Goal: Task Accomplishment & Management: Manage account settings

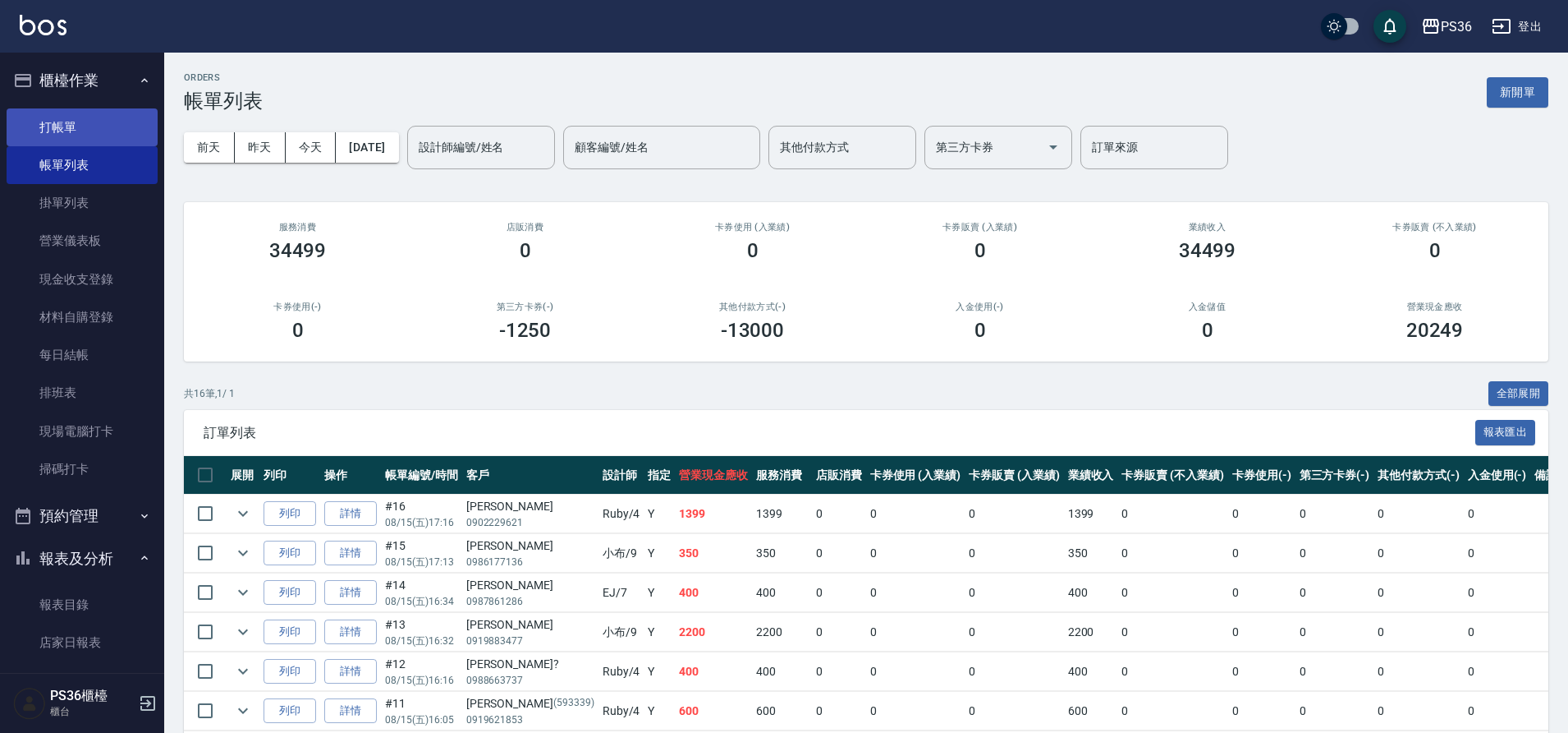
click at [68, 140] on link "打帳單" at bounding box center [82, 127] width 151 height 38
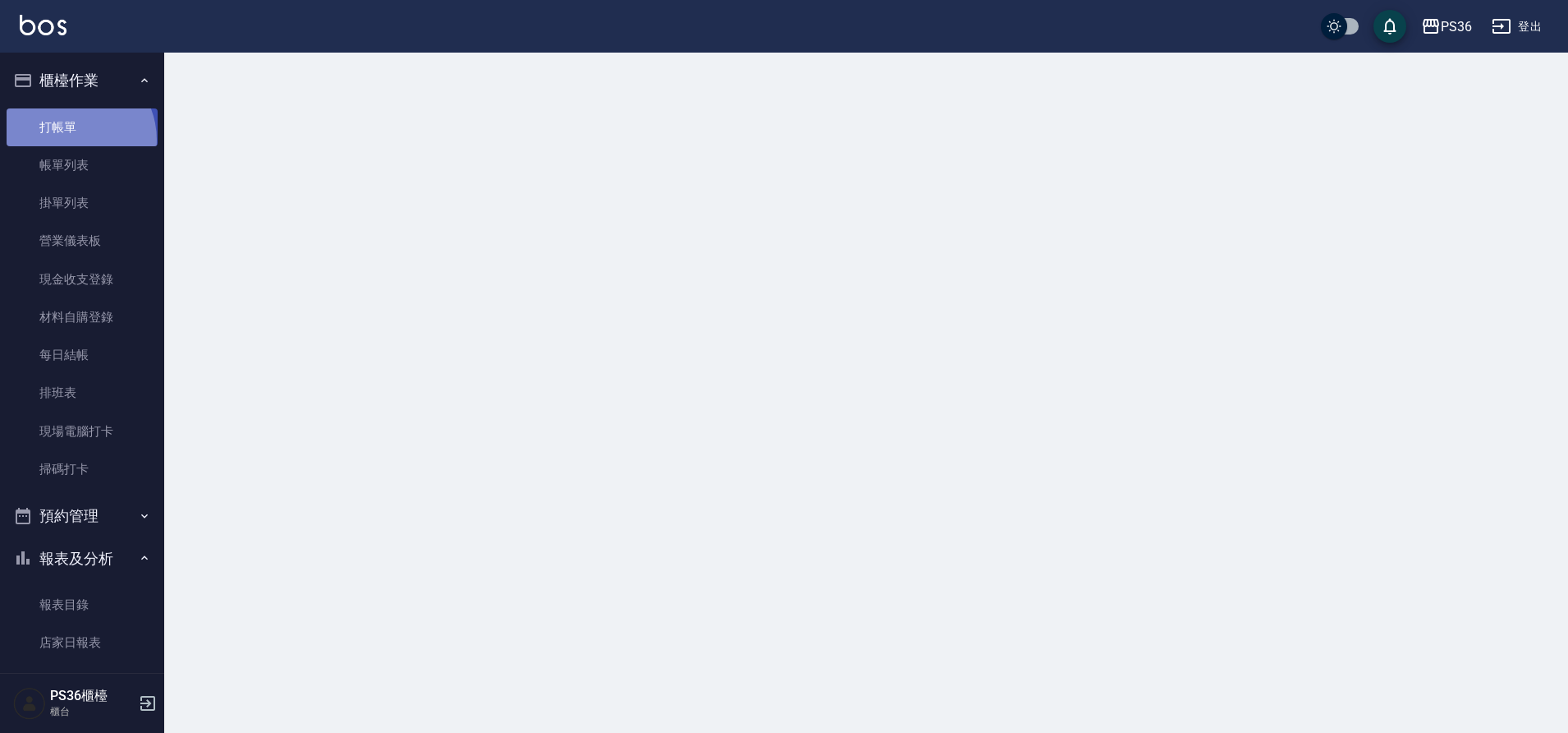
click at [68, 140] on link "打帳單" at bounding box center [82, 127] width 151 height 38
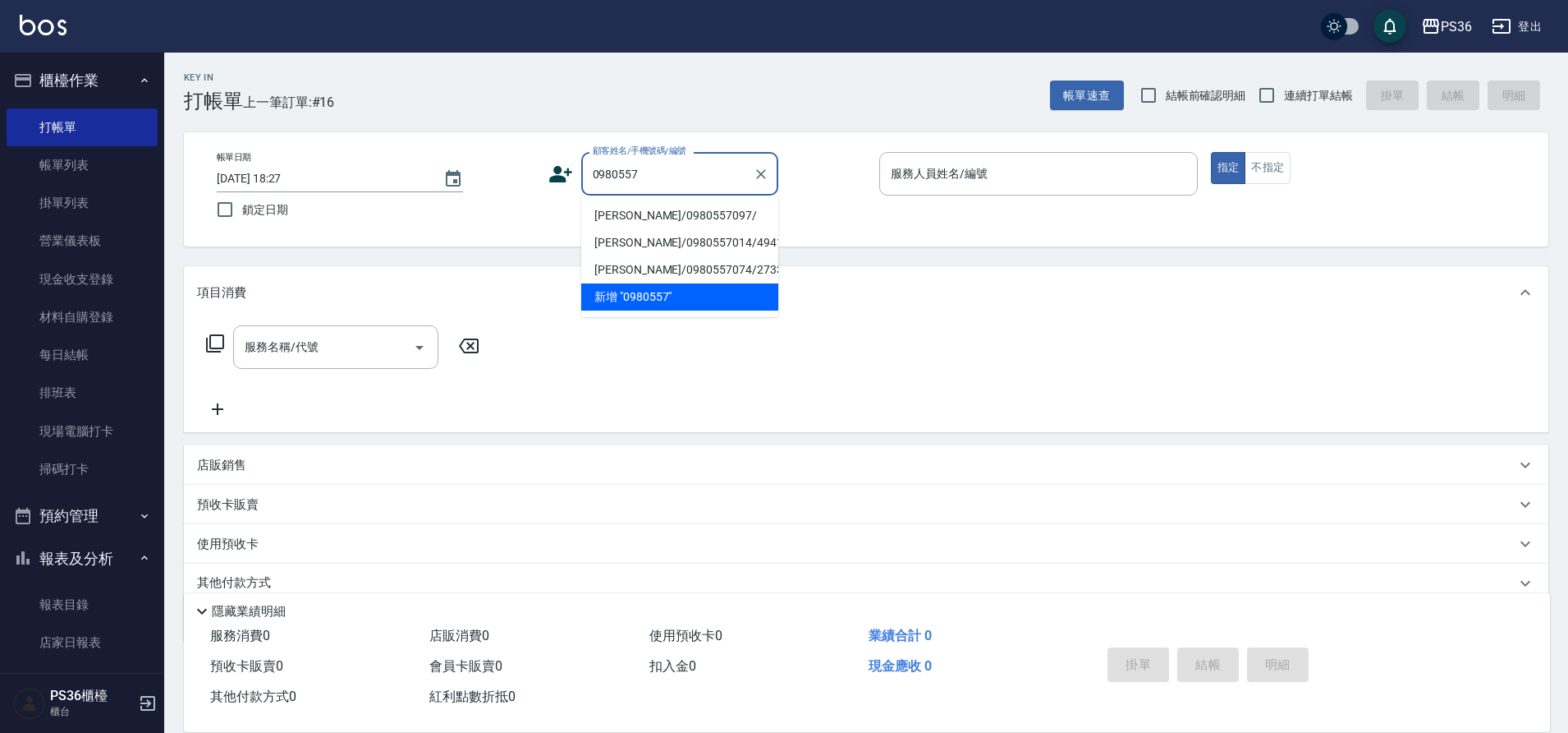
click at [650, 219] on li "[PERSON_NAME]/0980557097/" at bounding box center [680, 215] width 197 height 27
type input "[PERSON_NAME]/0980557097/"
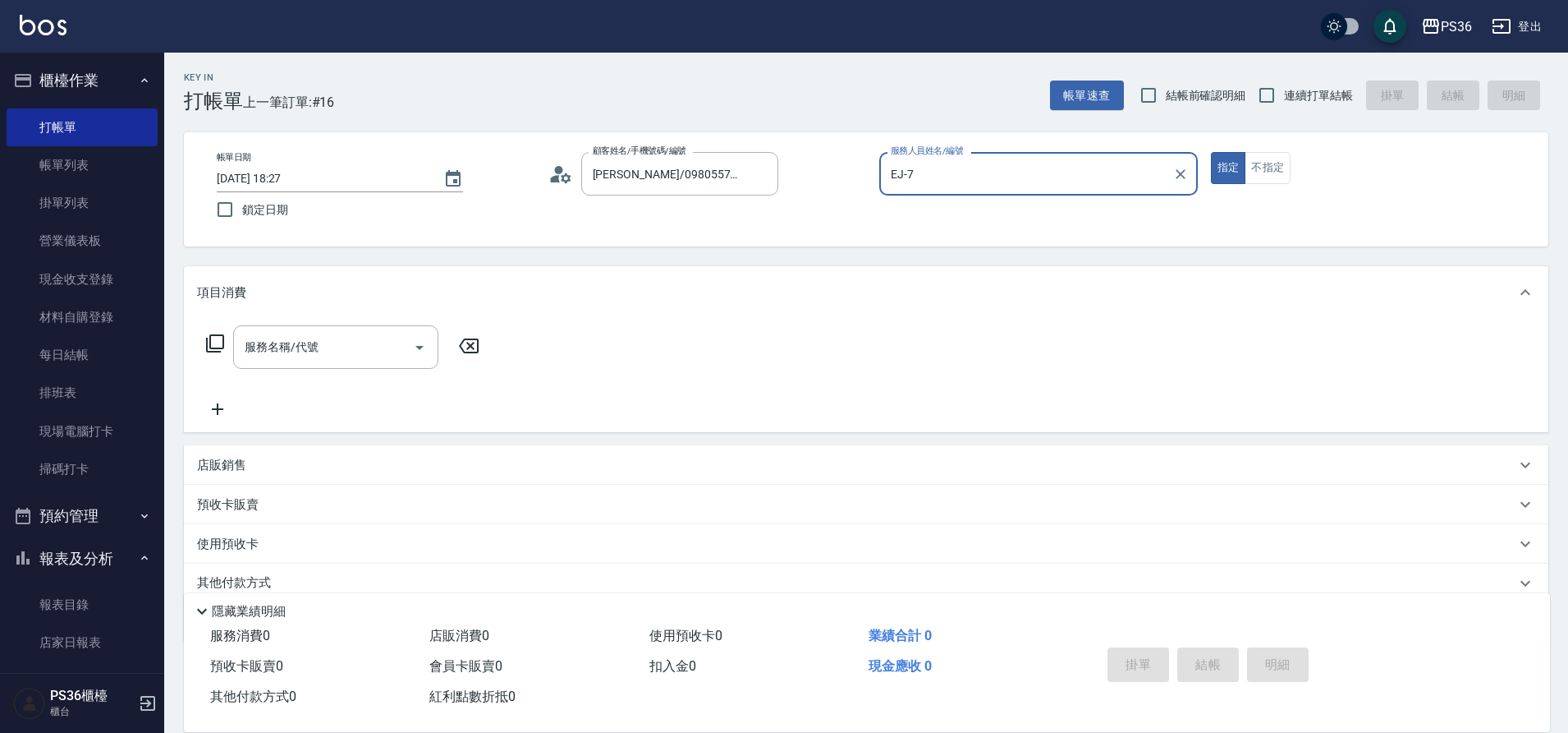
type input "EJ-7"
click at [321, 336] on input "服務名稱/代號" at bounding box center [323, 347] width 166 height 29
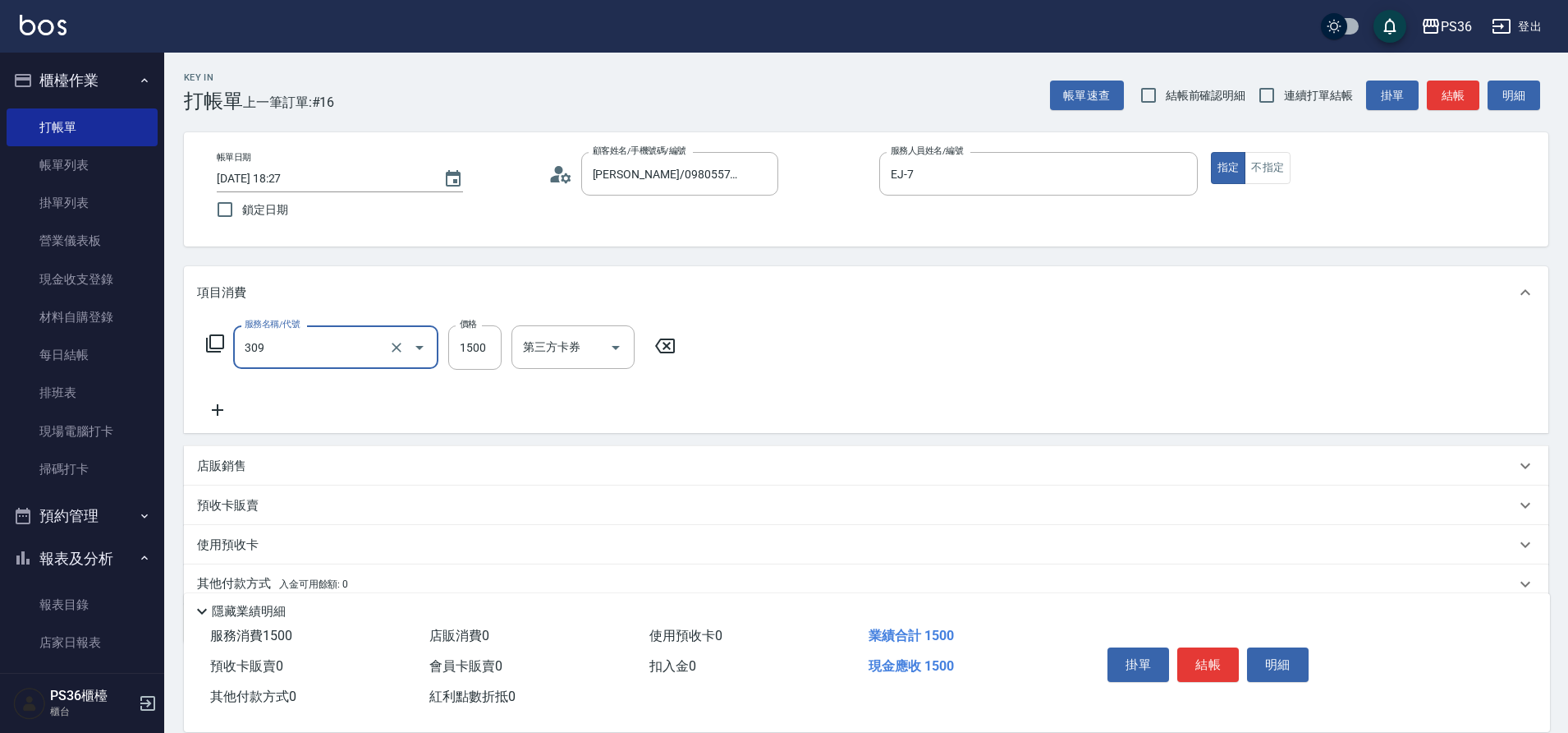
type input "頂級離子(309)"
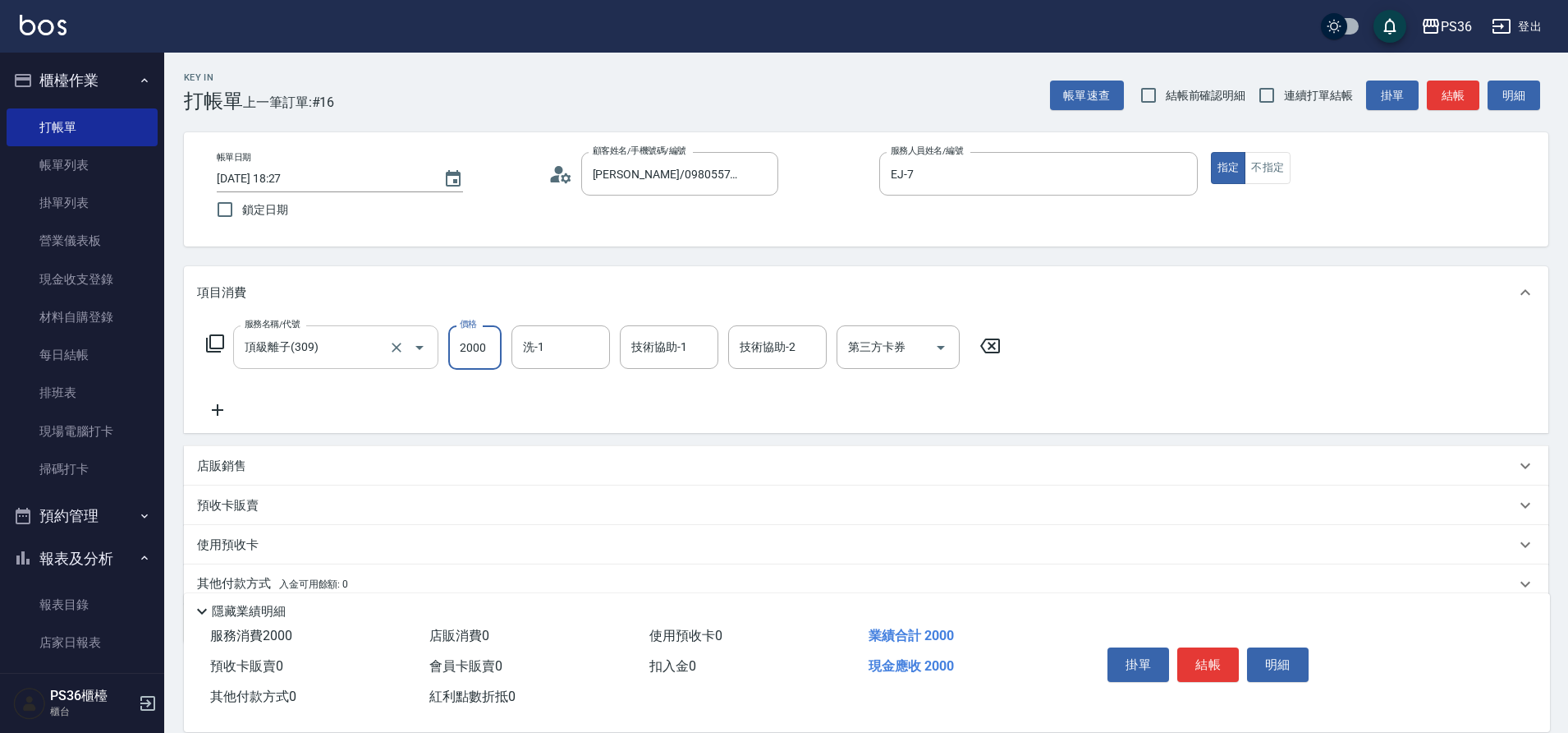
type input "2000"
type input "又婕-25"
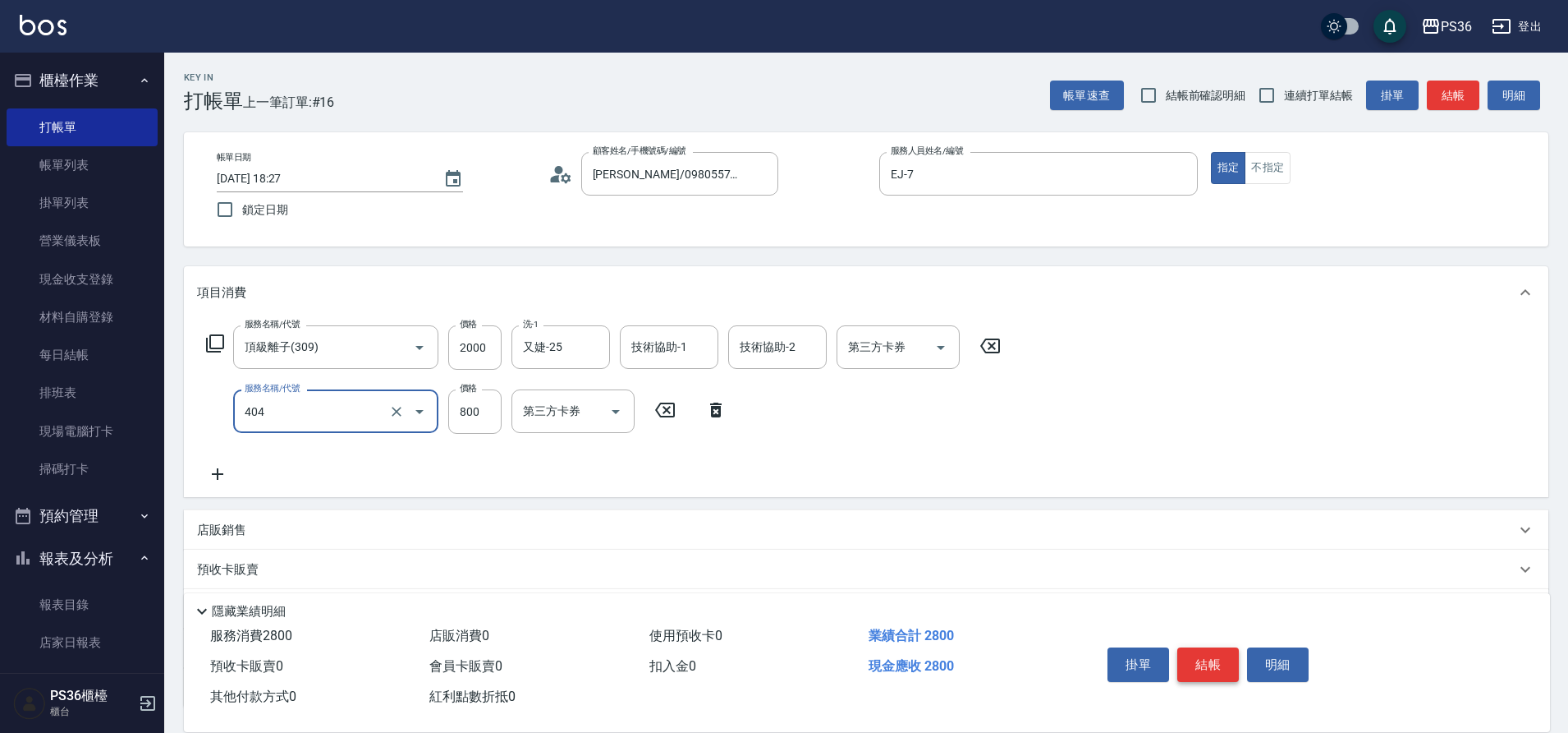
type input "長度肩帶上(404)"
click at [1194, 659] on button "結帳" at bounding box center [1207, 665] width 61 height 35
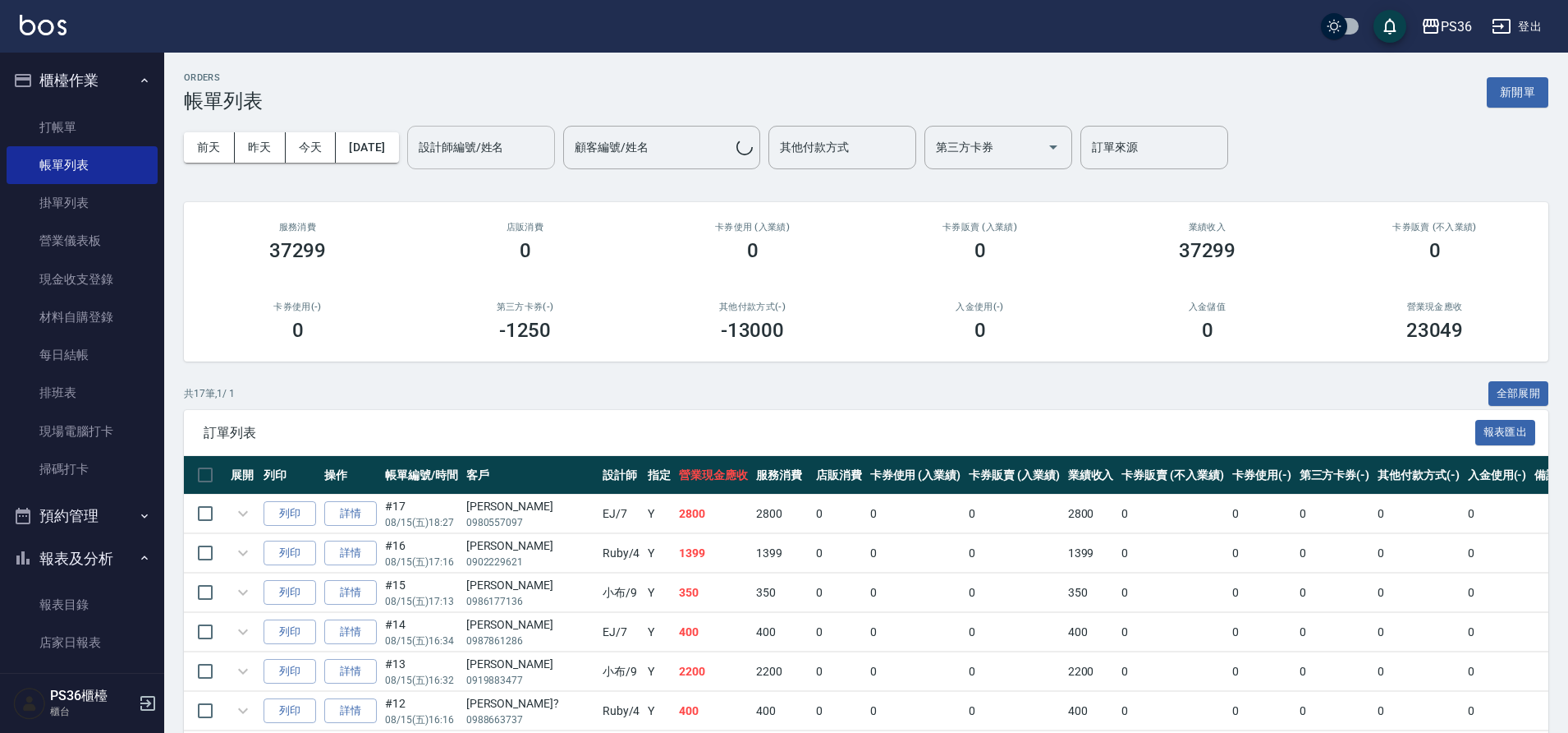
click at [498, 153] on div "設計師編號/姓名 設計師編號/姓名" at bounding box center [480, 147] width 148 height 43
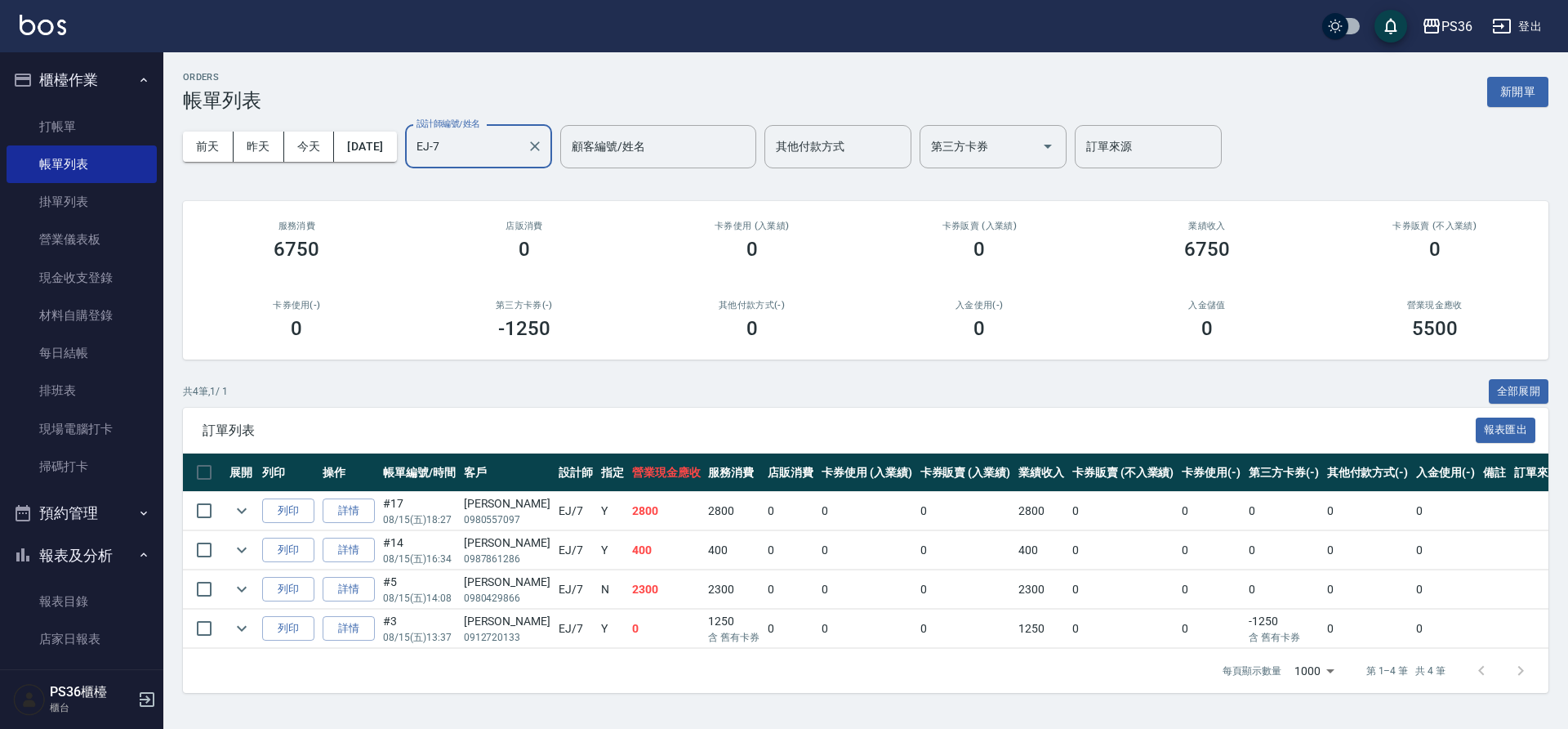
type input "EJ-7"
click at [656, 236] on div "卡券使用 (入業績) 0" at bounding box center [751, 241] width 228 height 79
drag, startPoint x: 658, startPoint y: 262, endPoint x: 649, endPoint y: 258, distance: 9.8
click at [658, 261] on div "卡券使用 (入業績) 0" at bounding box center [751, 241] width 228 height 79
click at [46, 143] on link "打帳單" at bounding box center [82, 126] width 150 height 38
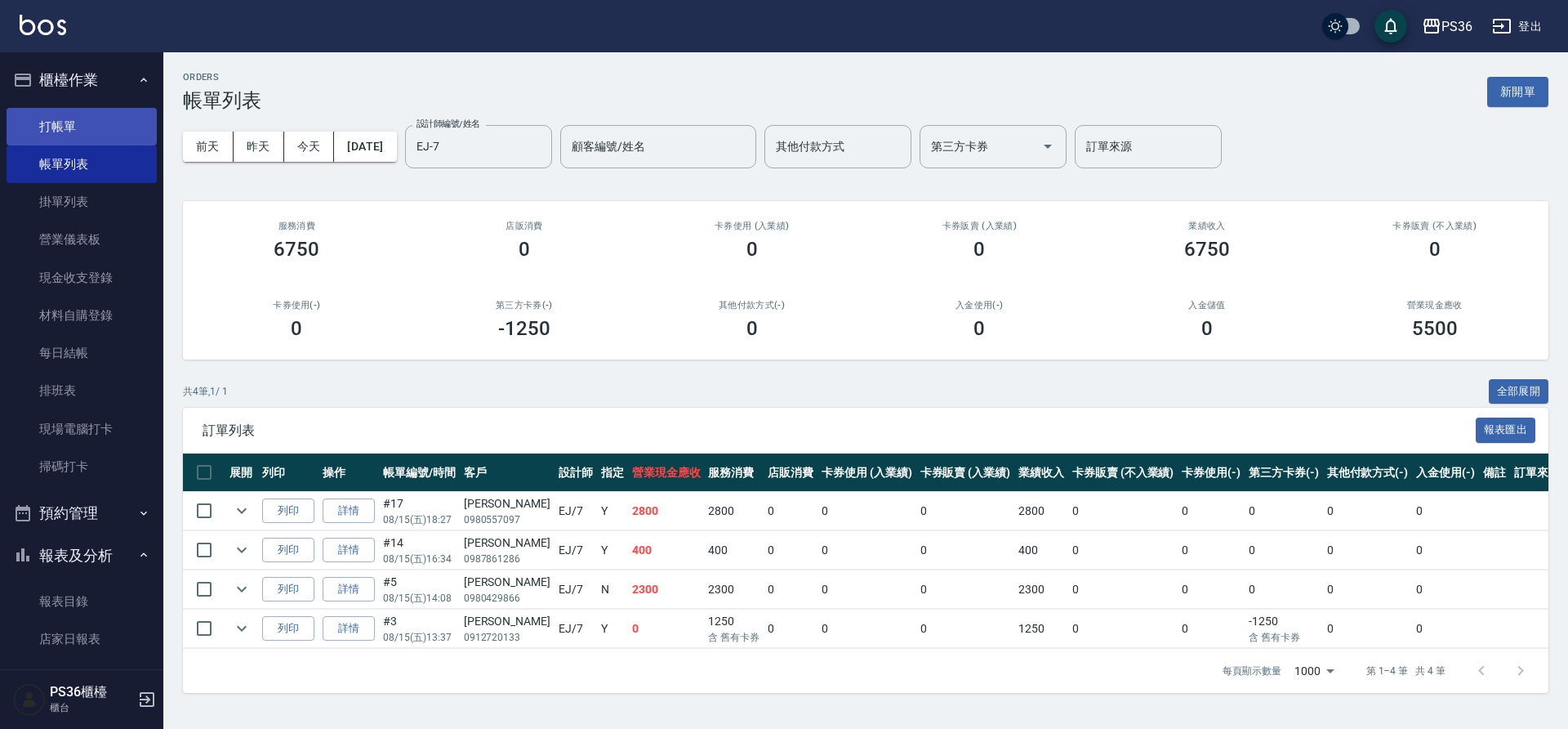
click at [46, 143] on link "打帳單" at bounding box center [82, 126] width 150 height 38
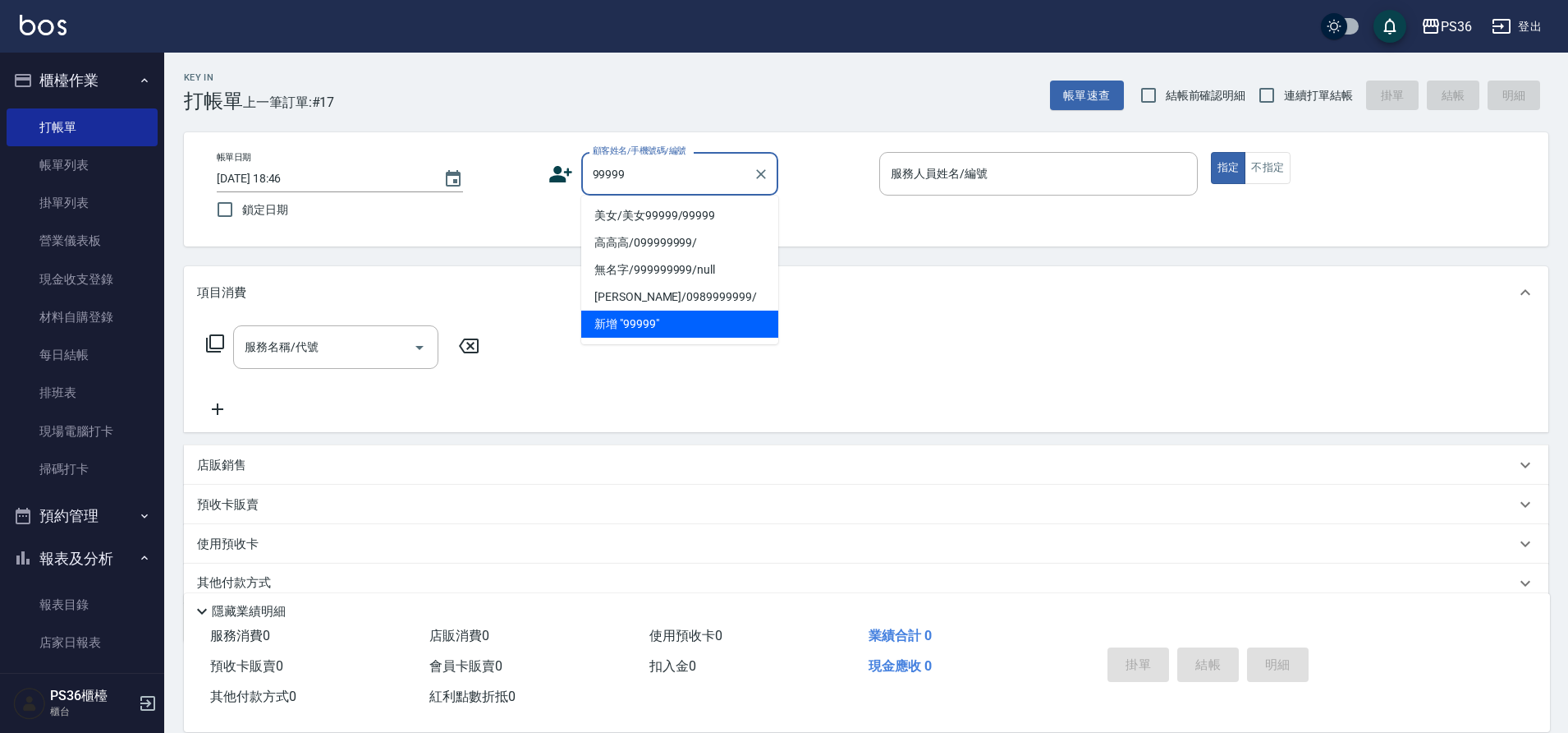
click at [633, 215] on li "美女/美女99999/99999" at bounding box center [680, 215] width 197 height 27
type input "美女/美女99999/99999"
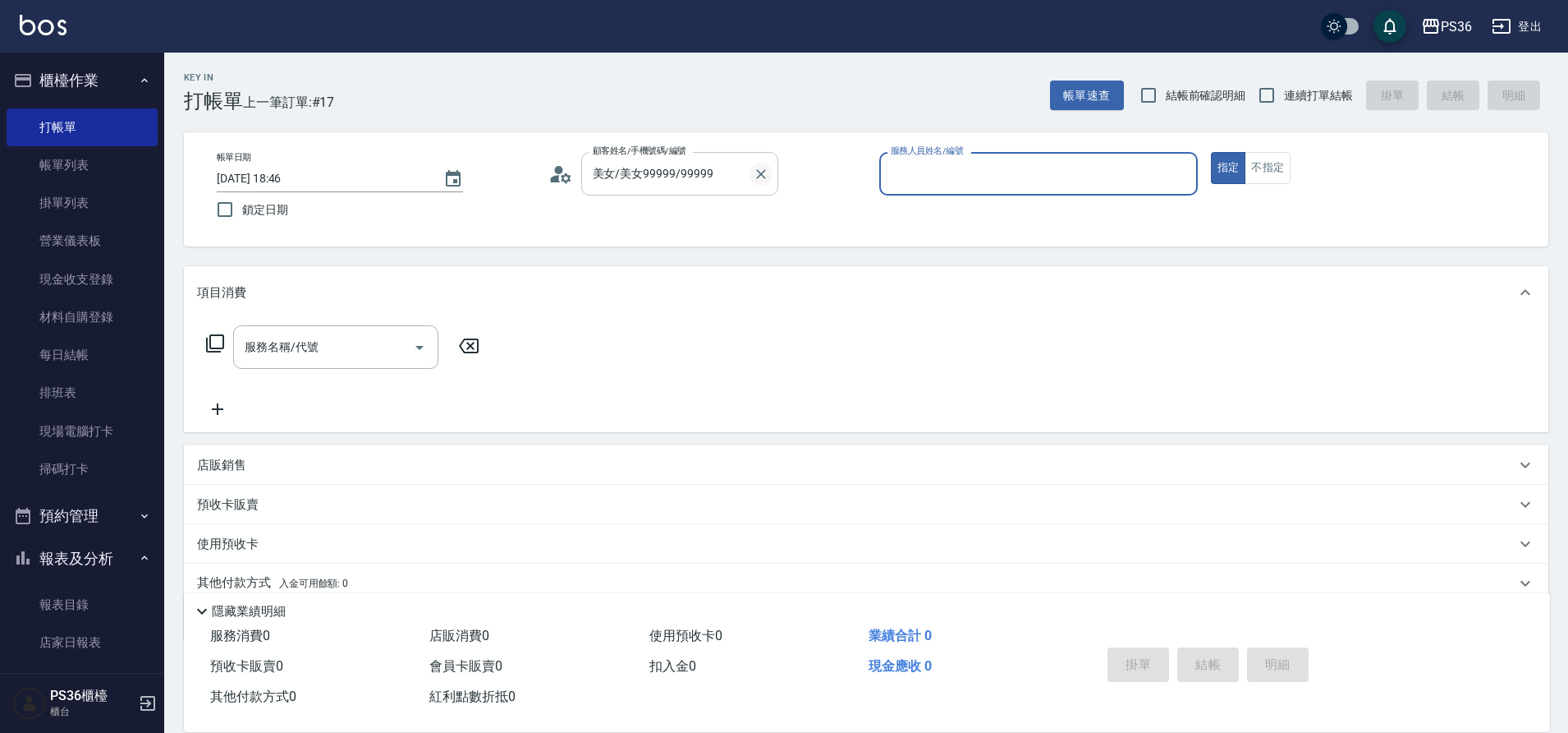
click at [759, 176] on icon "Clear" at bounding box center [760, 174] width 16 height 16
click at [651, 182] on input "顧客姓名/手機號碼/編號" at bounding box center [667, 173] width 157 height 29
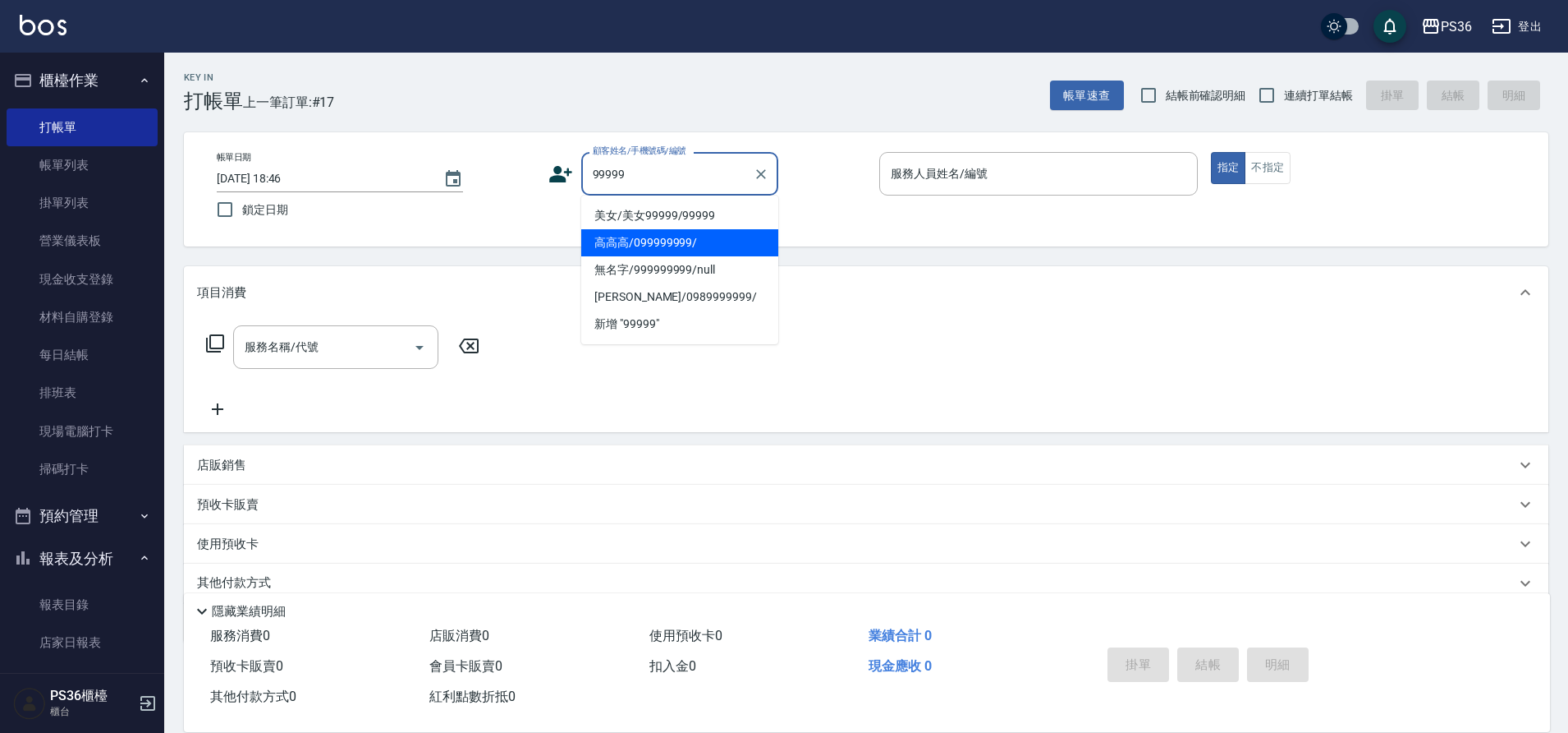
click at [639, 248] on li "高高高/099999999/" at bounding box center [680, 242] width 197 height 27
type input "高高高/099999999/"
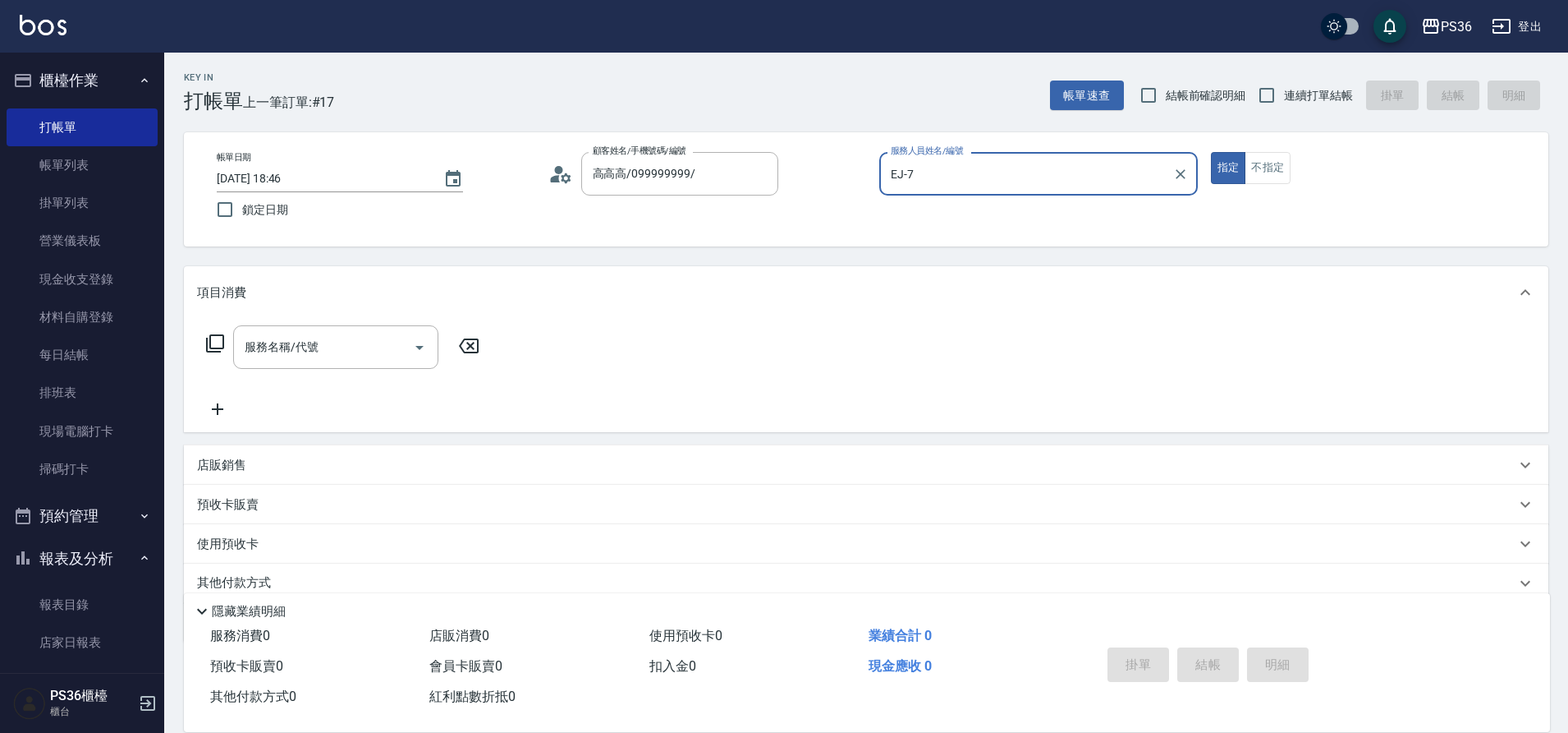
type input "EJ-7"
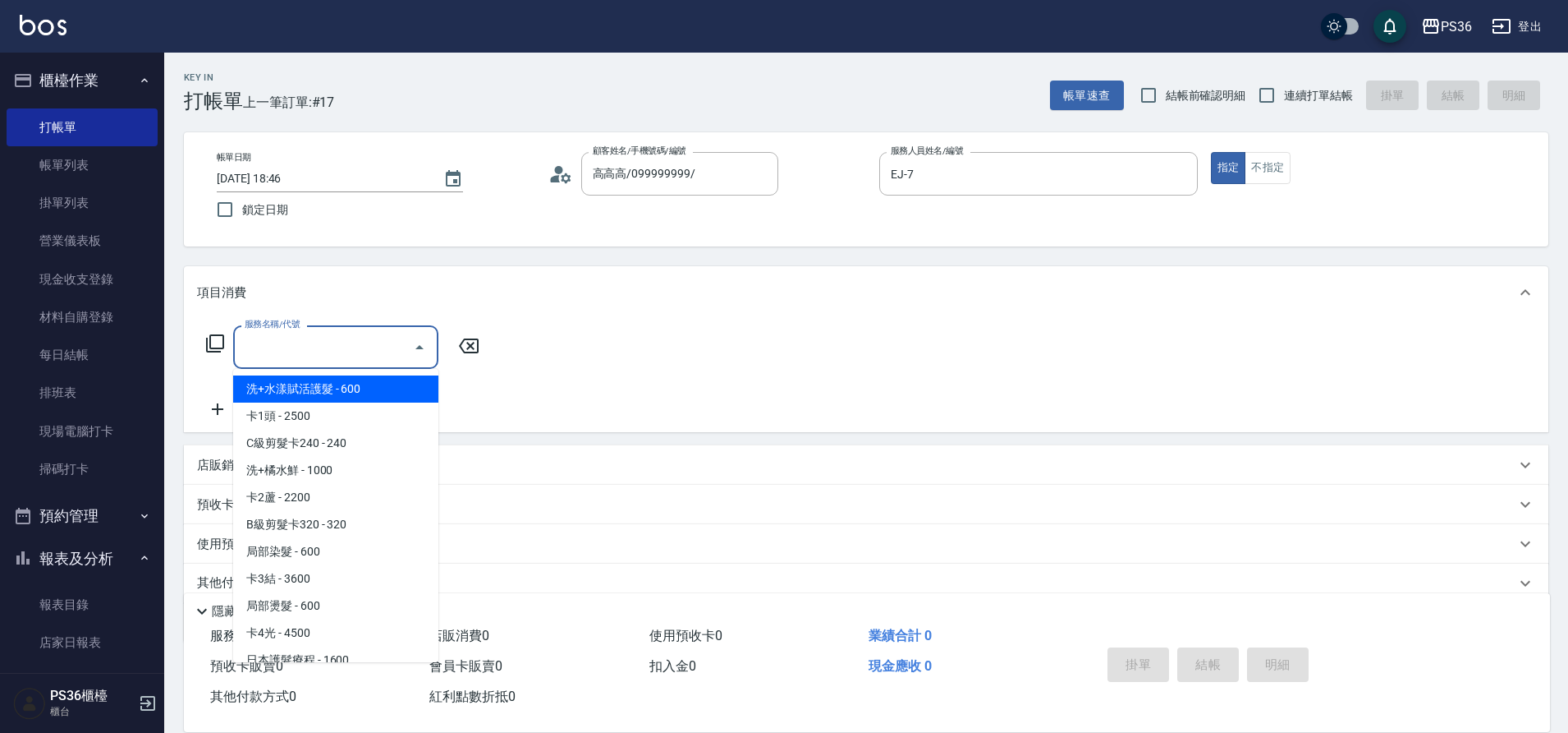
click at [280, 343] on div "服務名稱/代號 服務名稱/代號" at bounding box center [336, 347] width 206 height 43
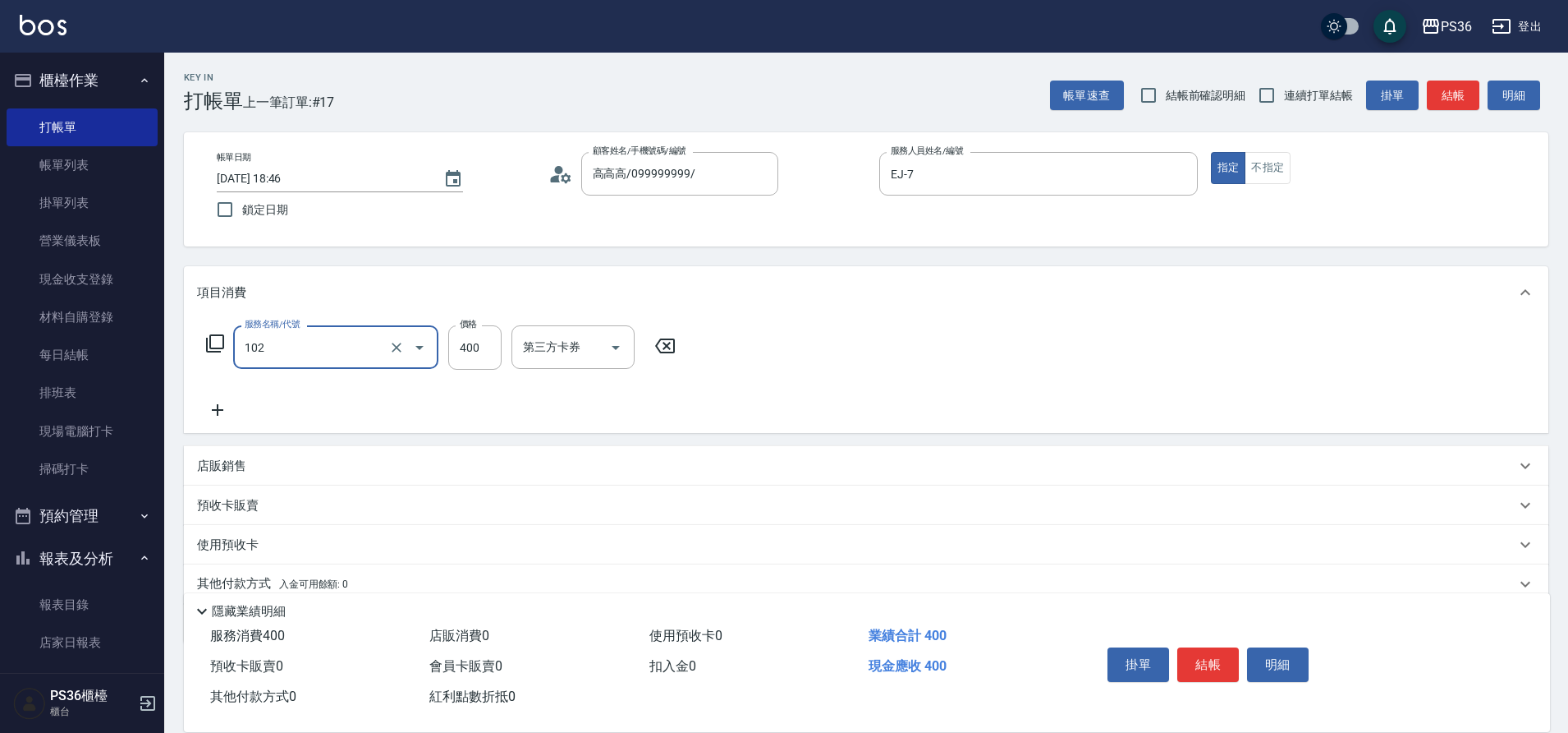
type input "精油洗髮(102)"
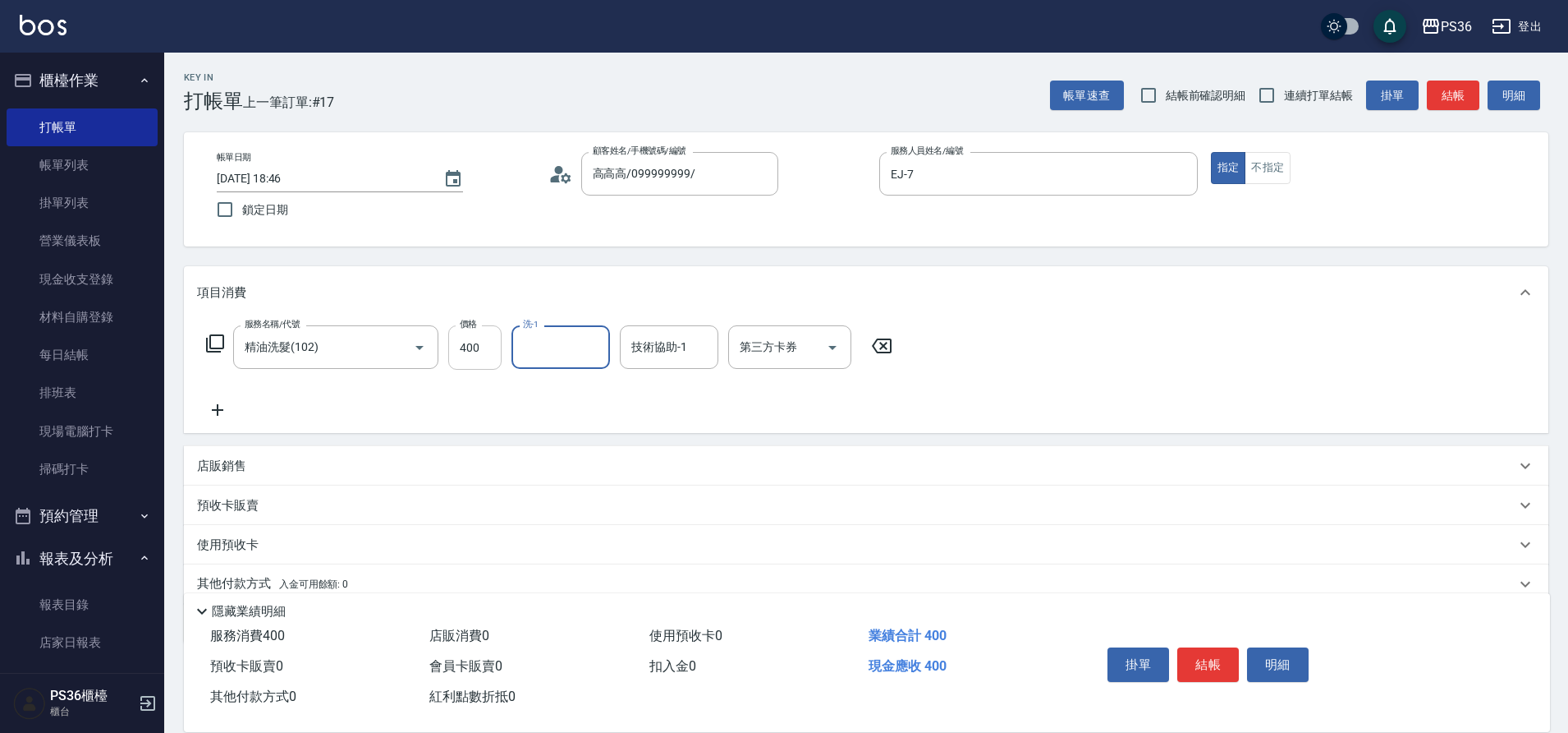
click at [473, 344] on input "400" at bounding box center [475, 347] width 54 height 44
type input "500"
type input "又婕-25"
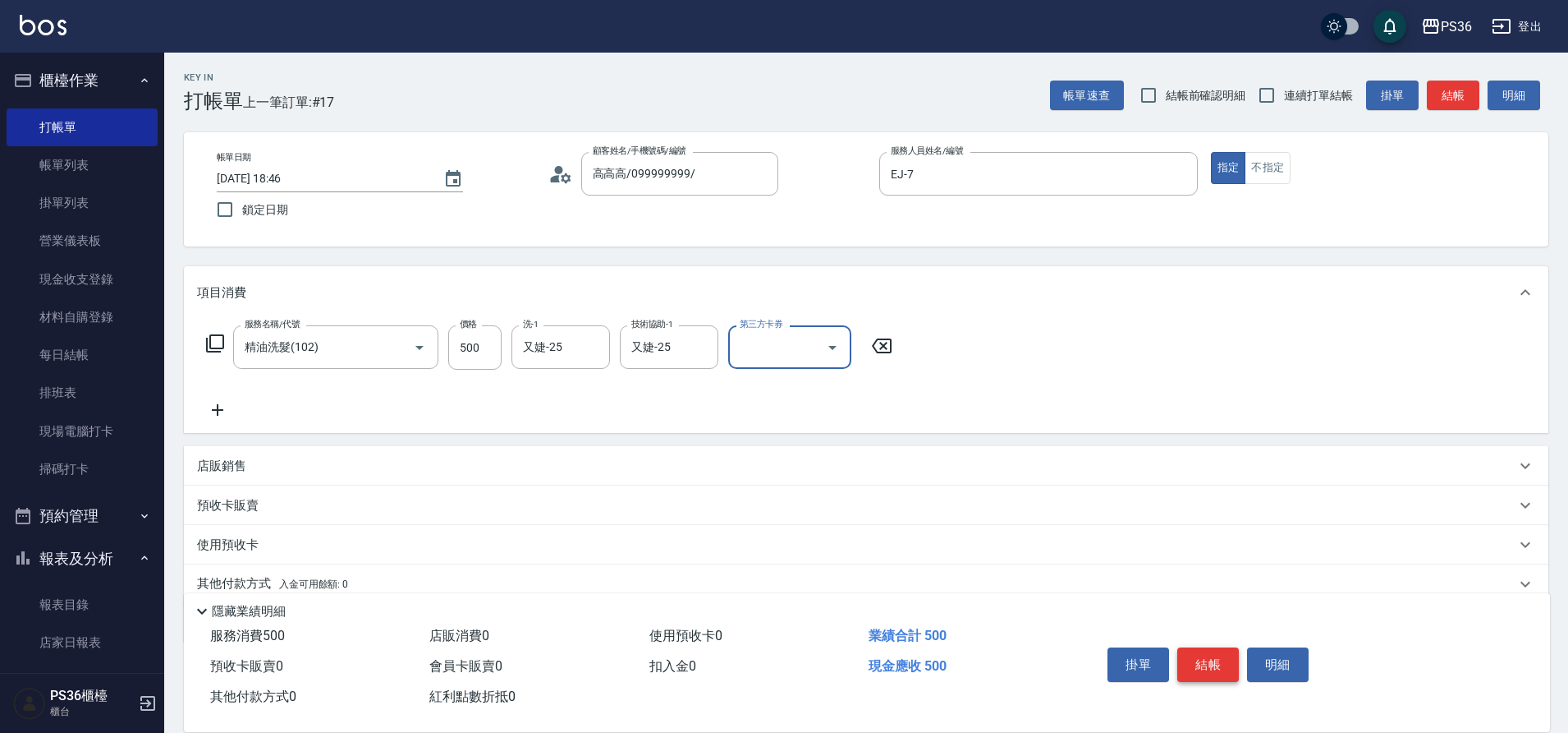
click at [1196, 656] on button "結帳" at bounding box center [1207, 665] width 61 height 35
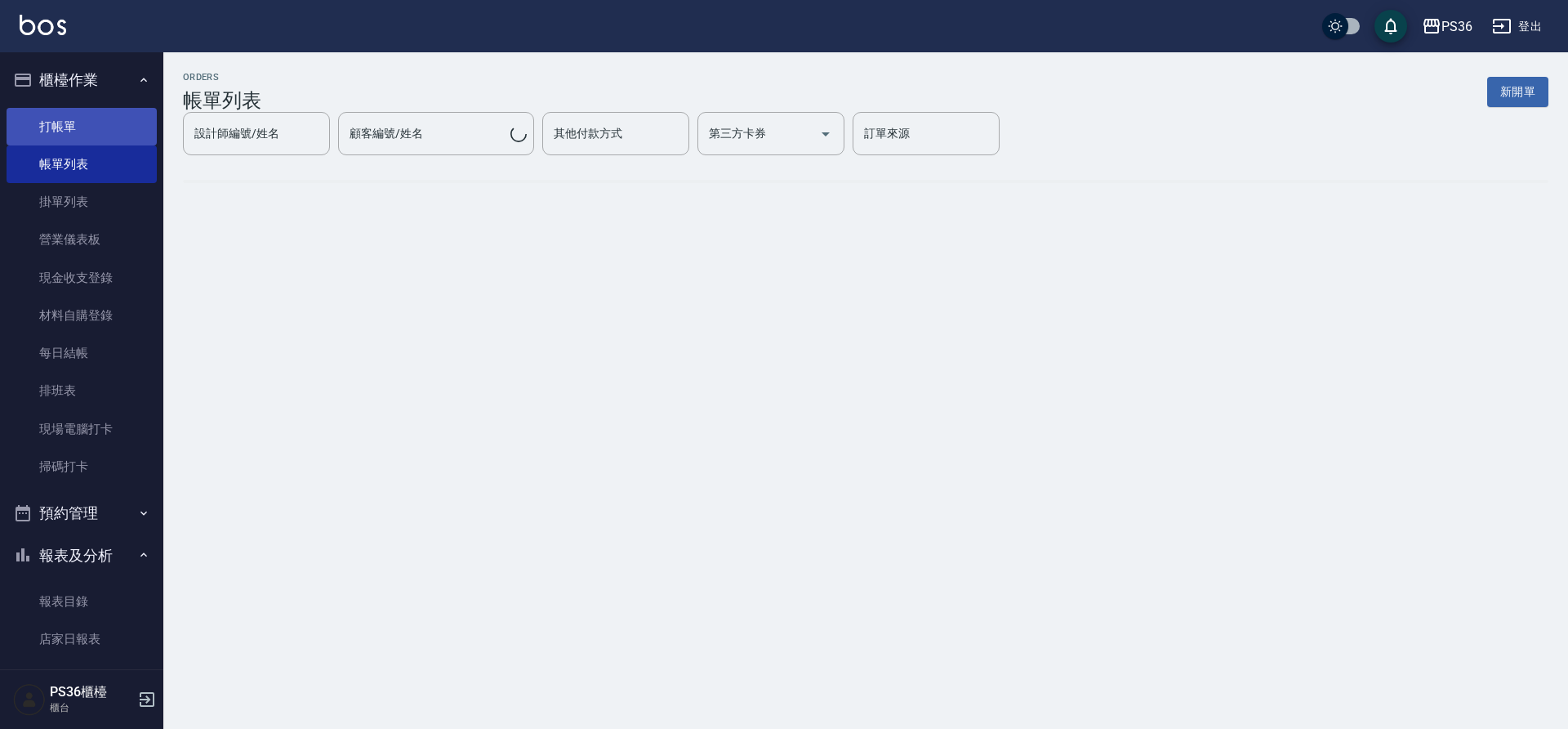
click at [50, 126] on link "打帳單" at bounding box center [82, 126] width 150 height 38
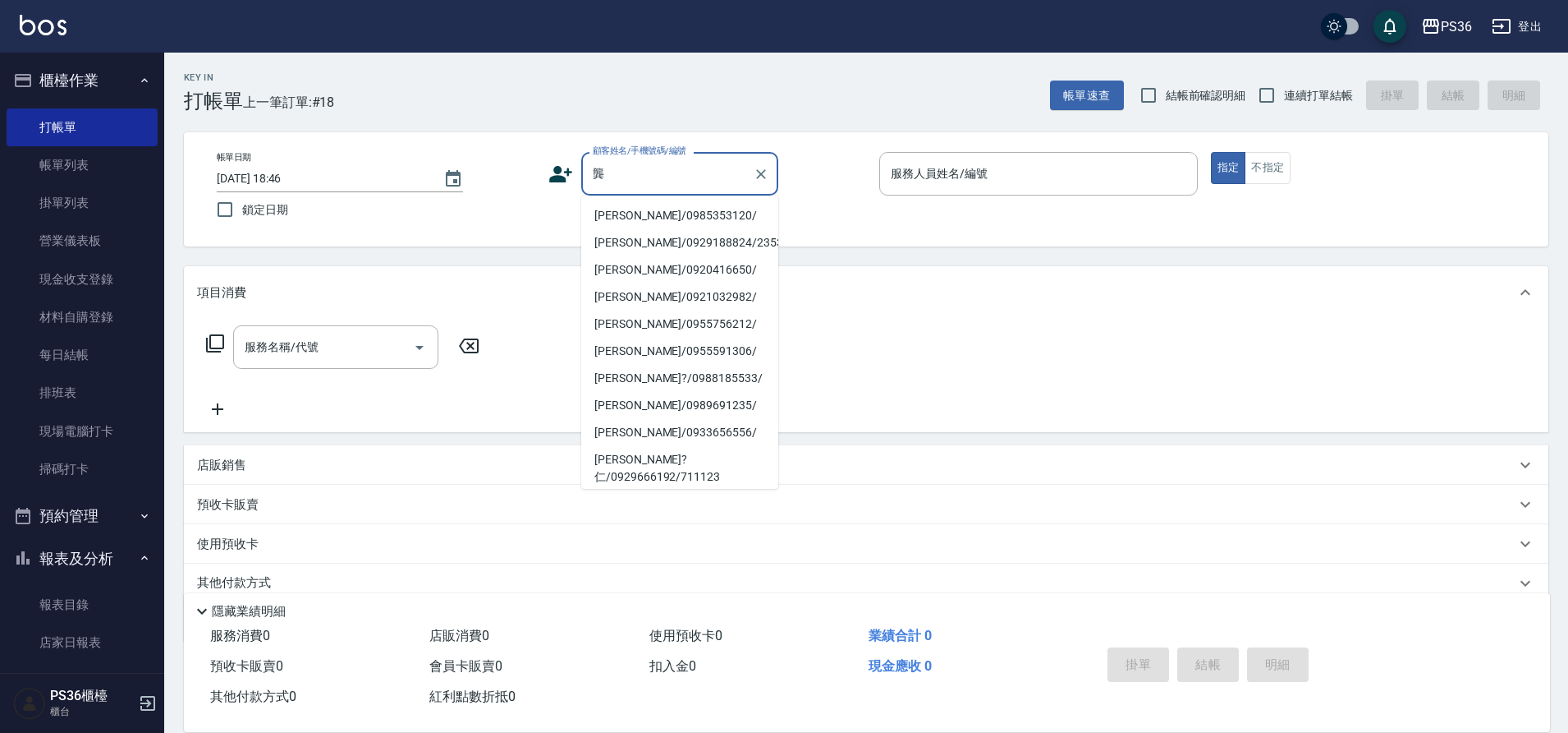
click at [635, 205] on li "[PERSON_NAME]/0985353120/" at bounding box center [680, 215] width 197 height 27
type input "[PERSON_NAME]/0985353120/"
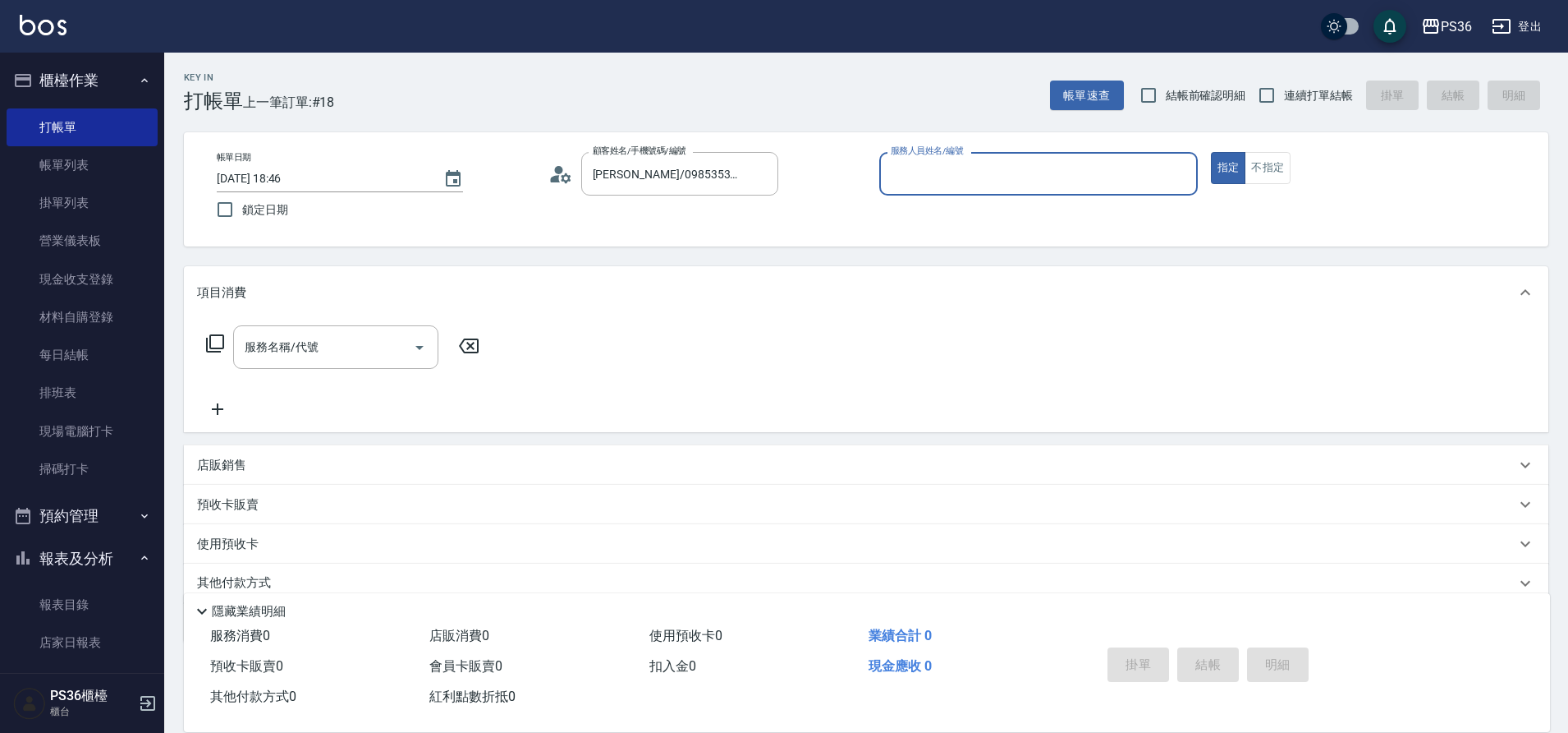
type input "EJ-7"
click at [333, 347] on input "服務名稱/代號" at bounding box center [323, 347] width 166 height 29
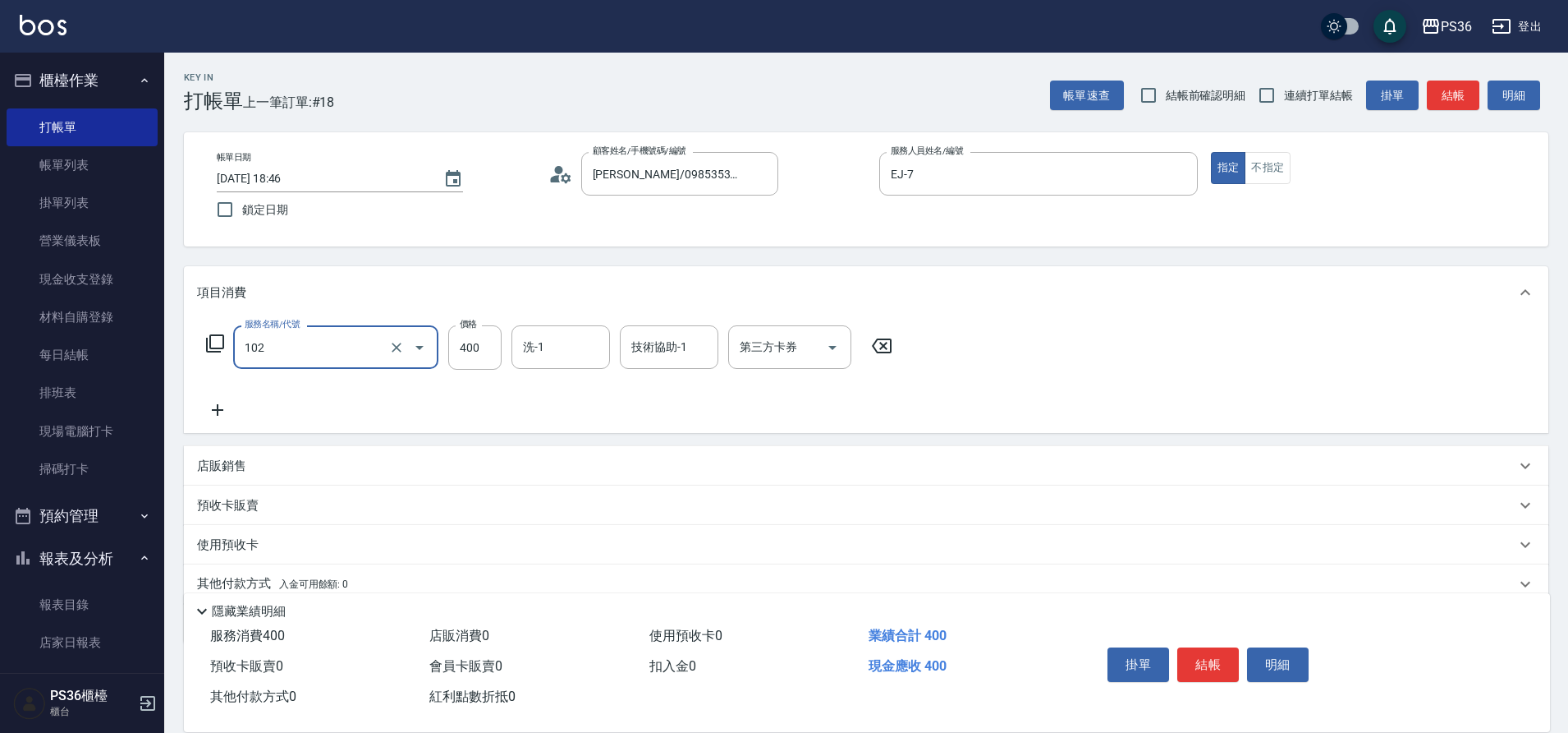
type input "精油洗髮(102)"
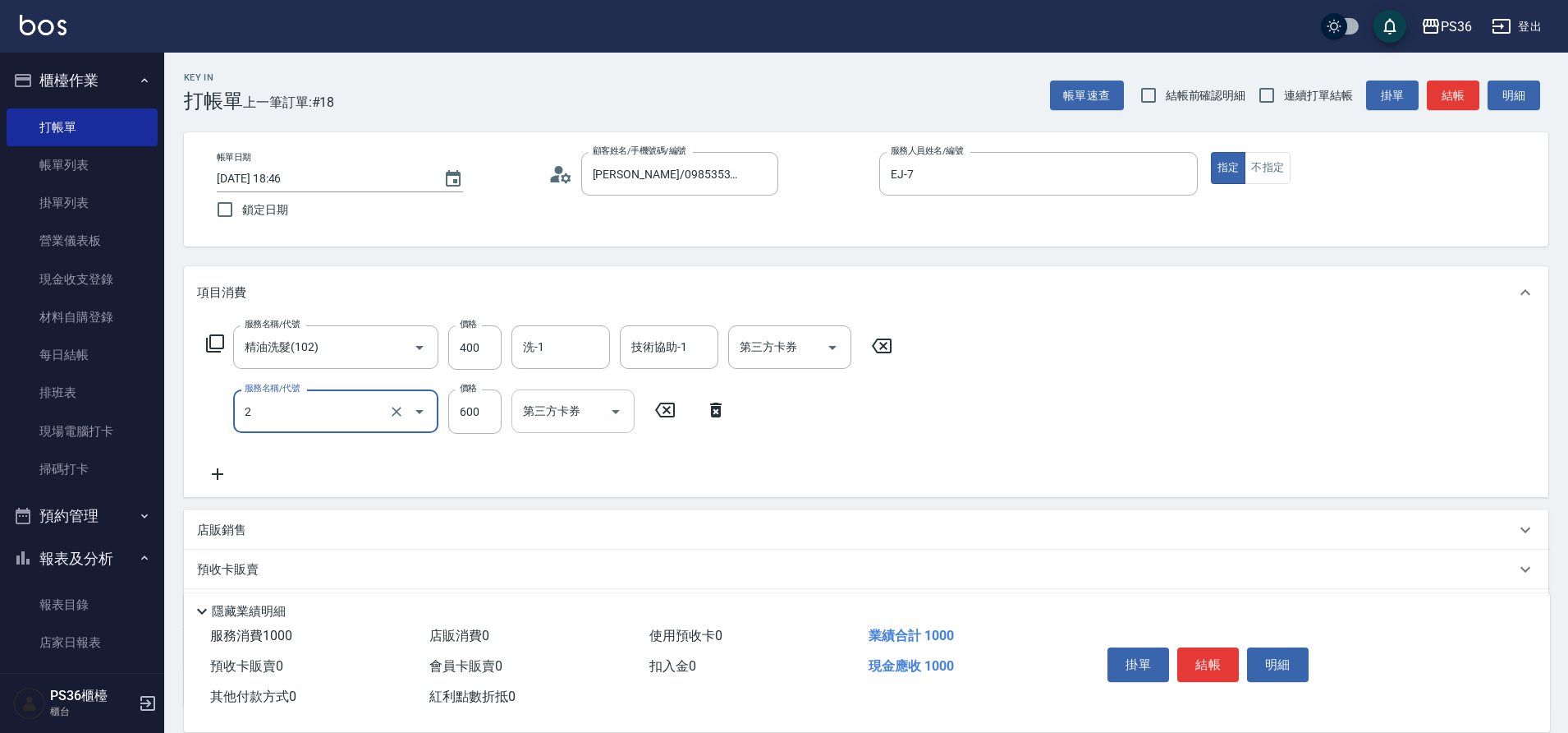
type input "局部染髮(2)"
click at [544, 349] on input "洗-1" at bounding box center [560, 347] width 84 height 29
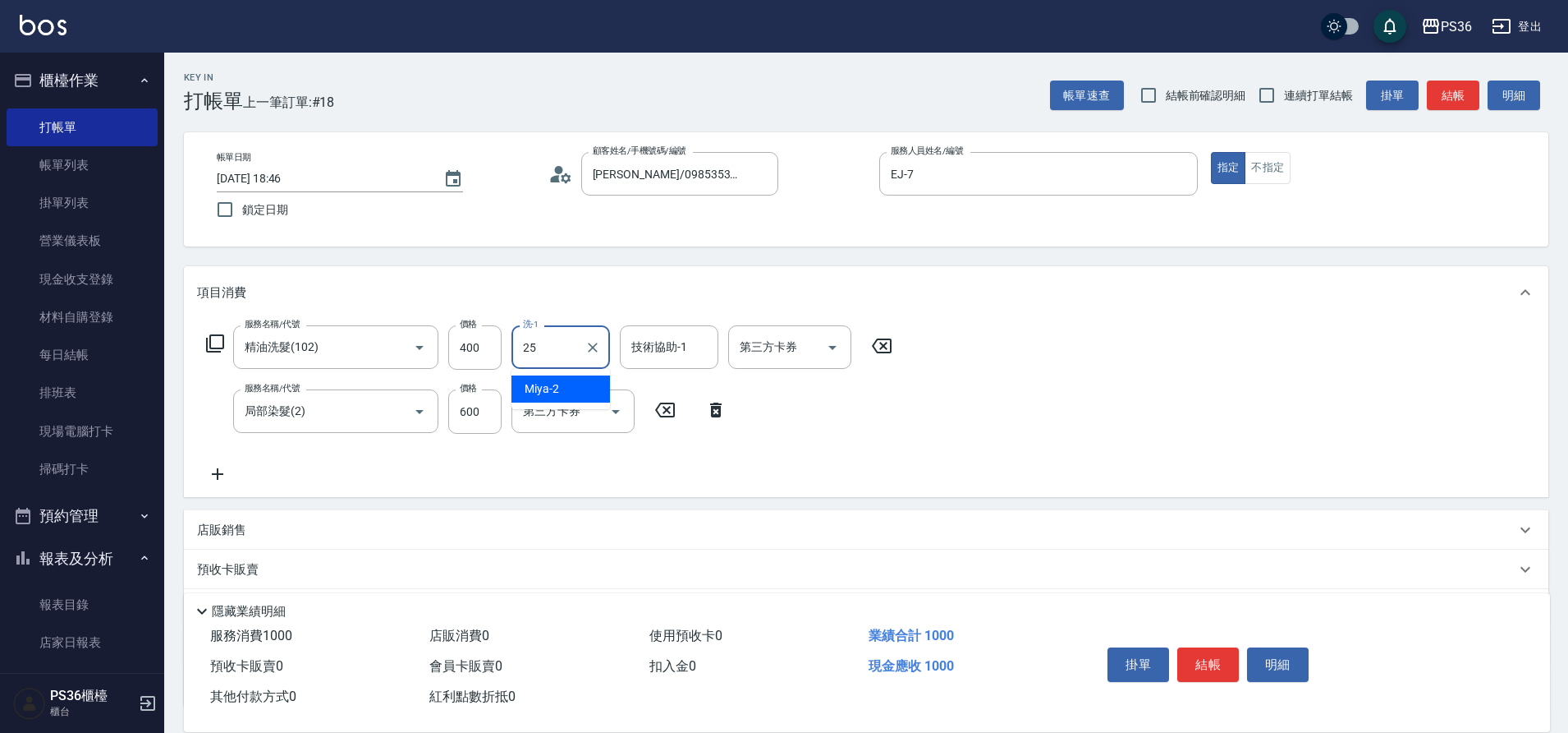
type input "又婕-25"
type input "5"
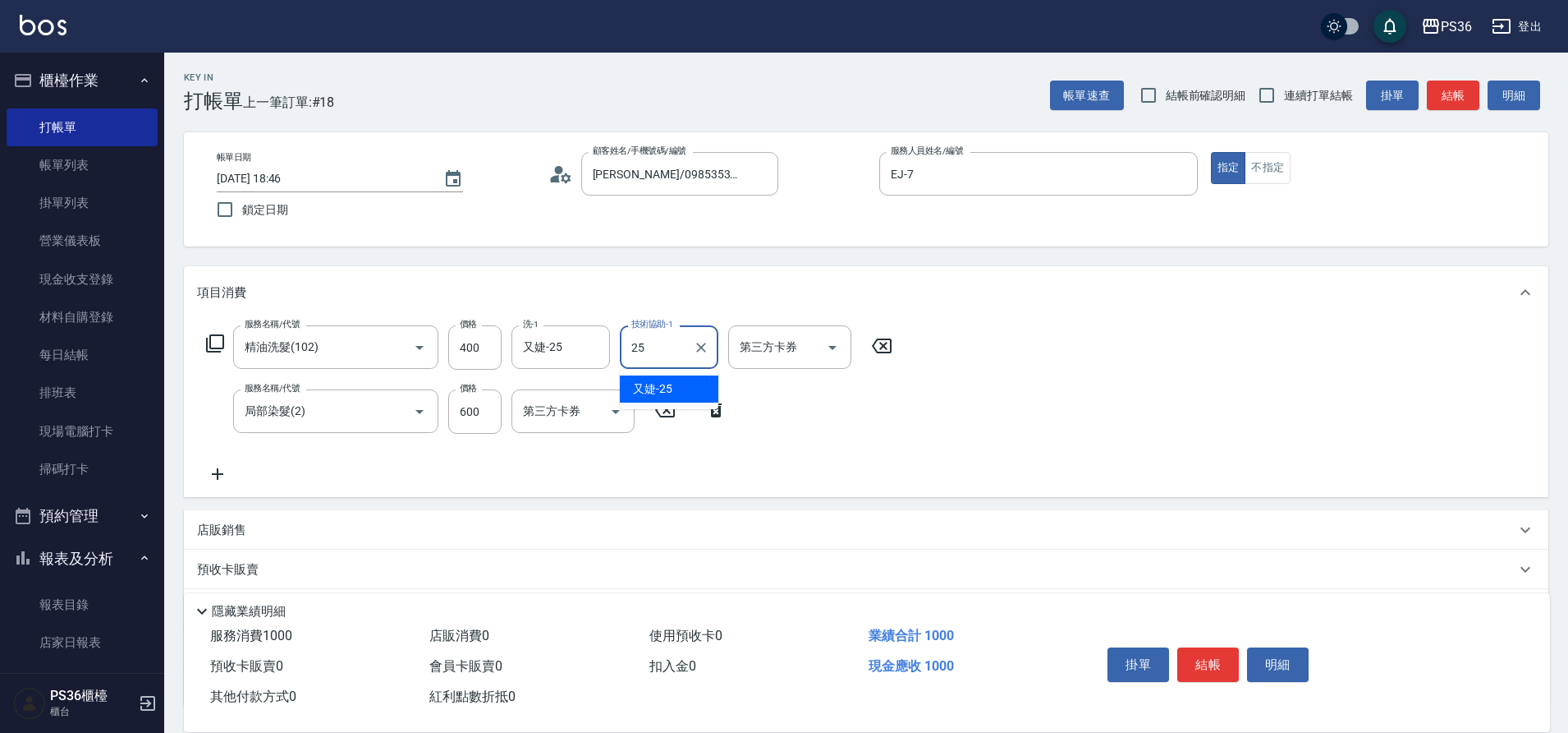
type input "又婕-25"
click at [1221, 659] on button "結帳" at bounding box center [1207, 665] width 61 height 35
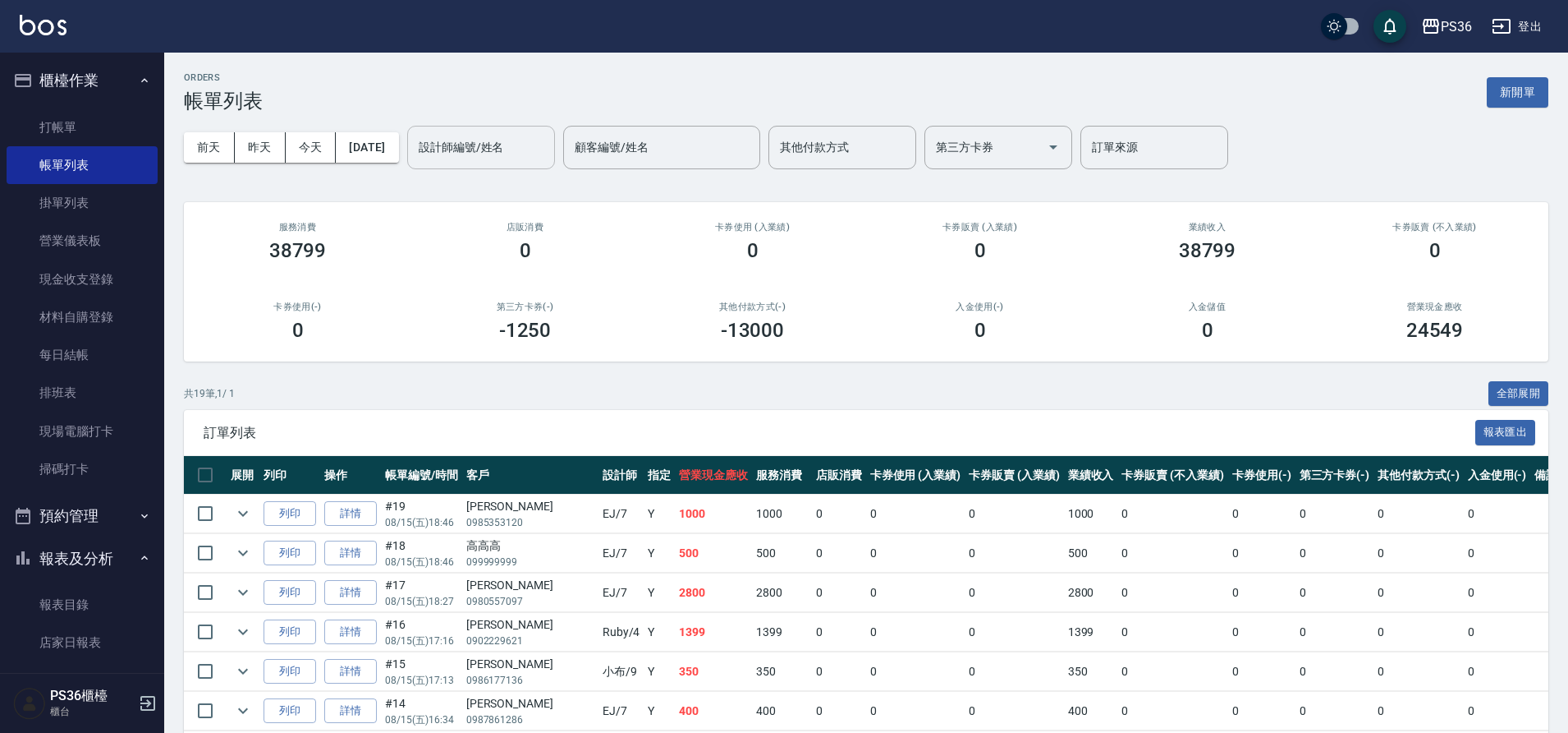
click at [477, 143] on div "設計師編號/姓名 設計師編號/姓名" at bounding box center [480, 147] width 148 height 43
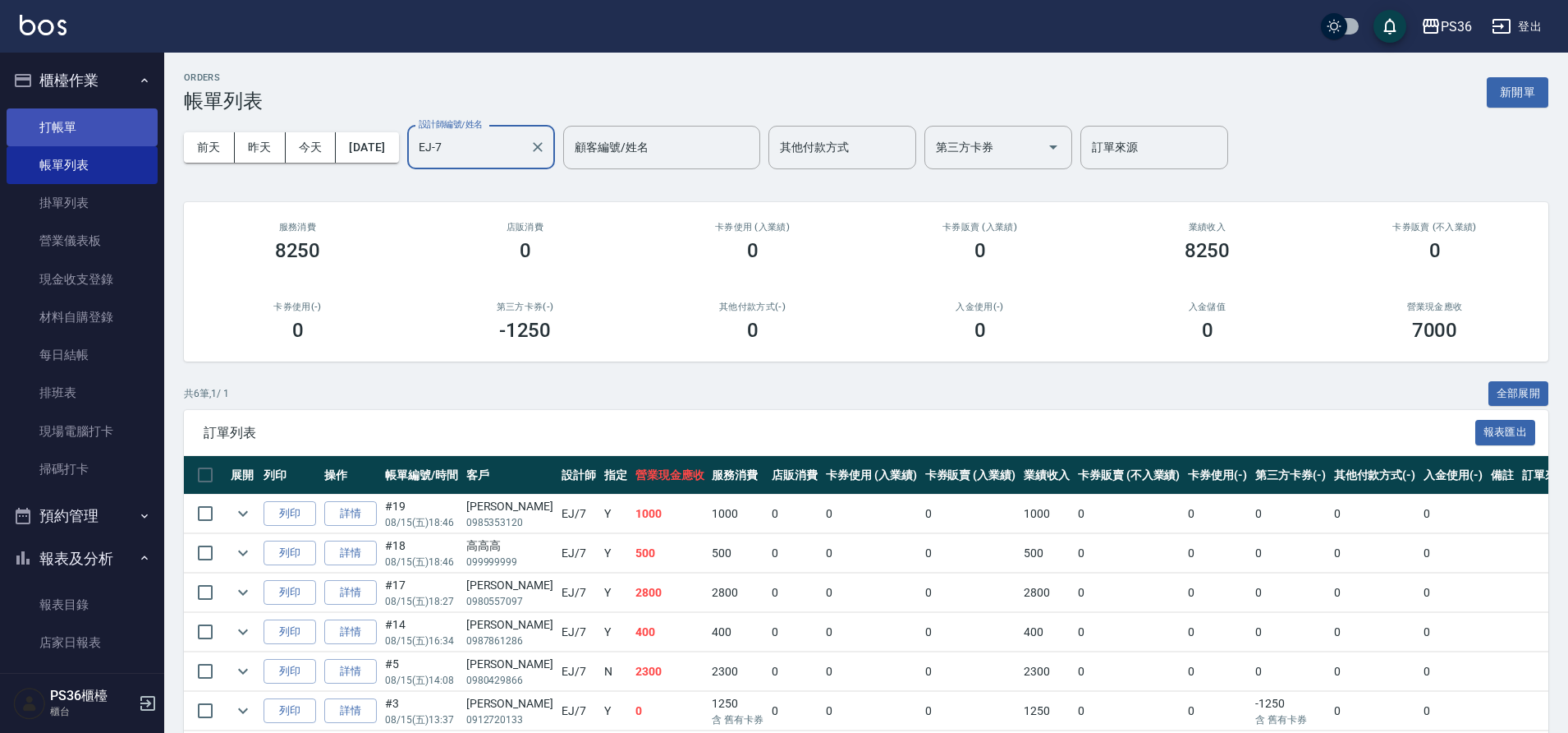
type input "EJ-7"
click at [50, 124] on link "打帳單" at bounding box center [82, 127] width 151 height 38
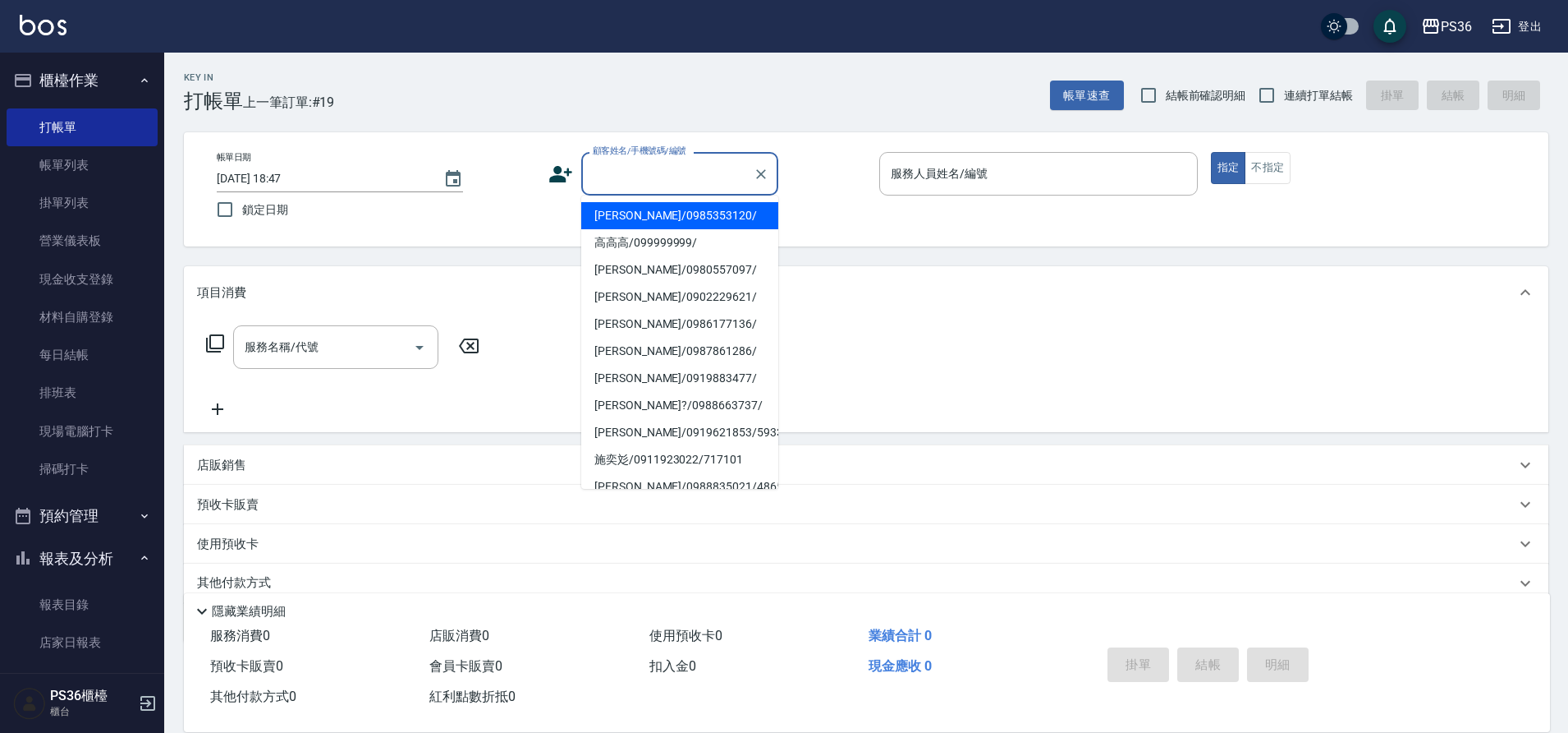
drag, startPoint x: 1575, startPoint y: 652, endPoint x: 666, endPoint y: 175, distance: 1026.6
click at [666, 175] on input "顧客姓名/手機號碼/編號" at bounding box center [667, 173] width 157 height 29
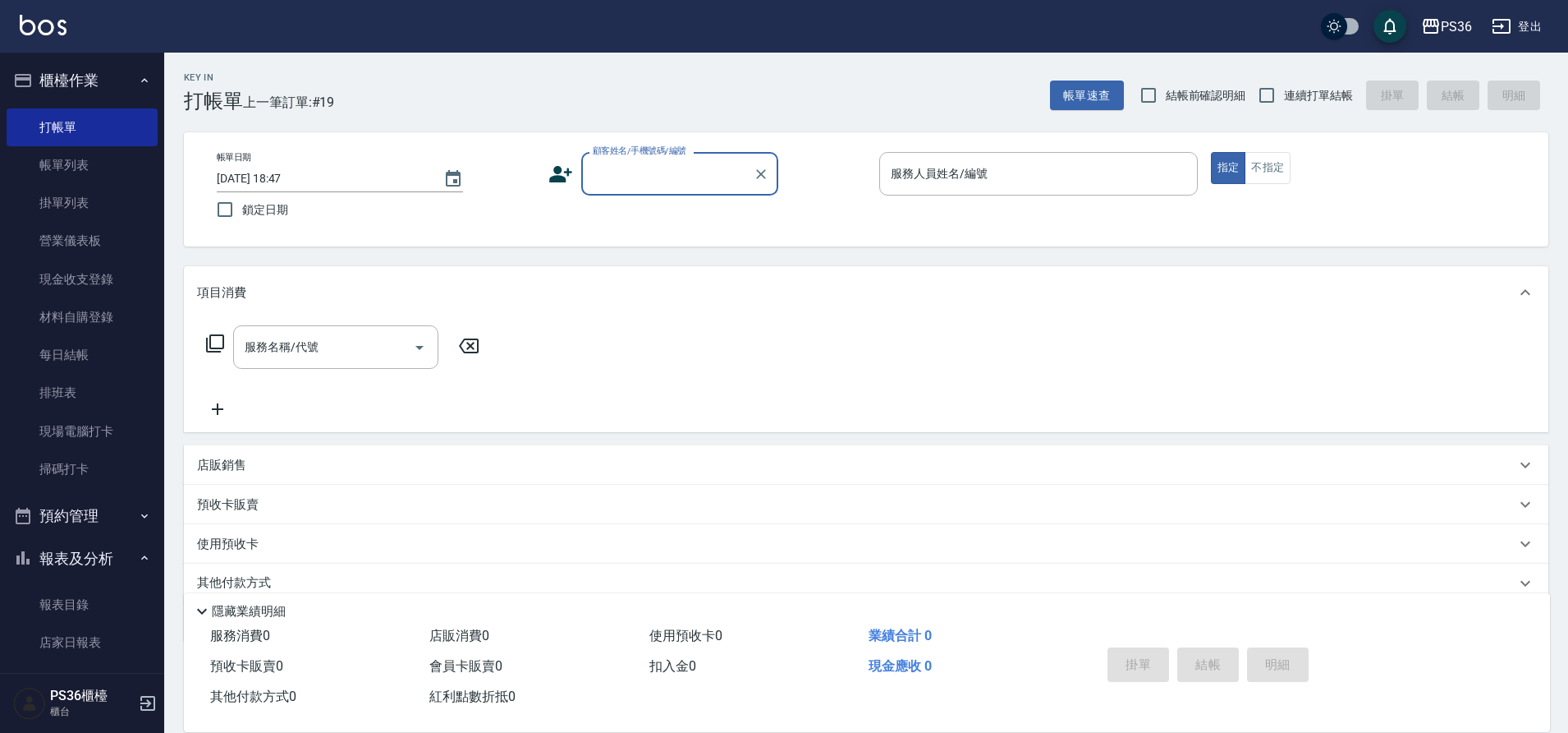
click at [666, 175] on input "顧客姓名/手機號碼/編號" at bounding box center [667, 173] width 157 height 29
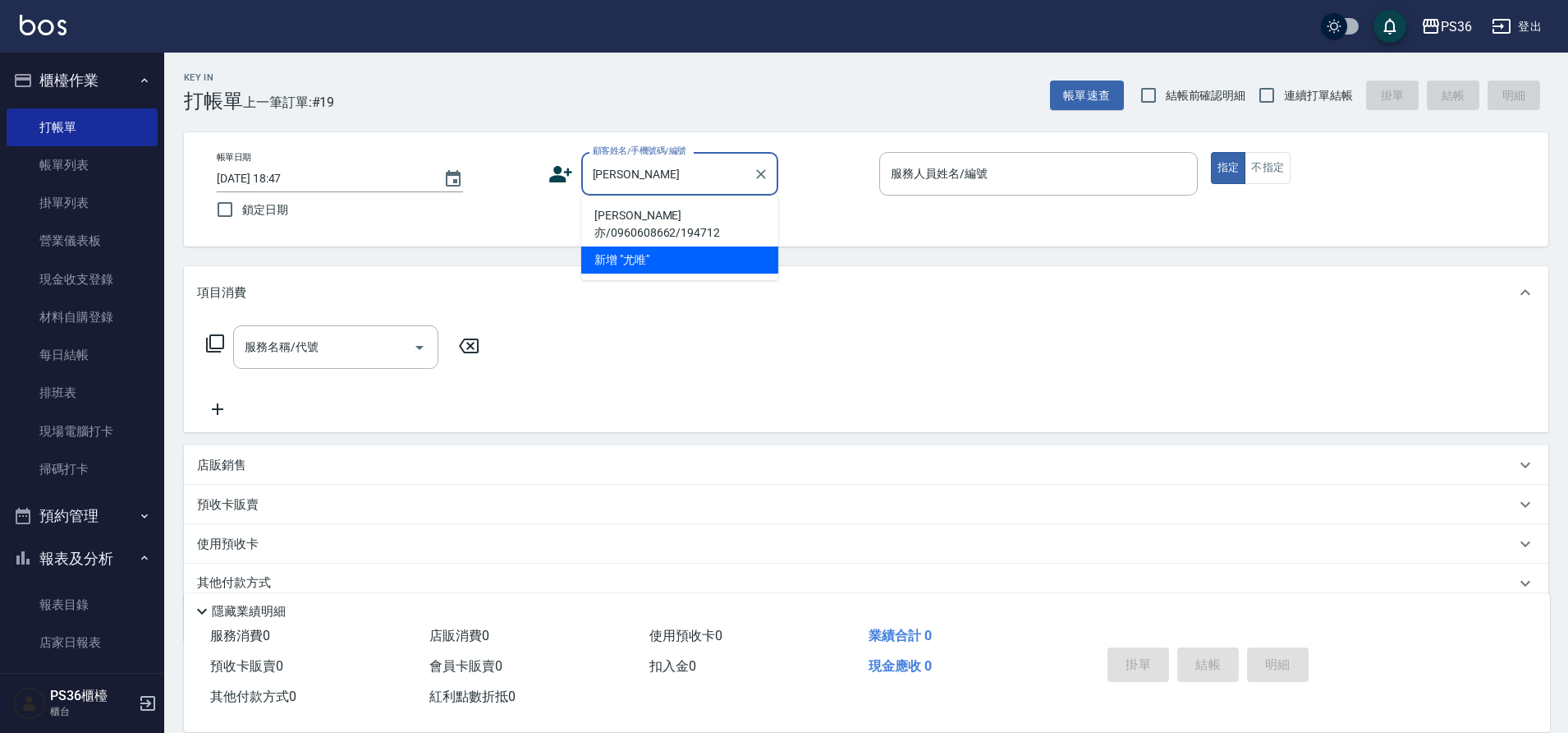
click at [646, 214] on li "[PERSON_NAME]亦/0960608662/194712" at bounding box center [680, 224] width 197 height 44
type input "[PERSON_NAME]亦/0960608662/194712"
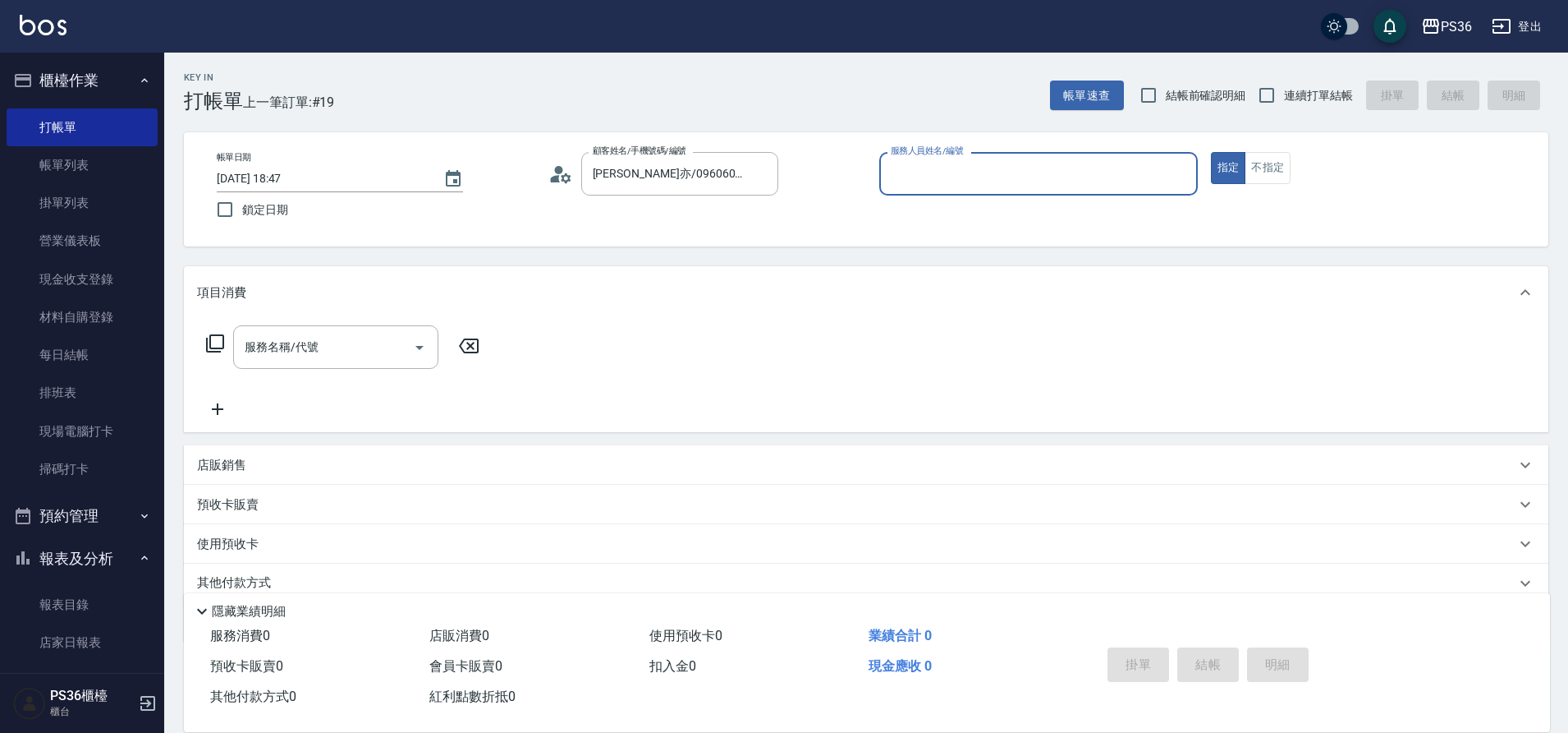
type input "小布-9"
click at [311, 352] on input "服務名稱/代號" at bounding box center [323, 347] width 166 height 29
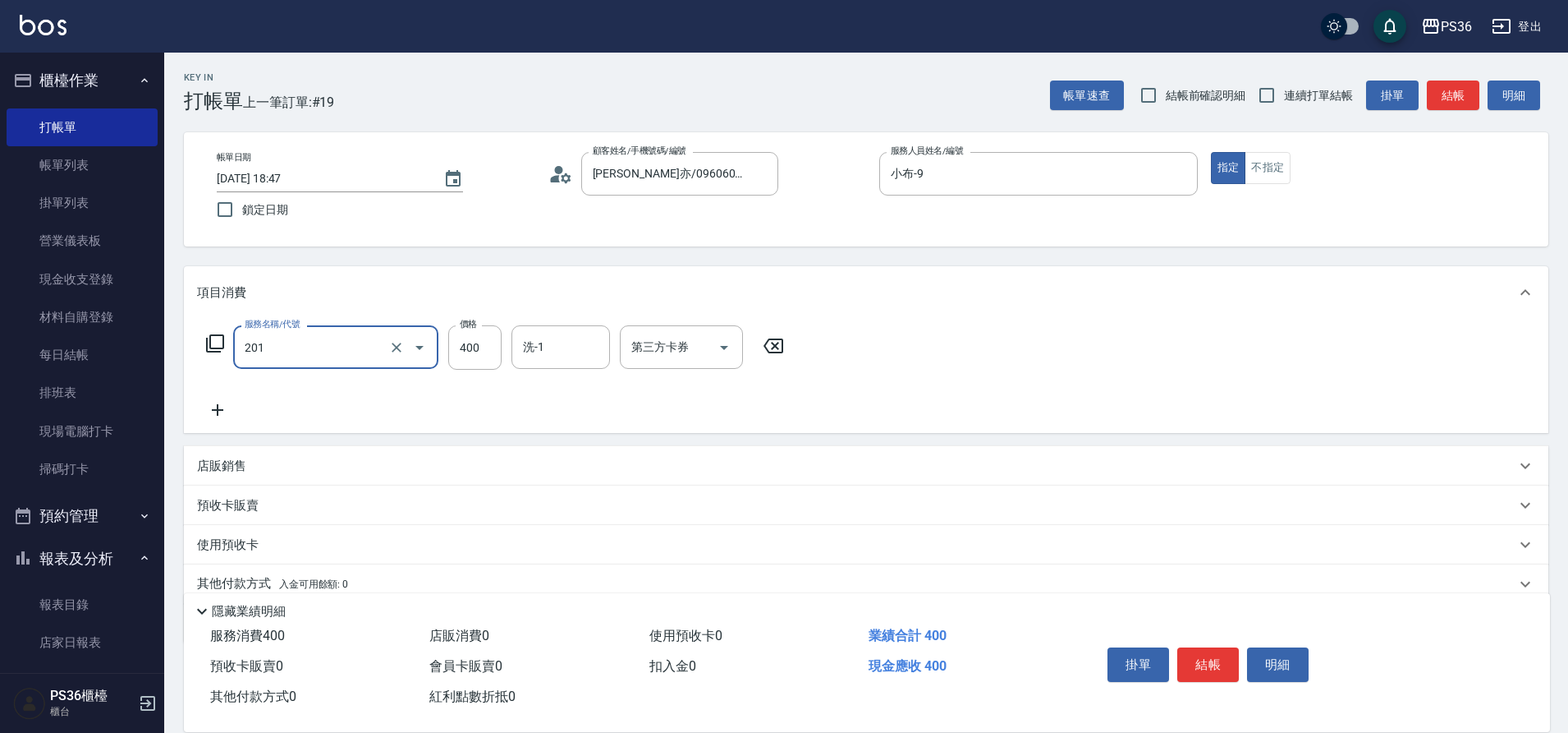
type input "C級洗剪(201)"
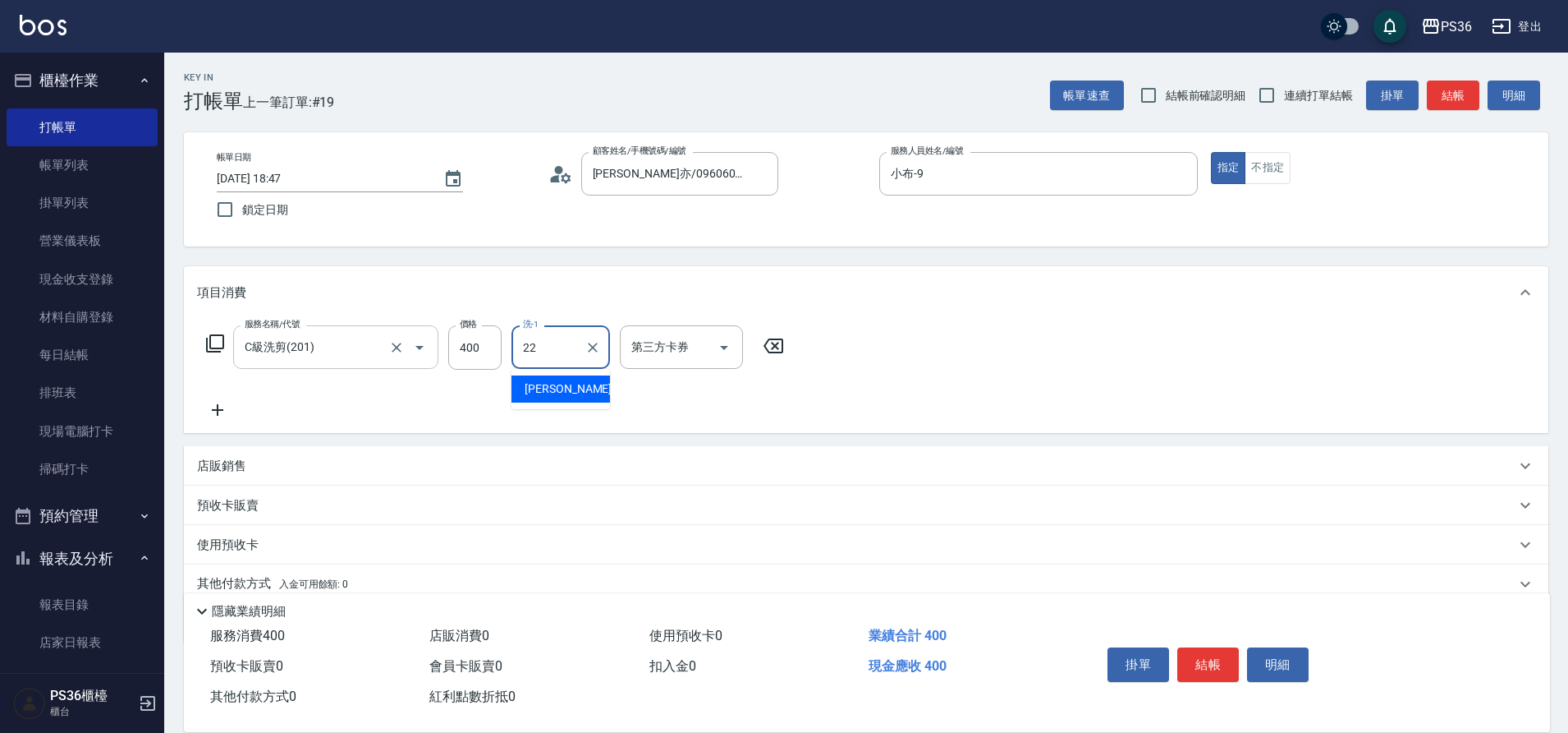
type input "[PERSON_NAME]-22"
click at [206, 404] on icon at bounding box center [218, 410] width 41 height 20
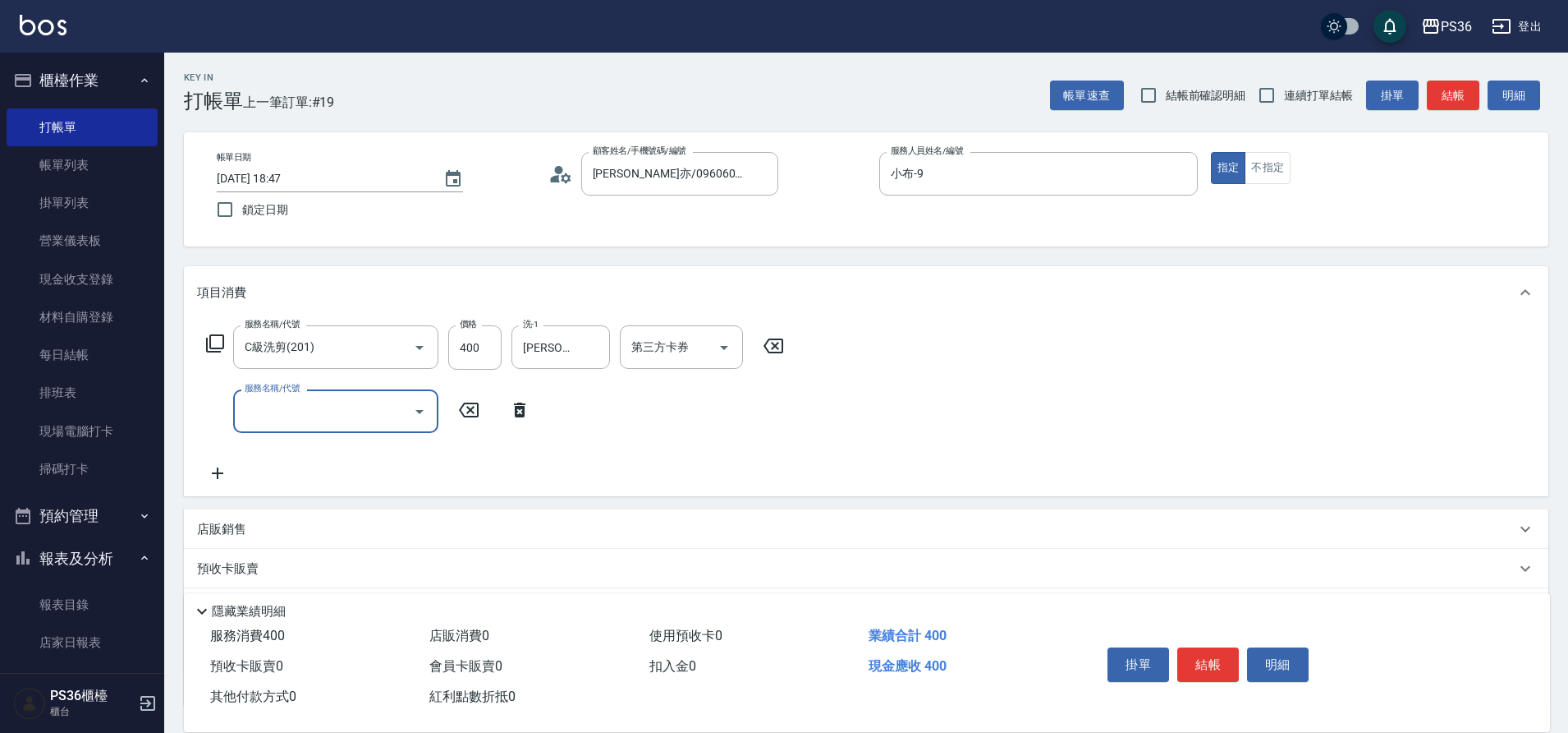
click at [287, 417] on input "服務名稱/代號" at bounding box center [323, 411] width 166 height 29
type input "單剪(204)"
type input "300"
click at [1203, 656] on button "結帳" at bounding box center [1207, 665] width 61 height 35
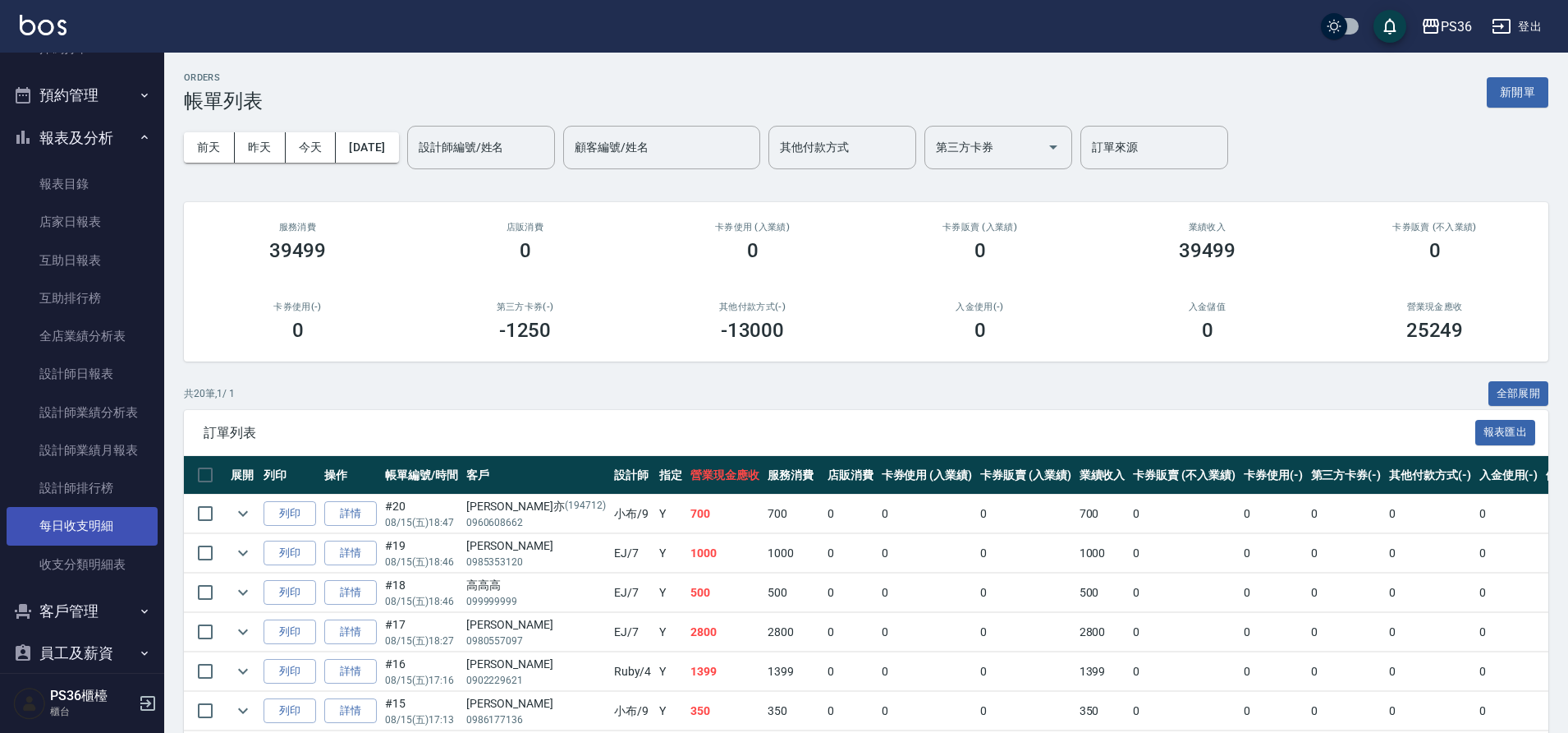
scroll to position [526, 0]
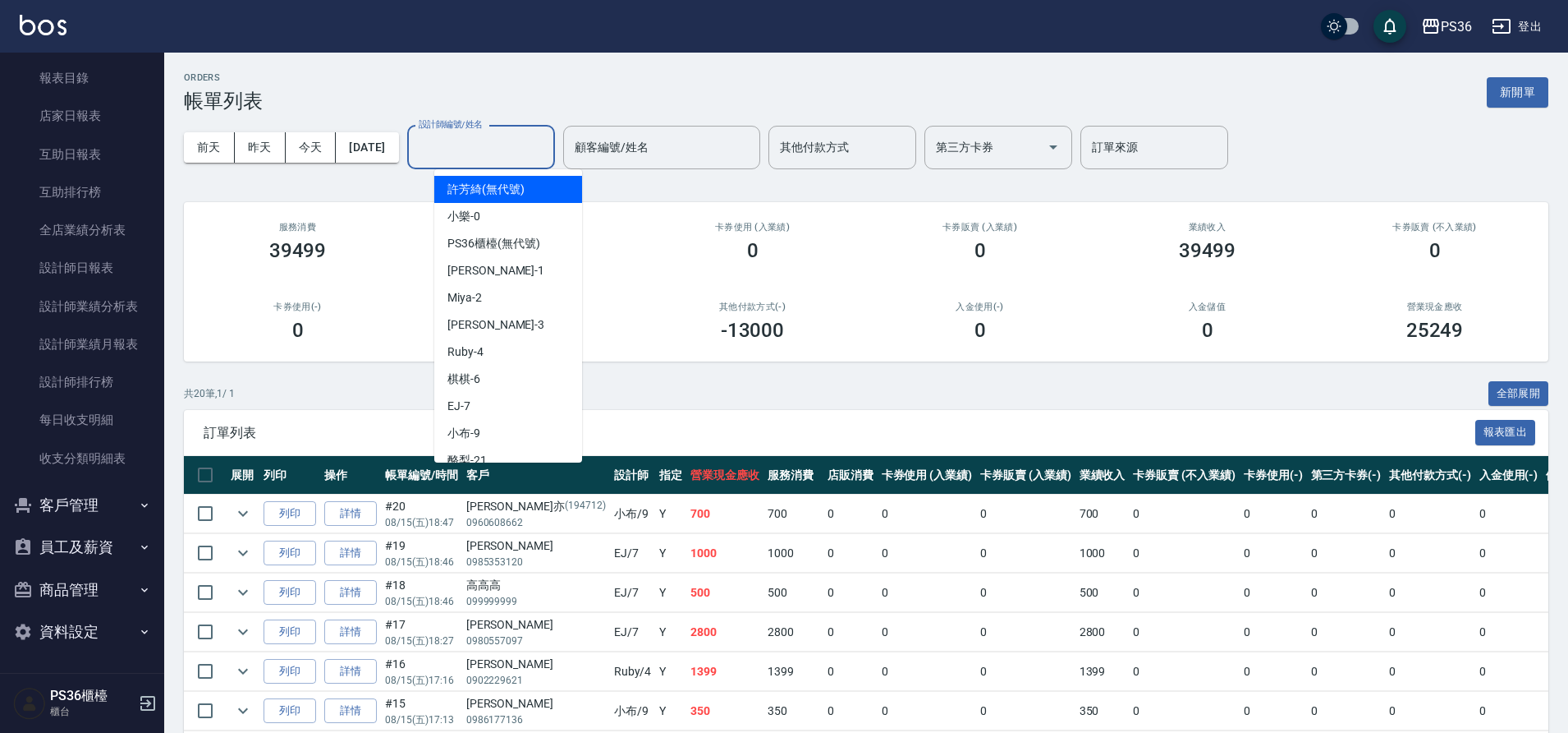
click at [498, 150] on input "設計師編號/姓名" at bounding box center [481, 147] width 133 height 29
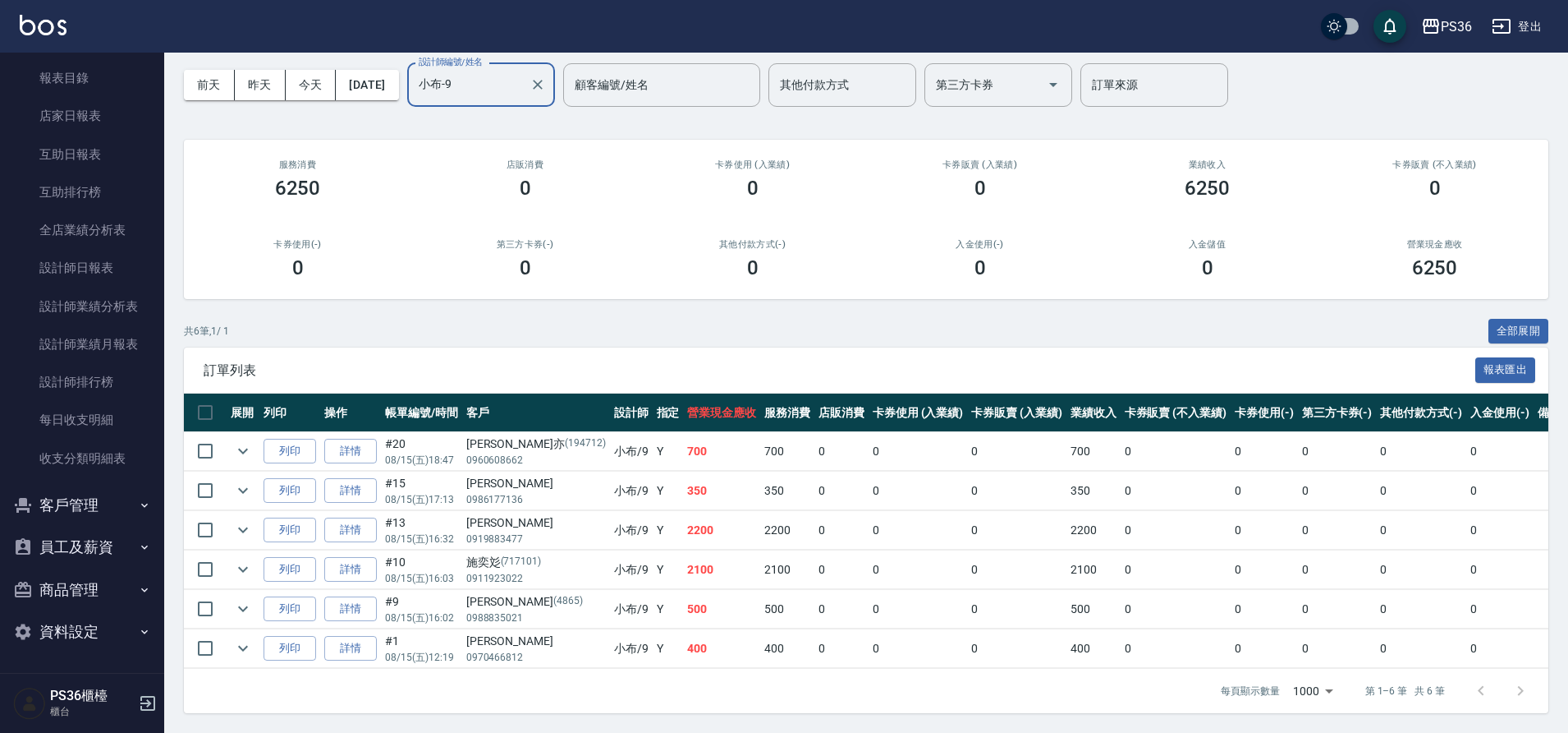
scroll to position [76, 0]
type input "小布-9"
click at [80, 266] on link "設計師日報表" at bounding box center [82, 268] width 151 height 38
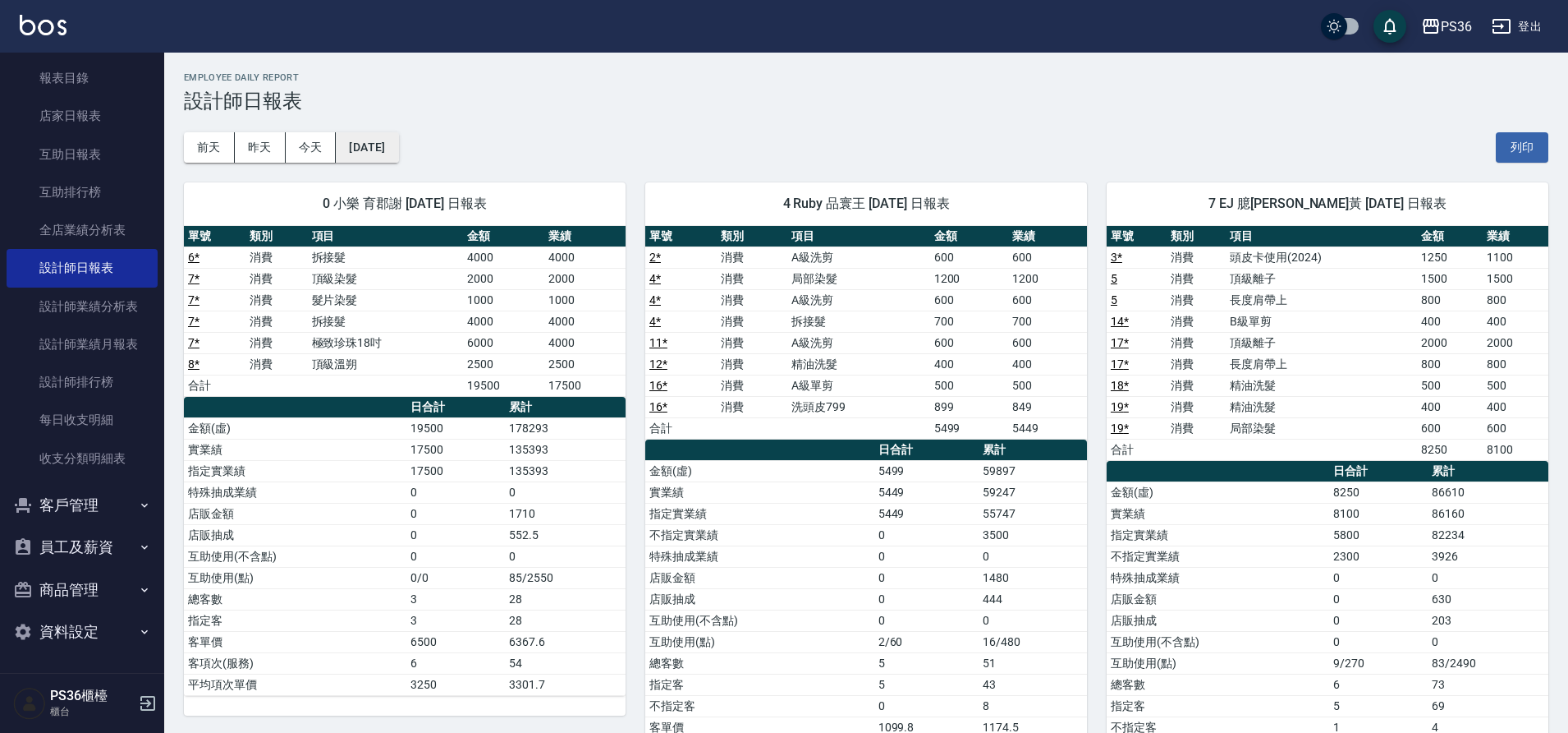
click at [384, 151] on button "[DATE]" at bounding box center [367, 147] width 62 height 30
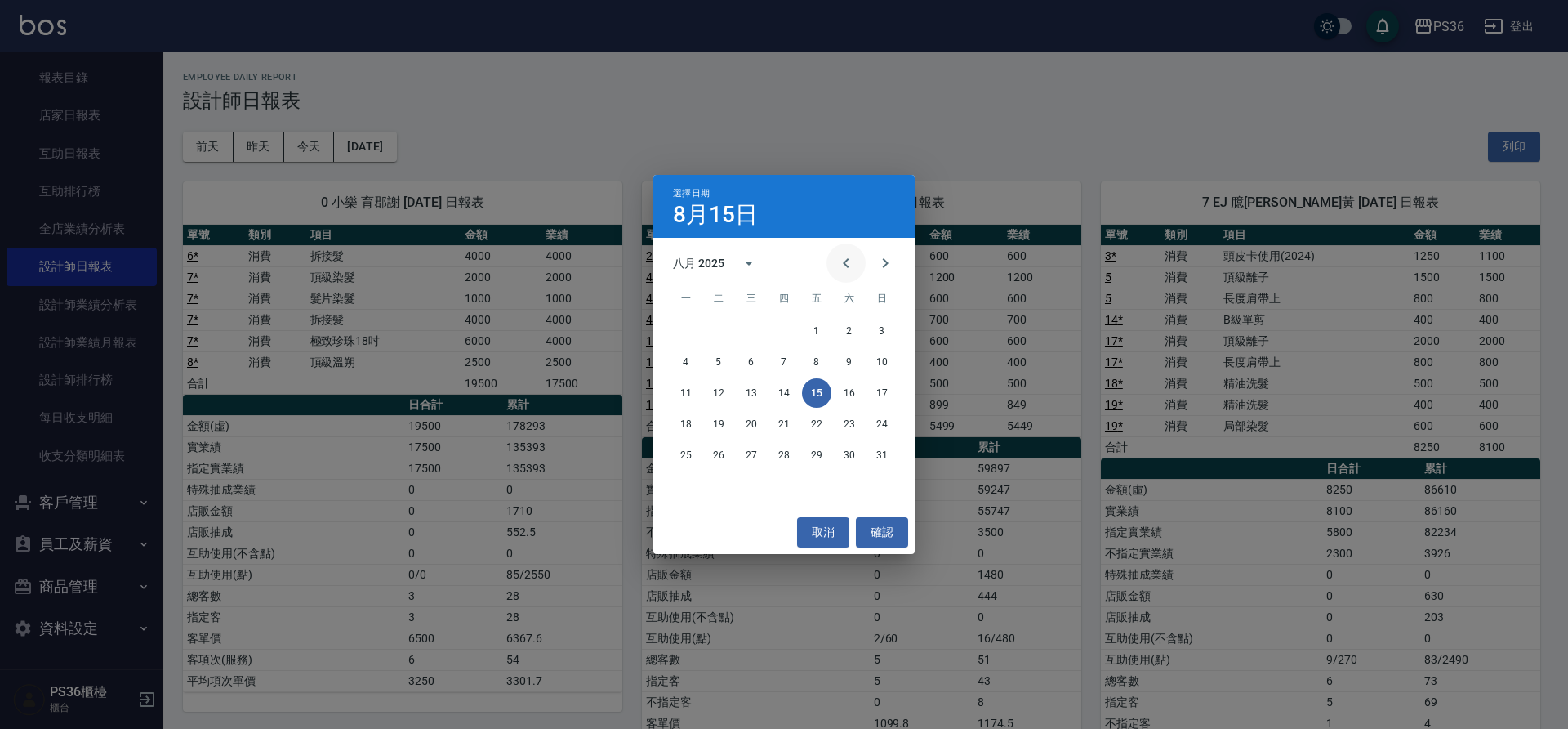
click at [840, 266] on icon "Previous month" at bounding box center [846, 263] width 20 height 20
click at [716, 388] on button "15" at bounding box center [719, 393] width 29 height 29
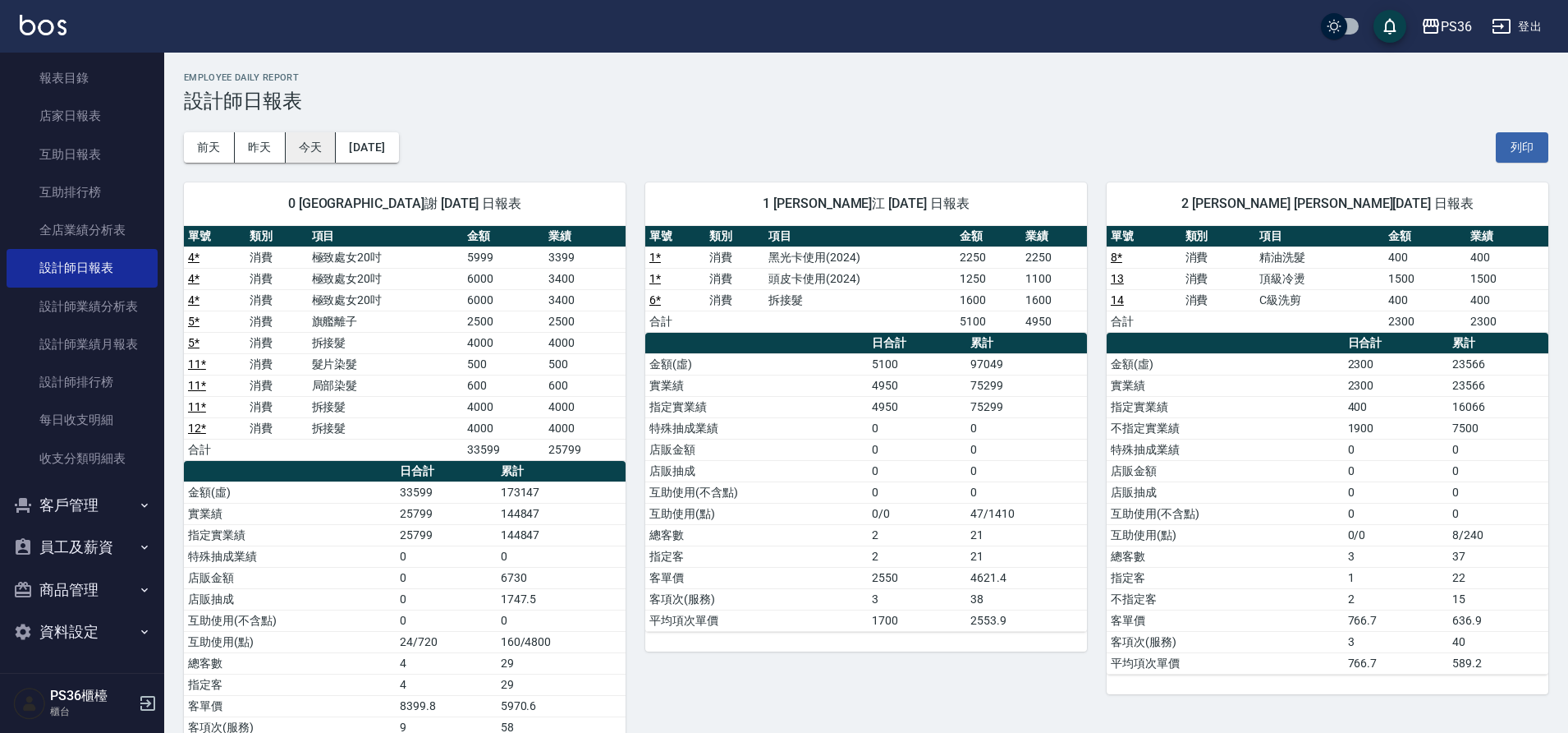
click at [299, 142] on button "今天" at bounding box center [311, 147] width 51 height 30
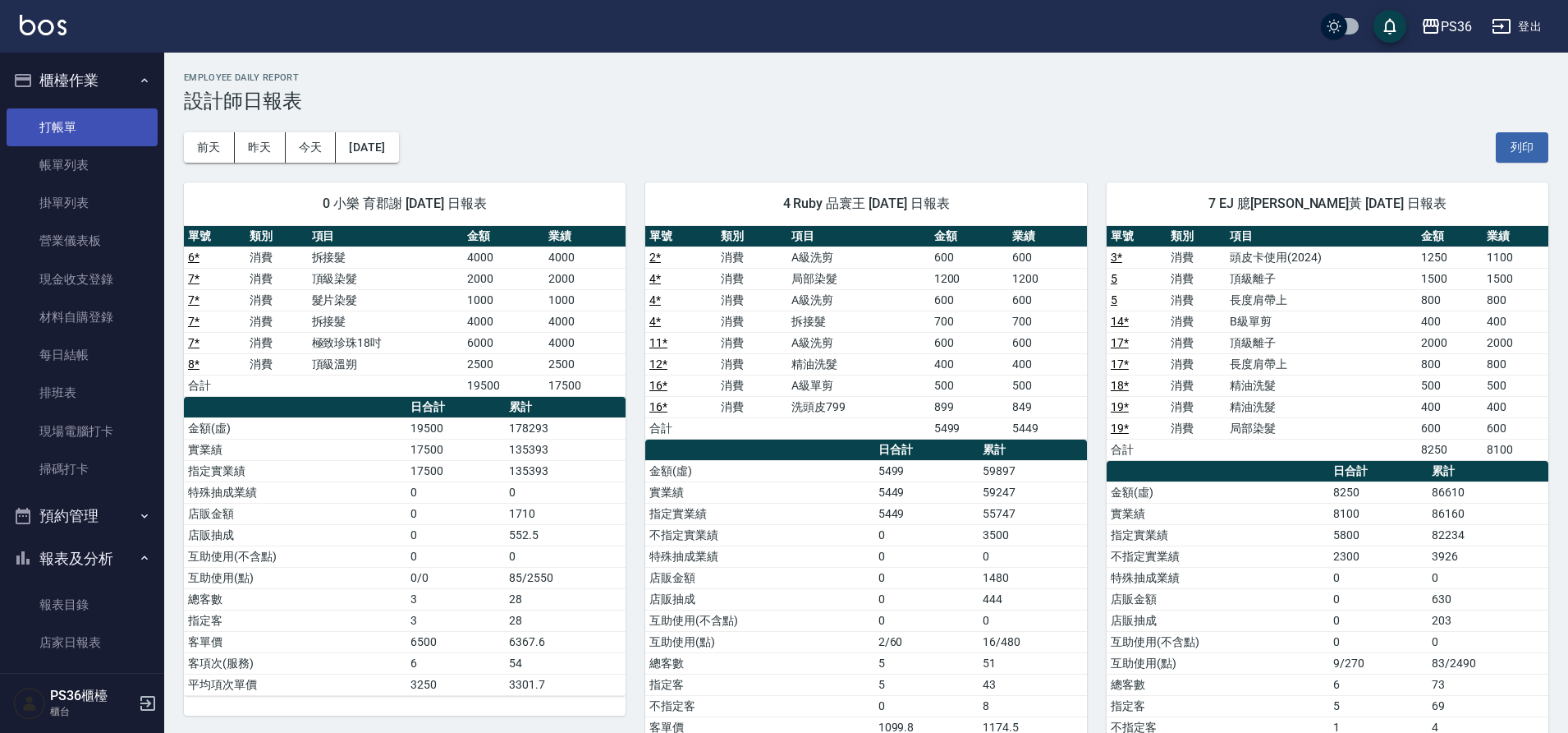
click at [54, 118] on link "打帳單" at bounding box center [82, 127] width 151 height 38
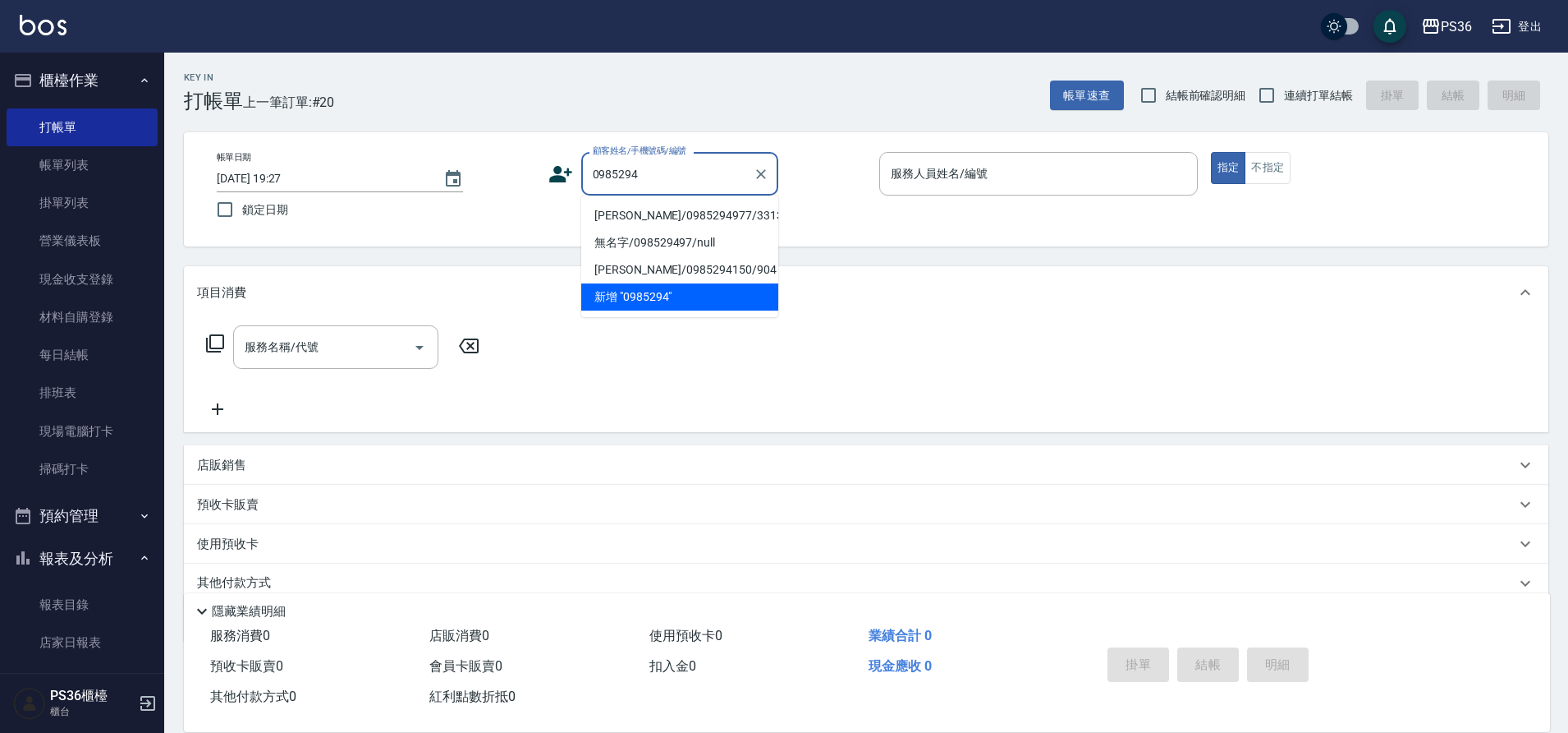
click at [624, 208] on li "[PERSON_NAME]/0985294977/331350" at bounding box center [680, 215] width 197 height 27
type input "[PERSON_NAME]/0985294977/331350"
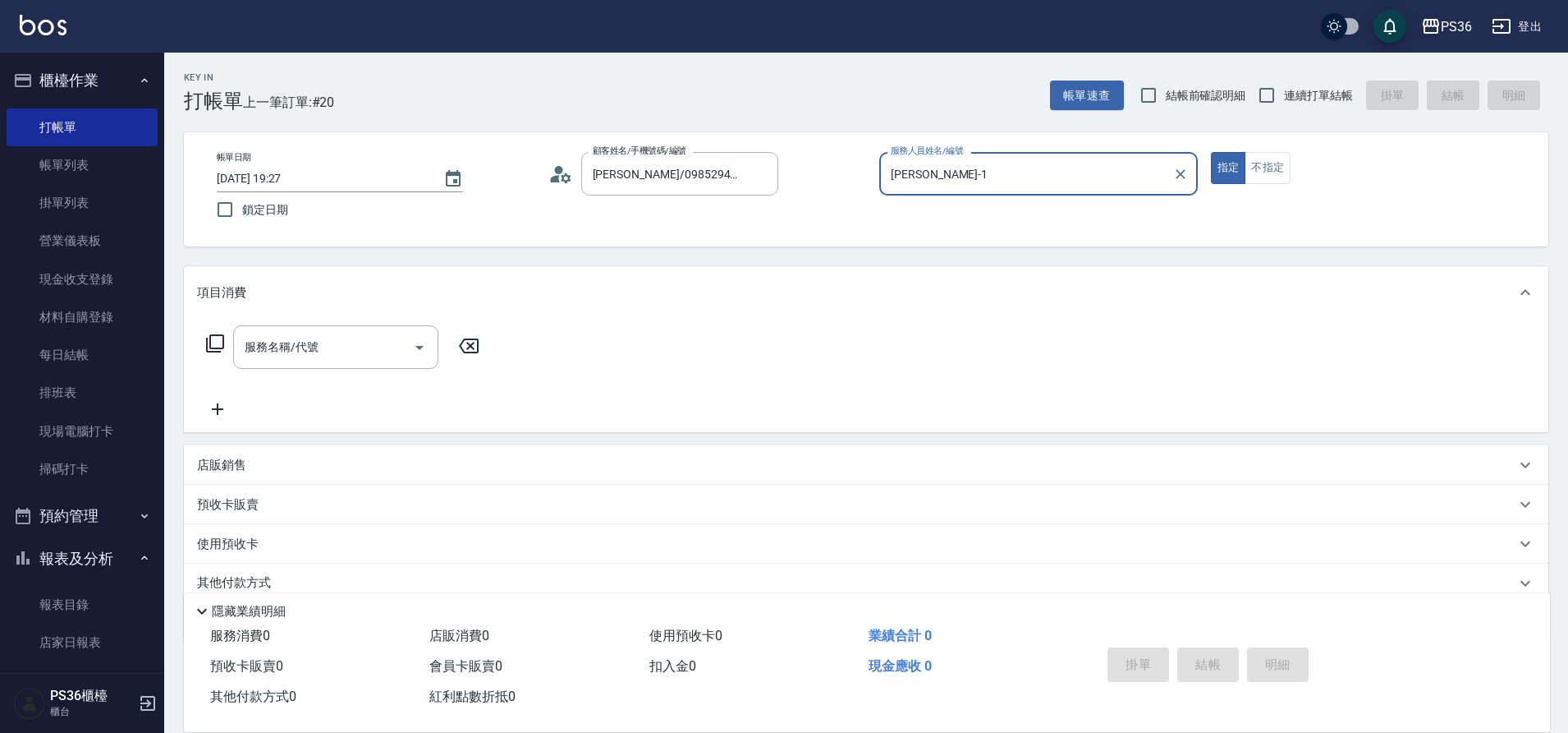
type input "[PERSON_NAME]-1"
click at [295, 342] on div "服務名稱/代號 服務名稱/代號" at bounding box center [336, 347] width 206 height 43
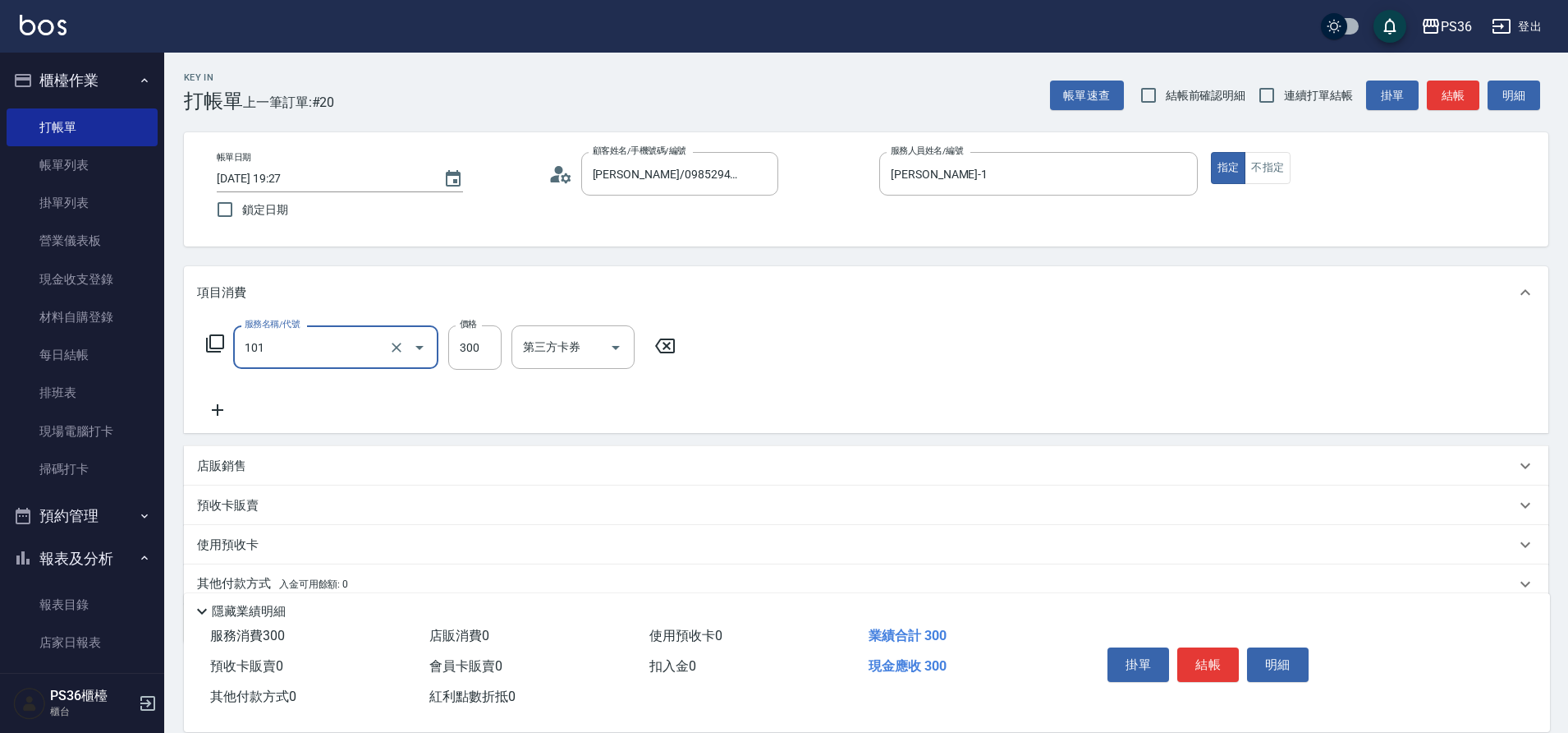
type input "洗髮(101)"
click at [1192, 659] on button "結帳" at bounding box center [1207, 665] width 61 height 35
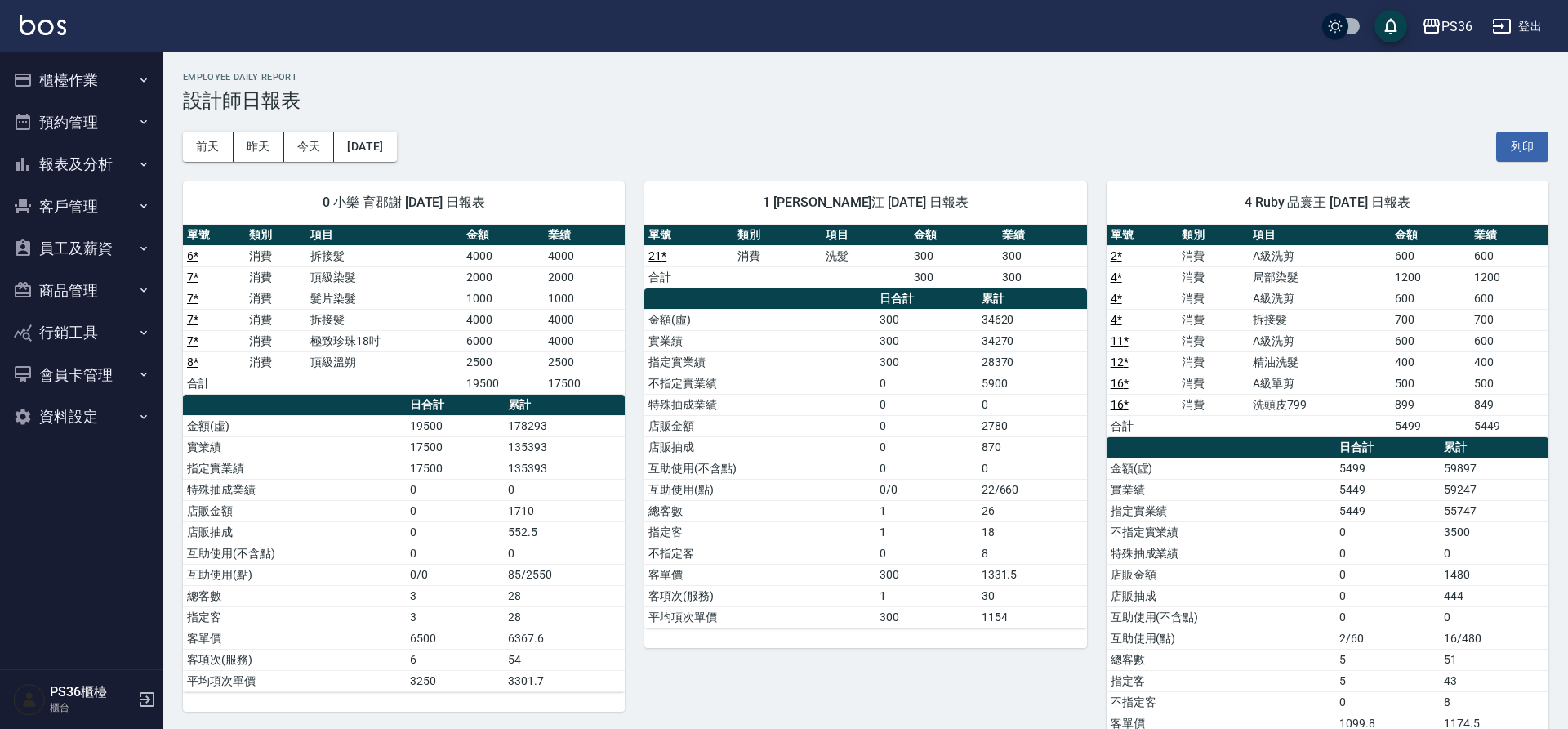
click at [97, 77] on button "櫃檯作業" at bounding box center [82, 79] width 150 height 42
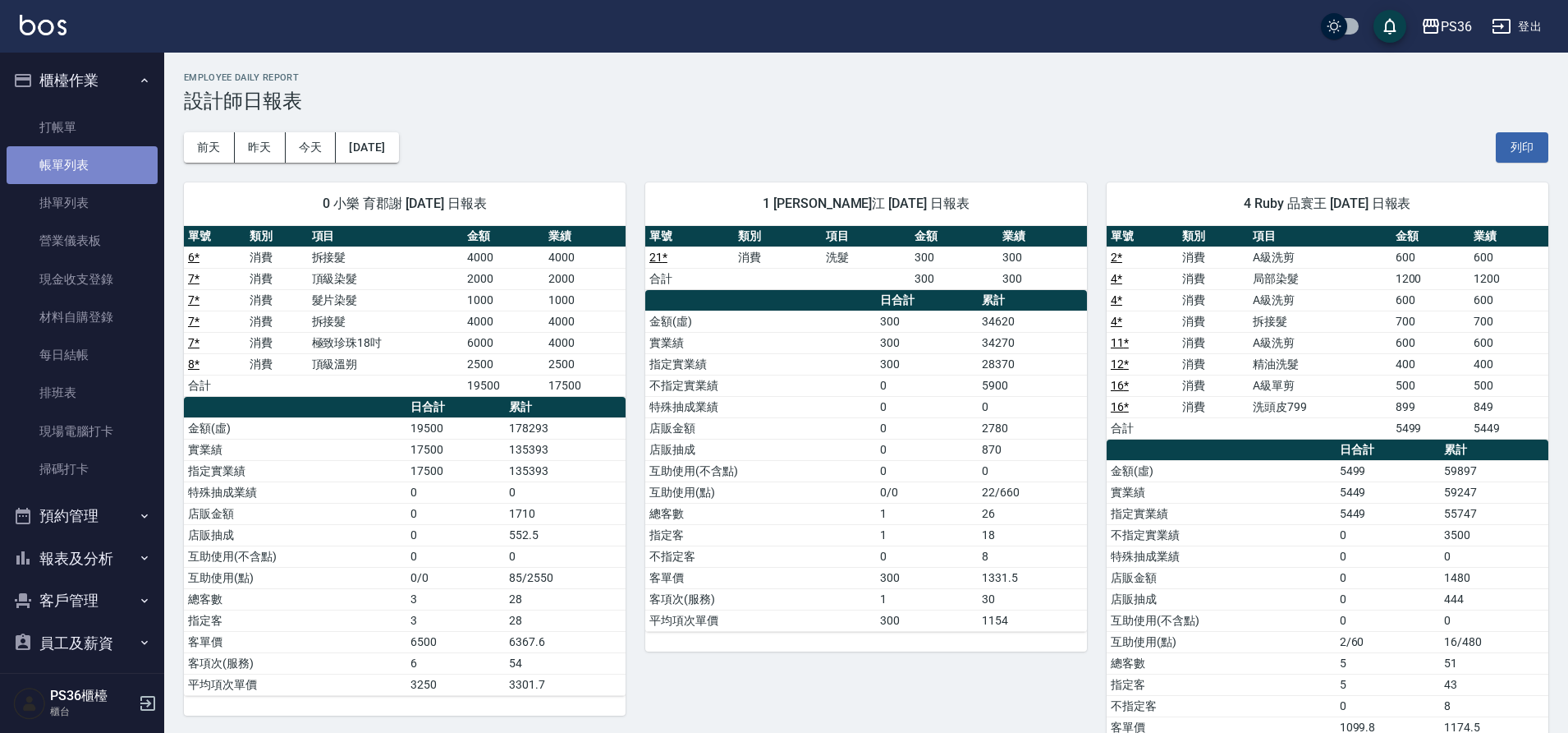
click at [91, 170] on link "帳單列表" at bounding box center [82, 165] width 151 height 38
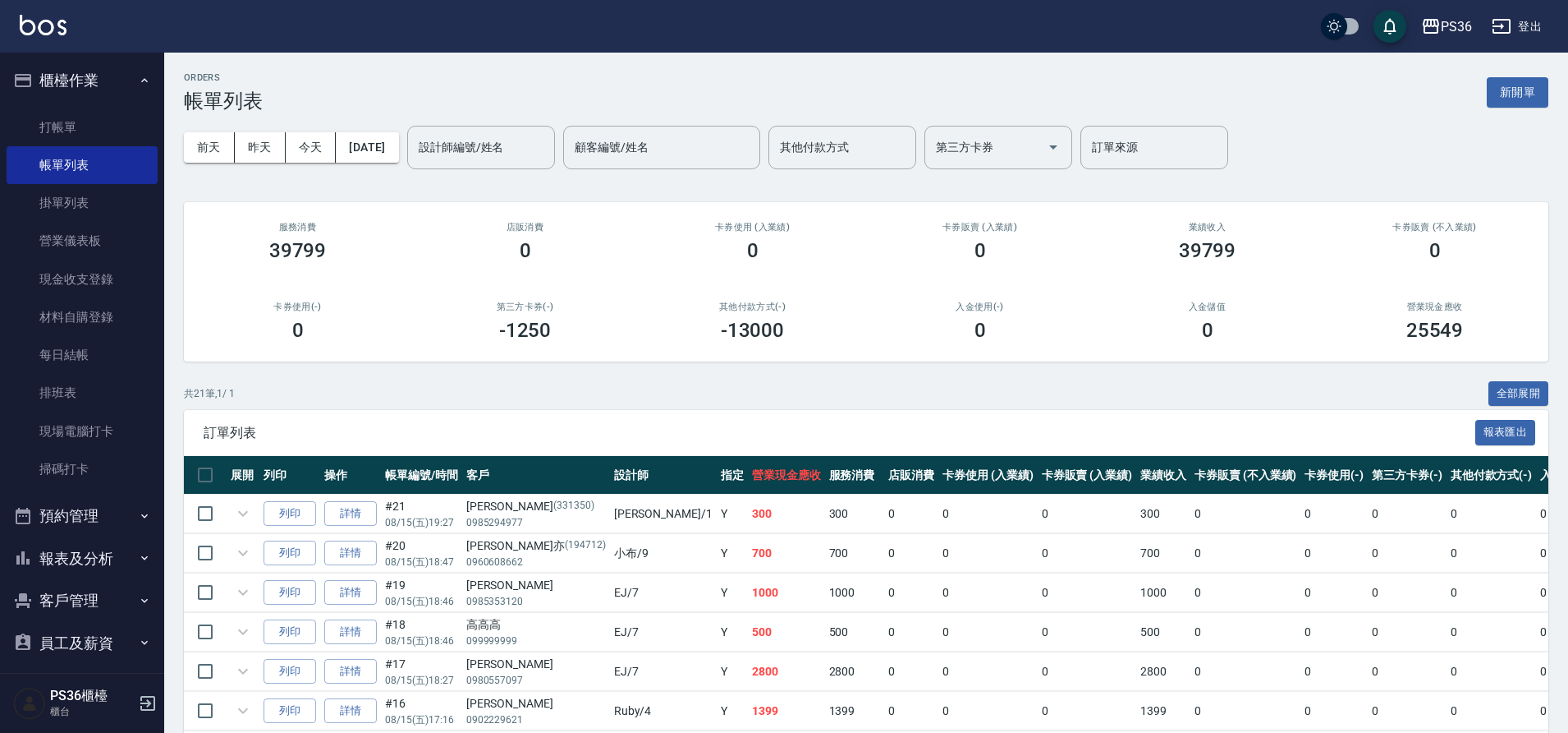
click at [479, 153] on div "設計師編號/姓名 設計師編號/姓名" at bounding box center [480, 147] width 148 height 43
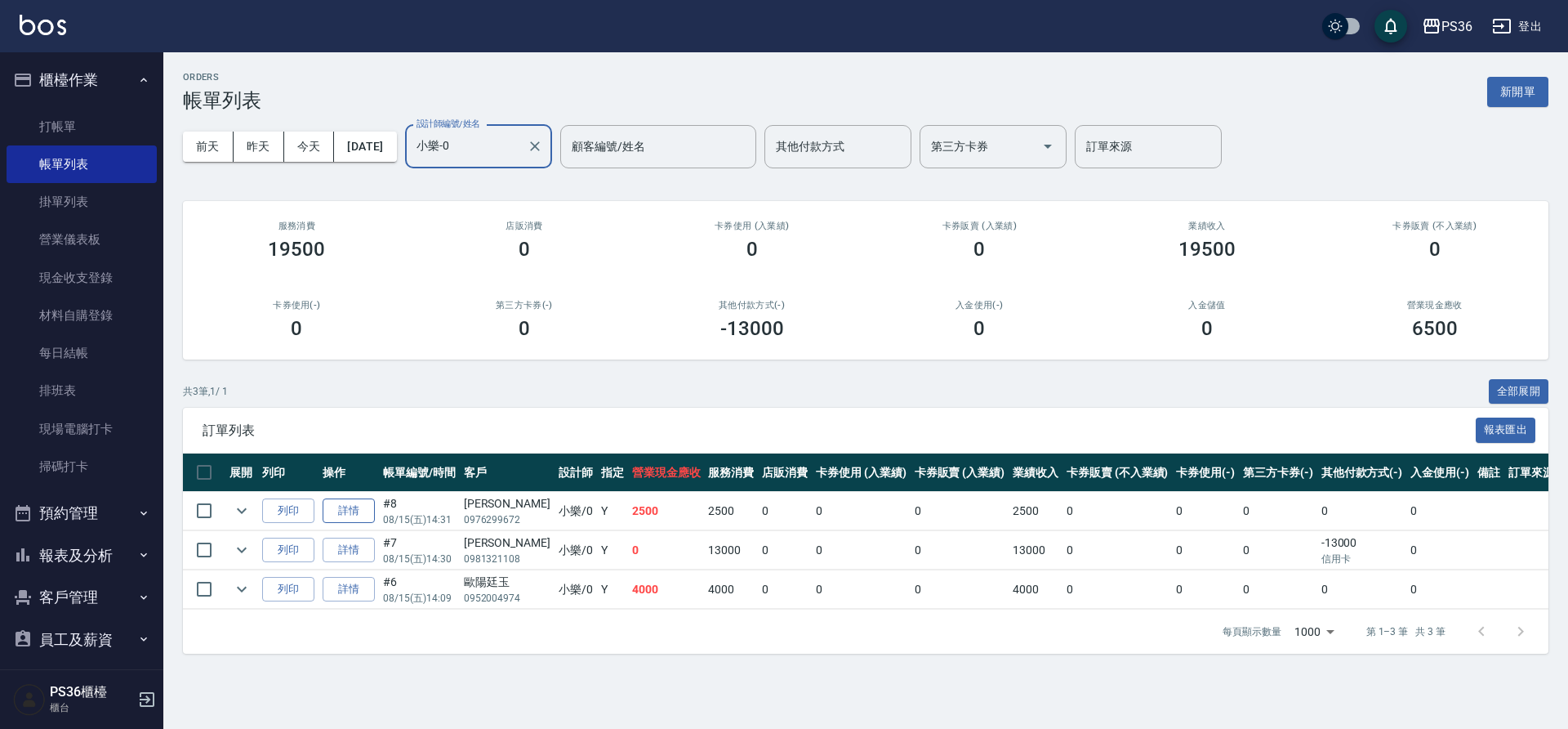
type input "小樂-0"
click at [365, 512] on link "詳情" at bounding box center [348, 511] width 52 height 25
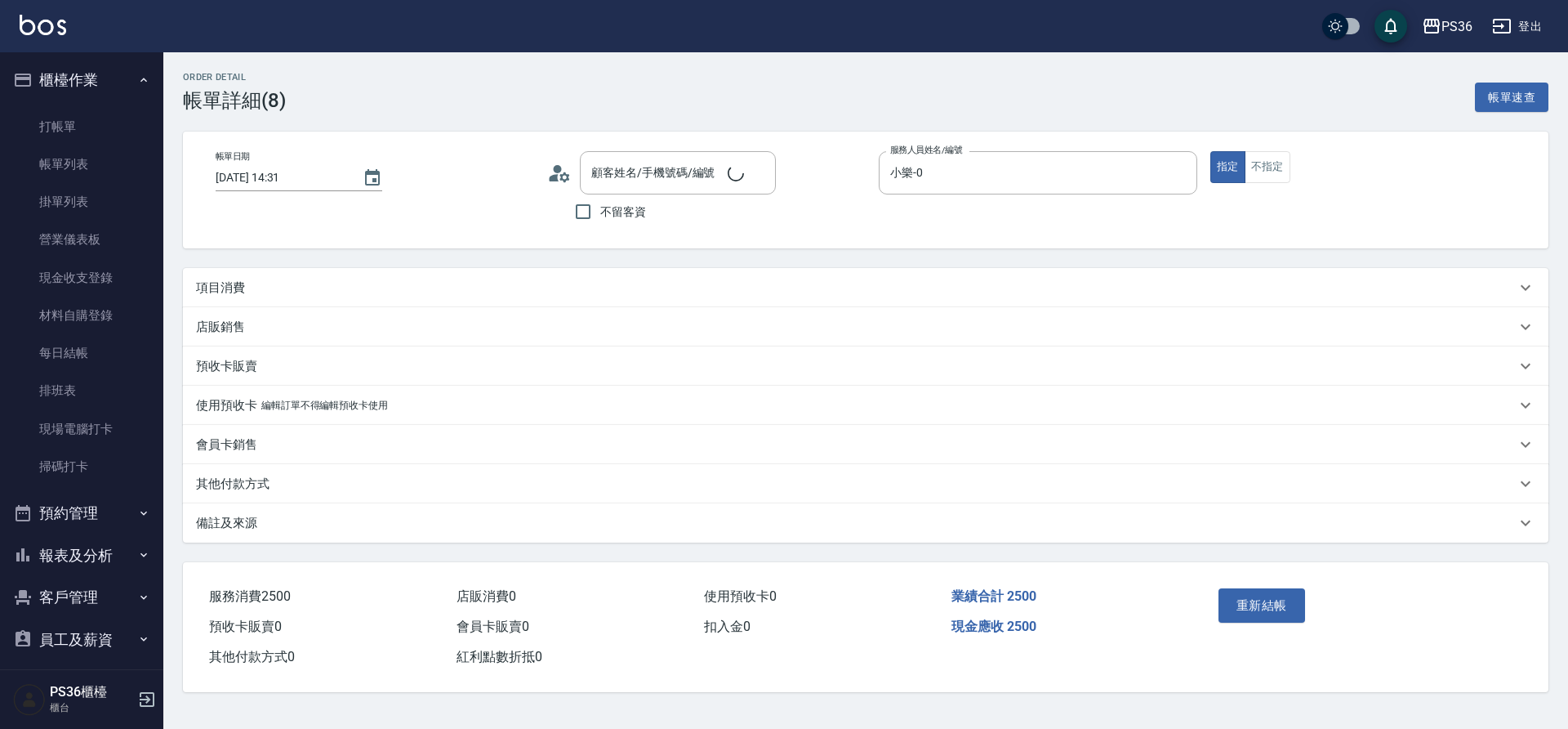
type input "2025/08/15 14:31"
type input "小樂-0"
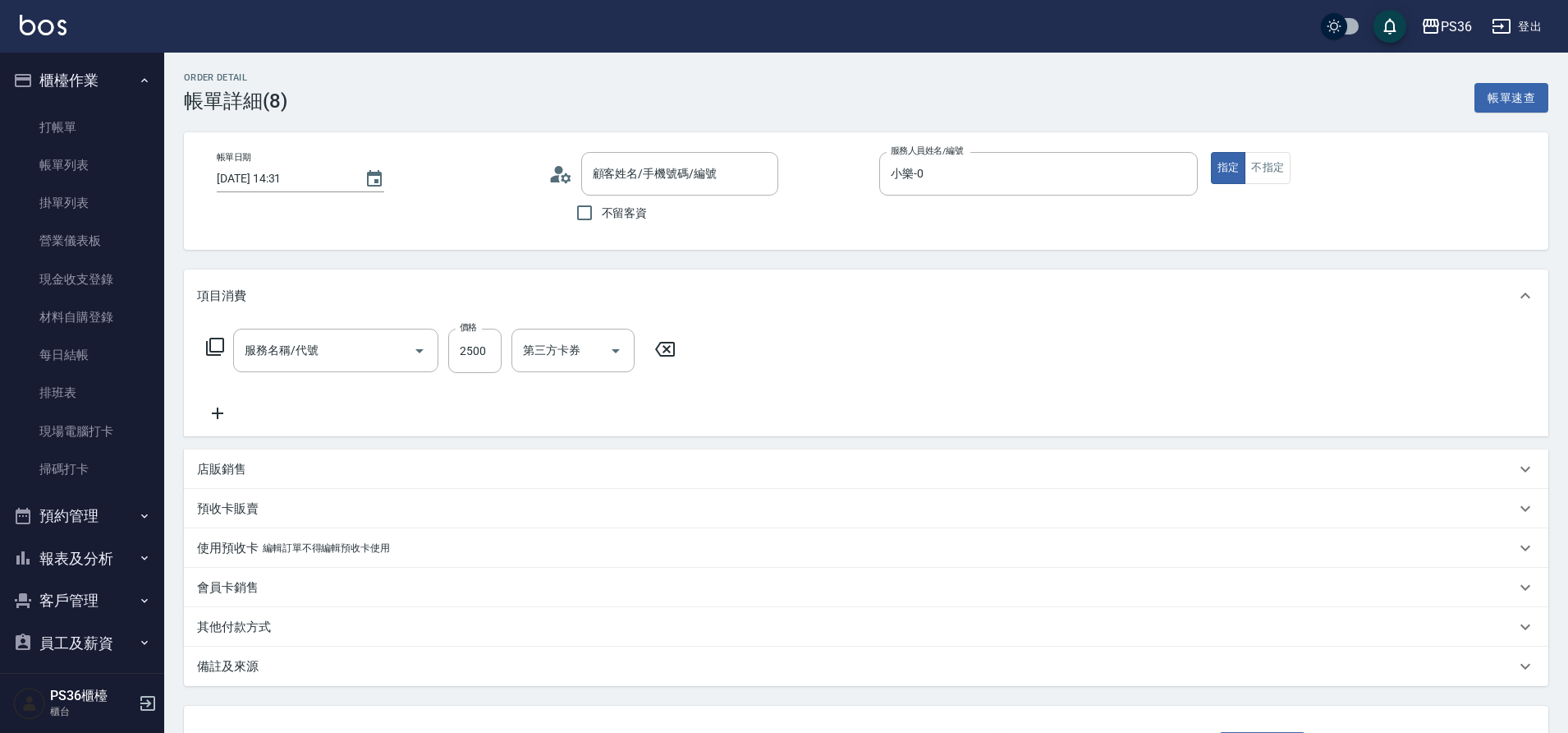
type input "[PERSON_NAME]/0976299672/"
type input "頂級溫朔(313)"
click at [218, 340] on icon at bounding box center [215, 347] width 20 height 20
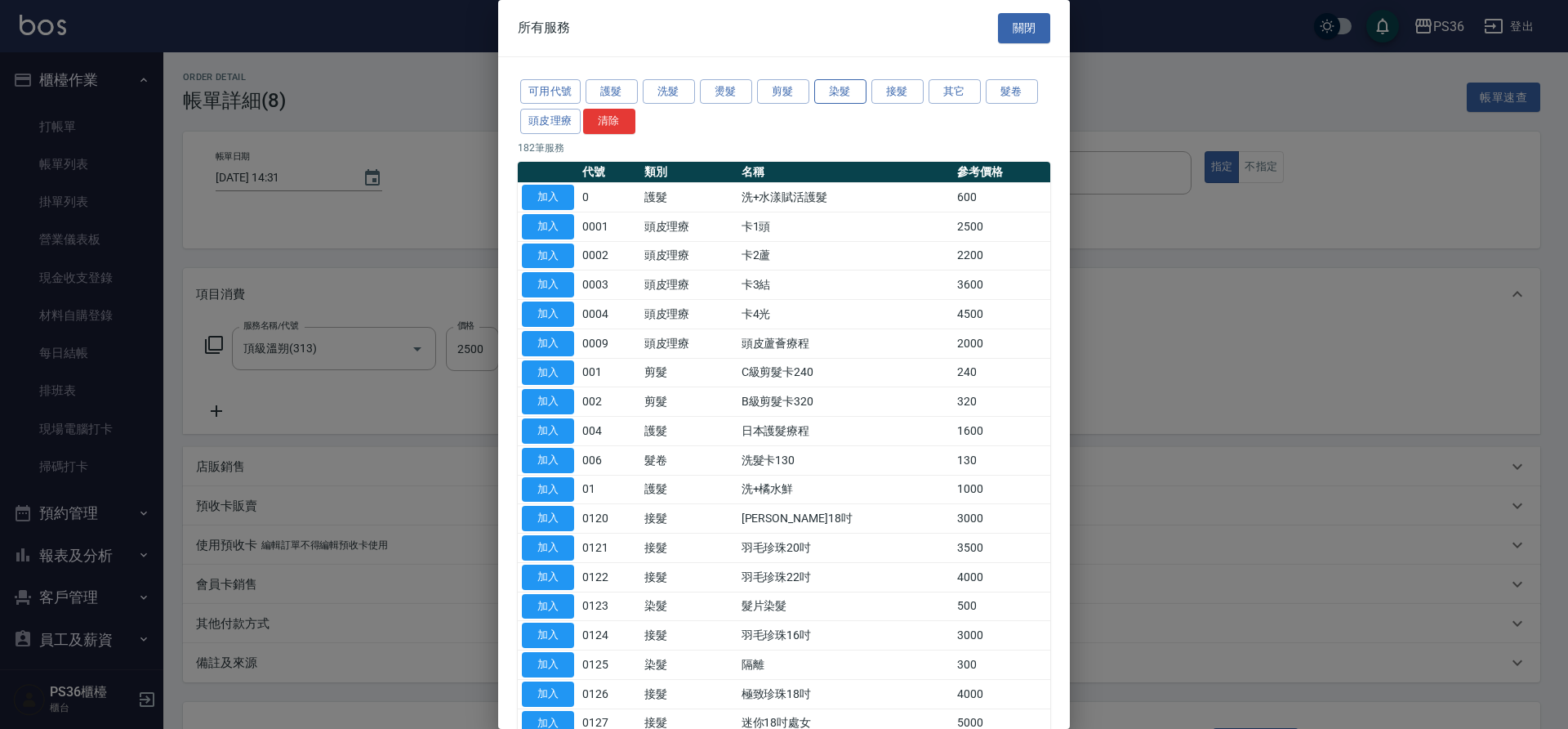
click at [860, 95] on button "染髮" at bounding box center [840, 91] width 52 height 25
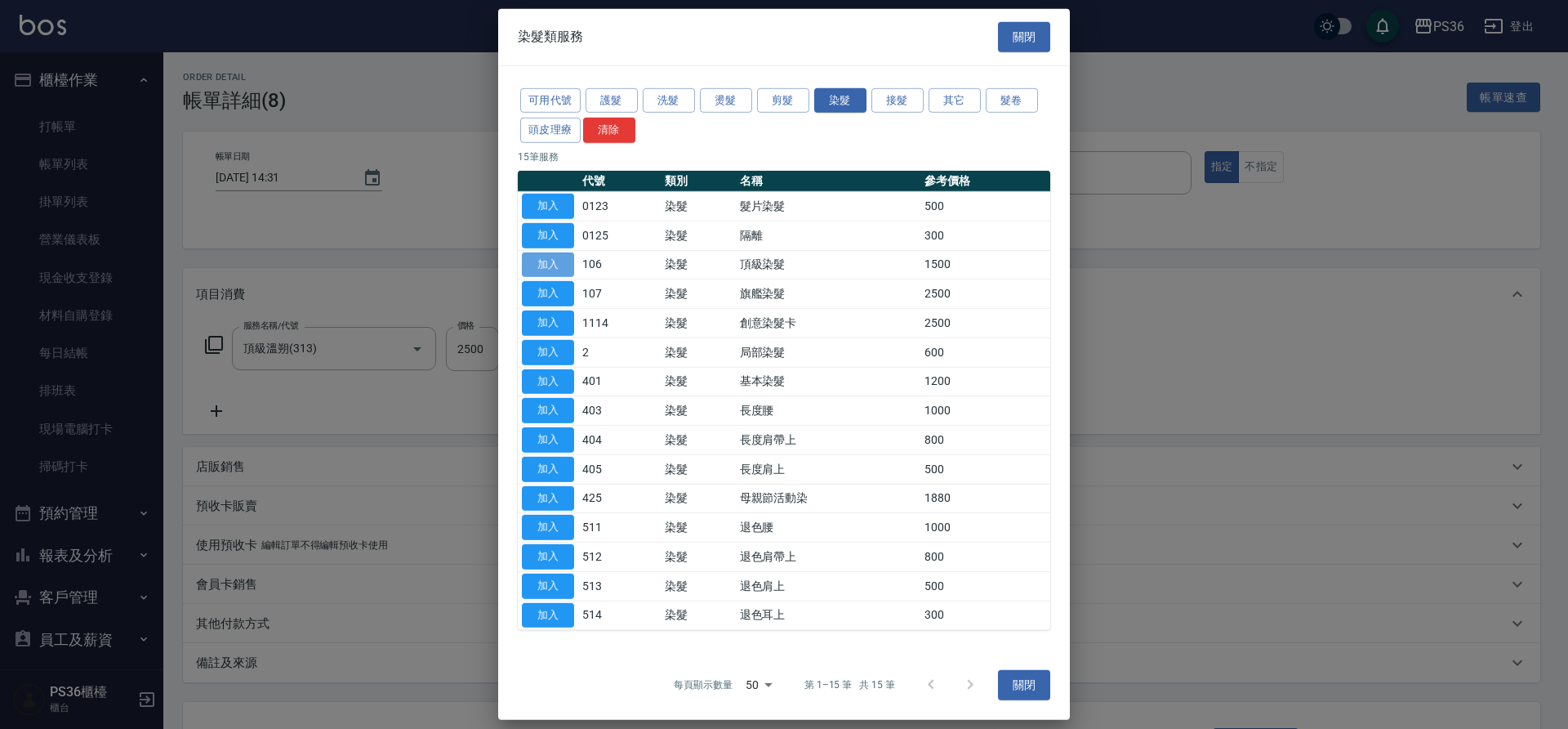
click at [559, 269] on button "加入" at bounding box center [548, 264] width 52 height 25
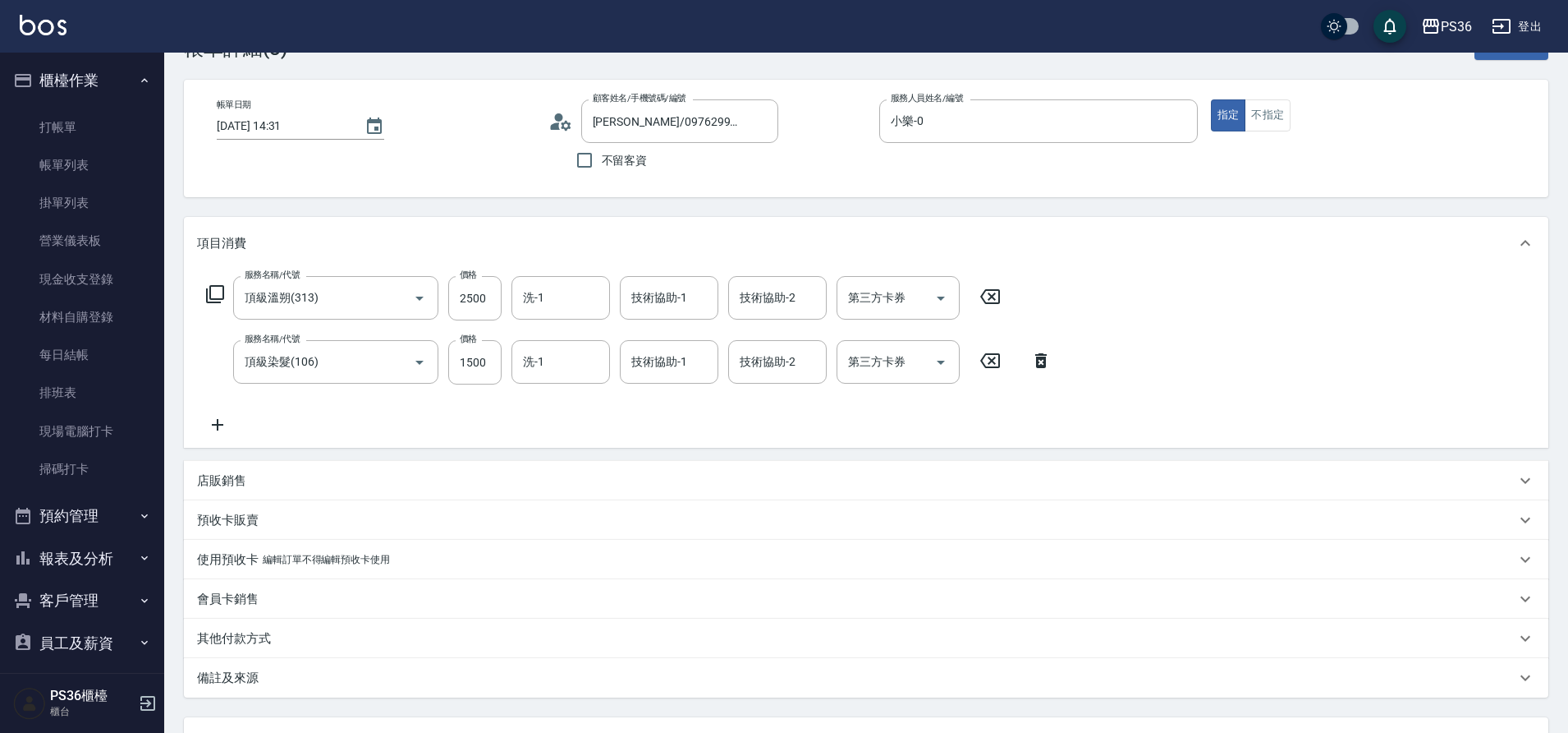
scroll to position [82, 0]
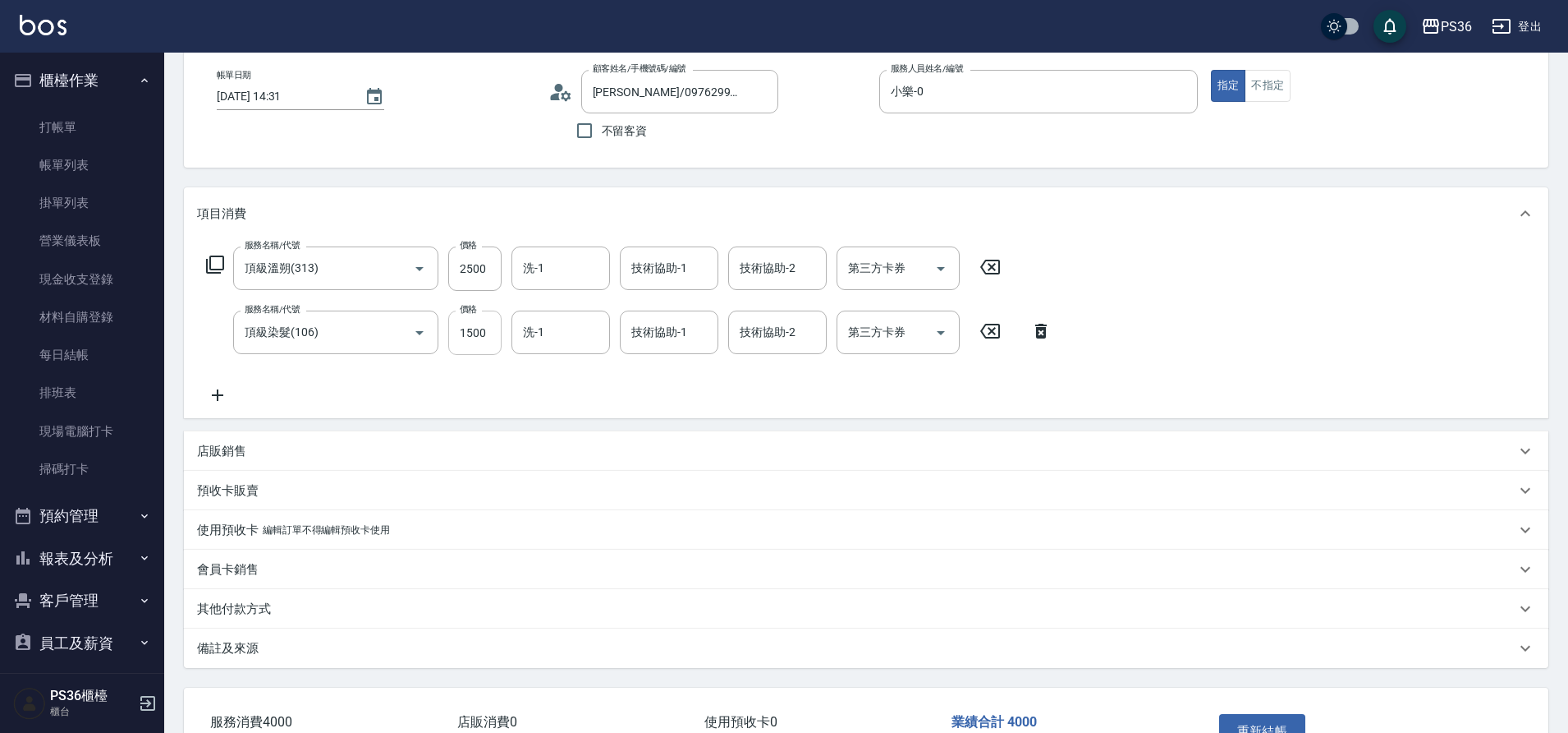
click at [480, 325] on input "1500" at bounding box center [475, 332] width 54 height 44
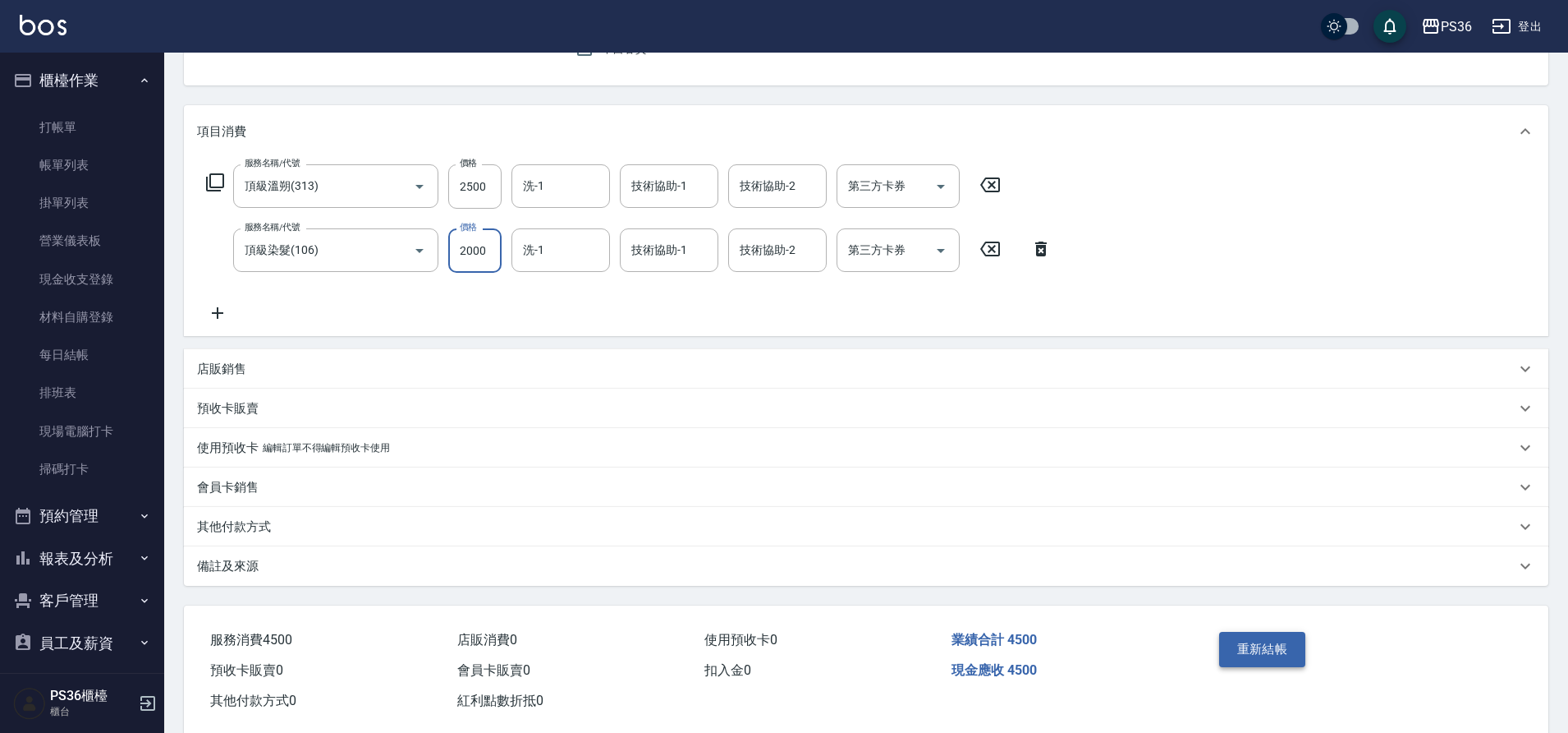
type input "2000"
click at [1276, 655] on button "重新結帳" at bounding box center [1262, 649] width 87 height 35
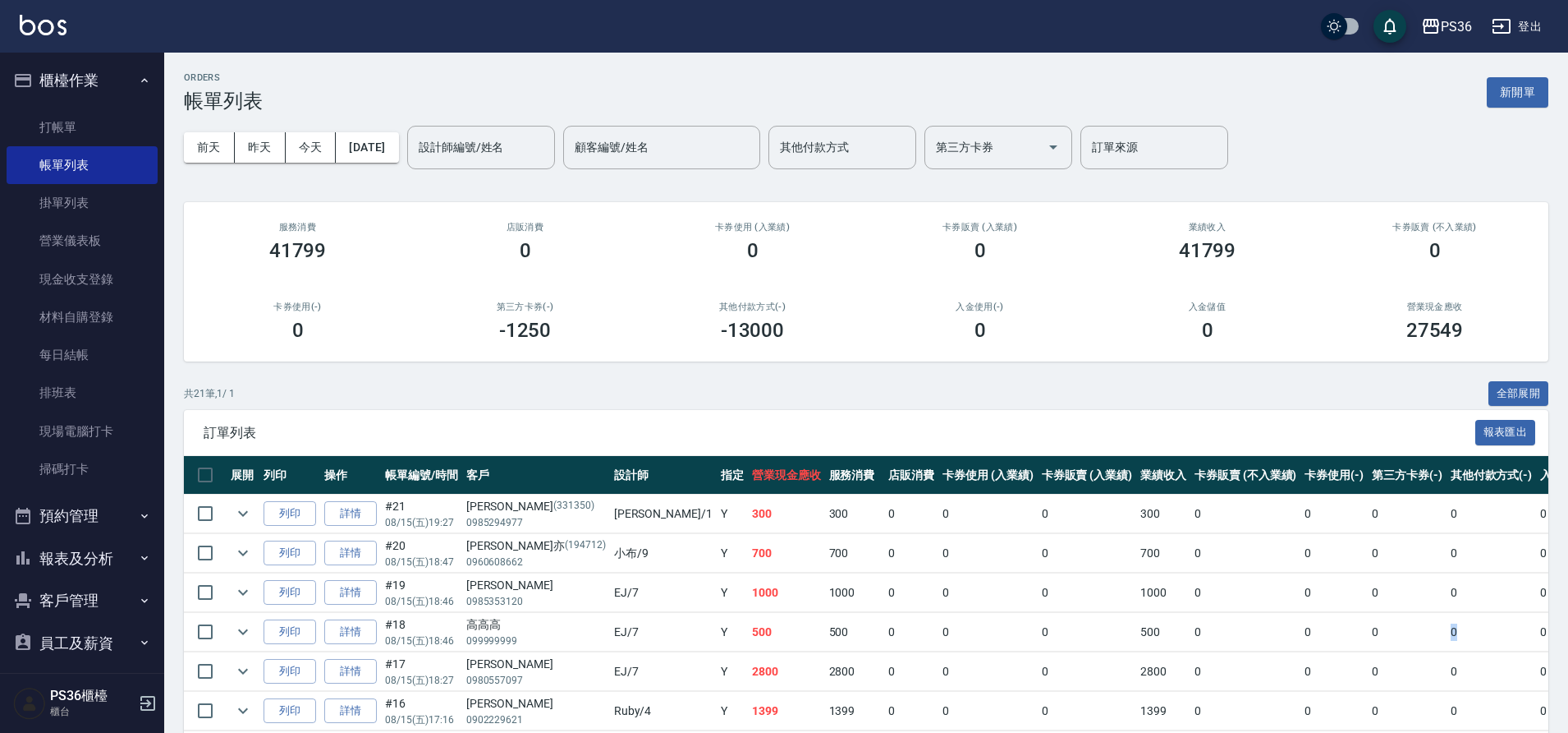
click at [1383, 625] on tr "列印 詳情 #18 08/15 (五) 18:46 高高高 099999999 EJ /7 Y 500 500 0 0 0 500 0 0 0 0 0" at bounding box center [936, 632] width 1505 height 39
click at [49, 120] on link "打帳單" at bounding box center [82, 127] width 151 height 38
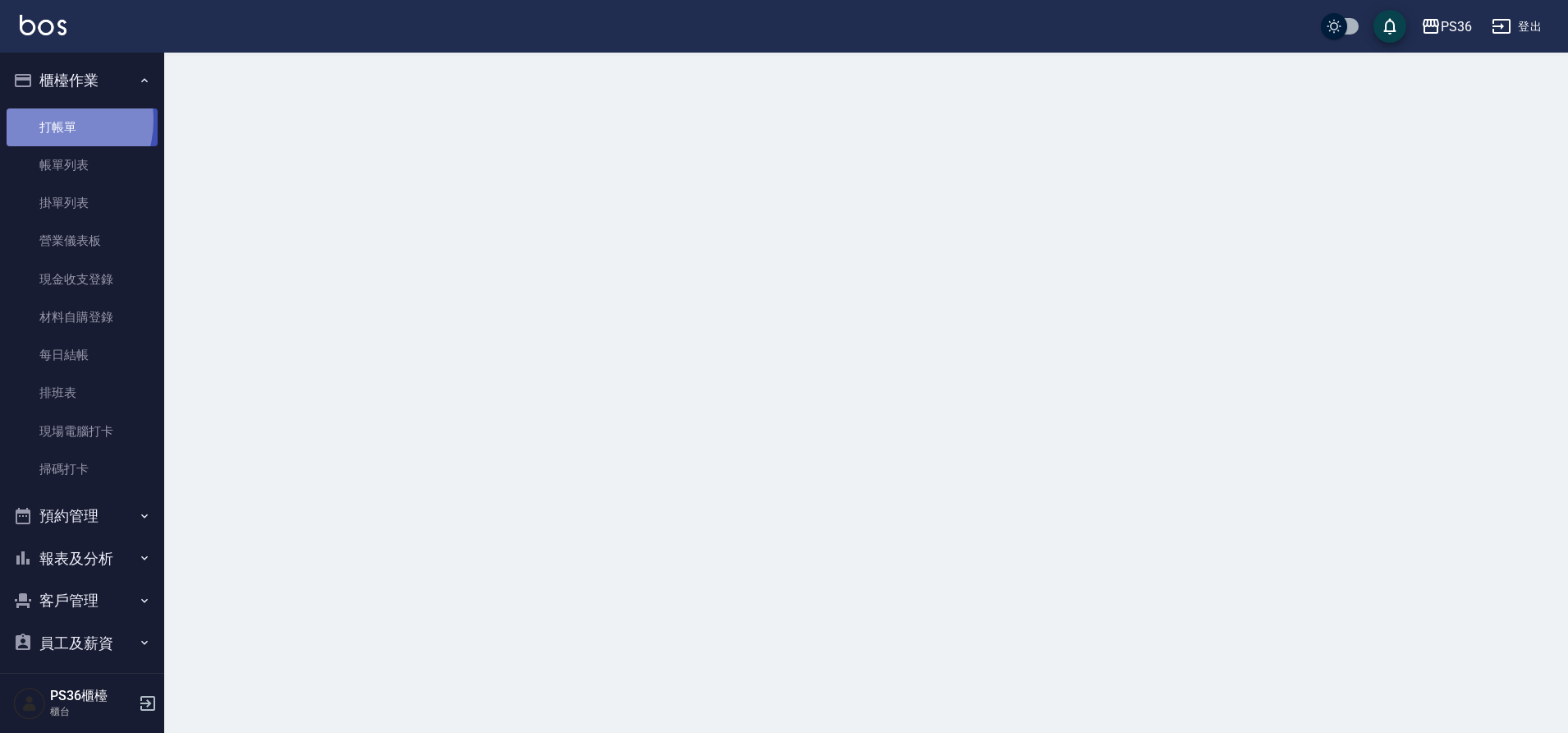
click at [49, 120] on link "打帳單" at bounding box center [82, 127] width 151 height 38
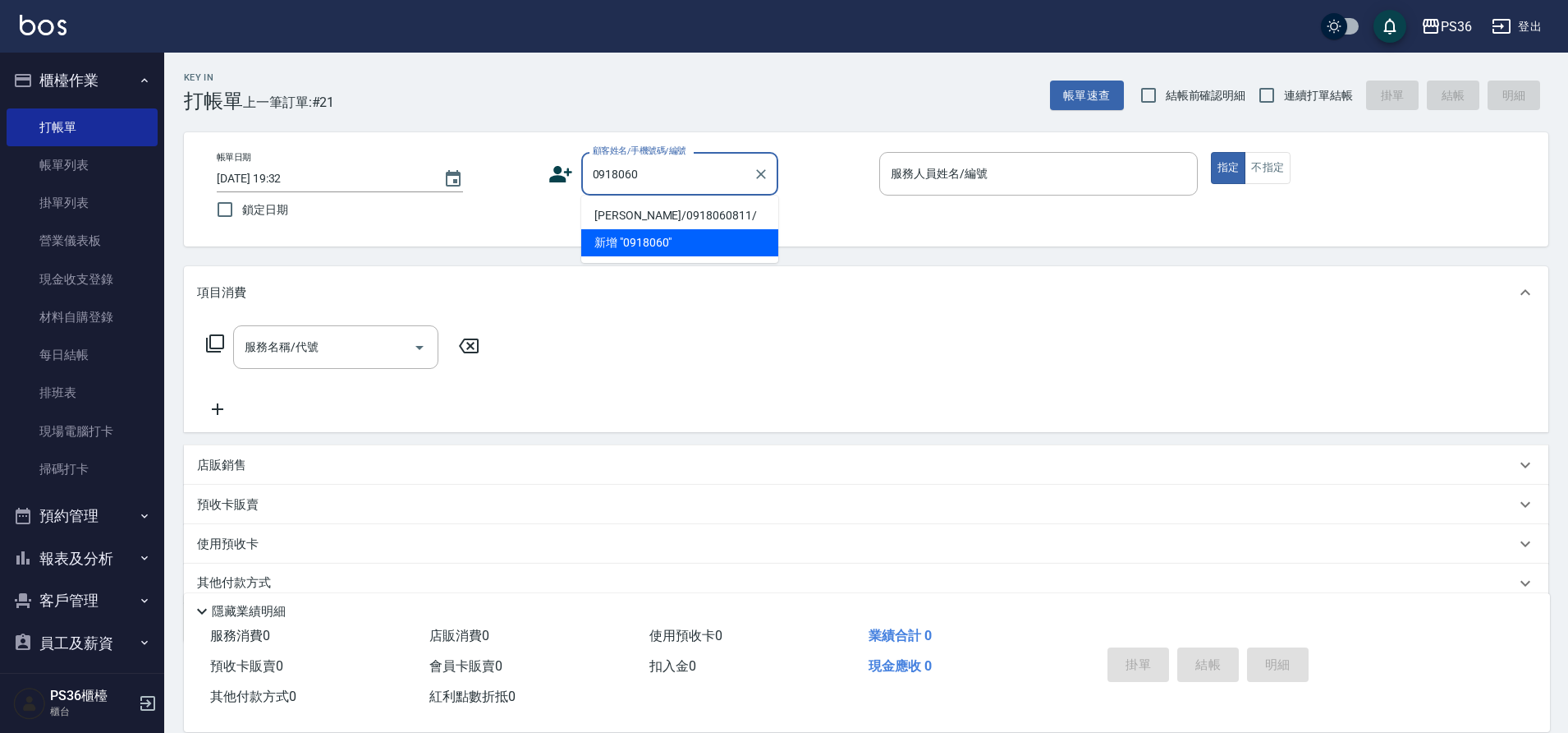
click at [666, 214] on li "莊侑棋/0918060811/" at bounding box center [680, 215] width 197 height 27
type input "莊侑棋/0918060811/"
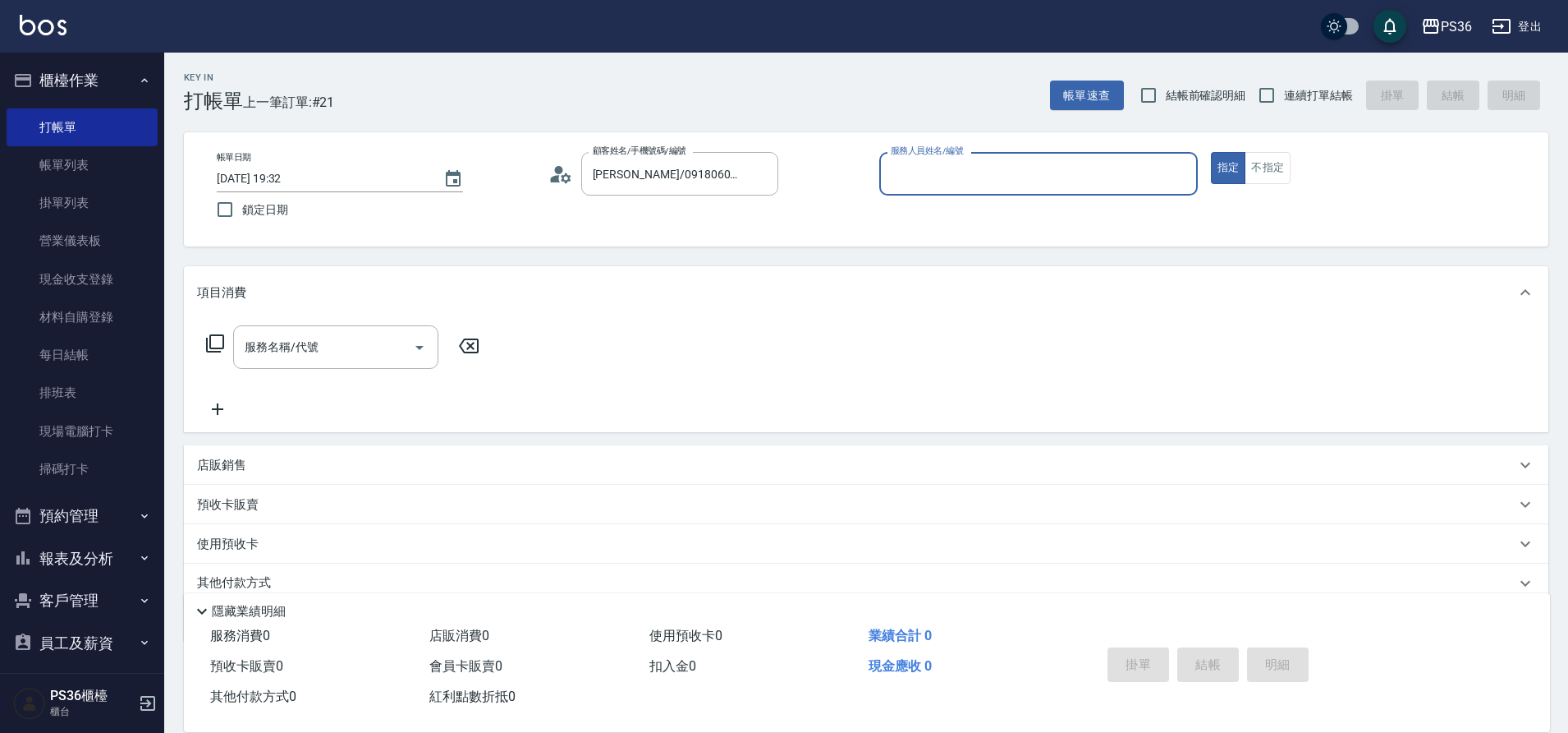
type input "EJ-7"
click at [330, 344] on input "服務名稱/代號" at bounding box center [323, 347] width 166 height 29
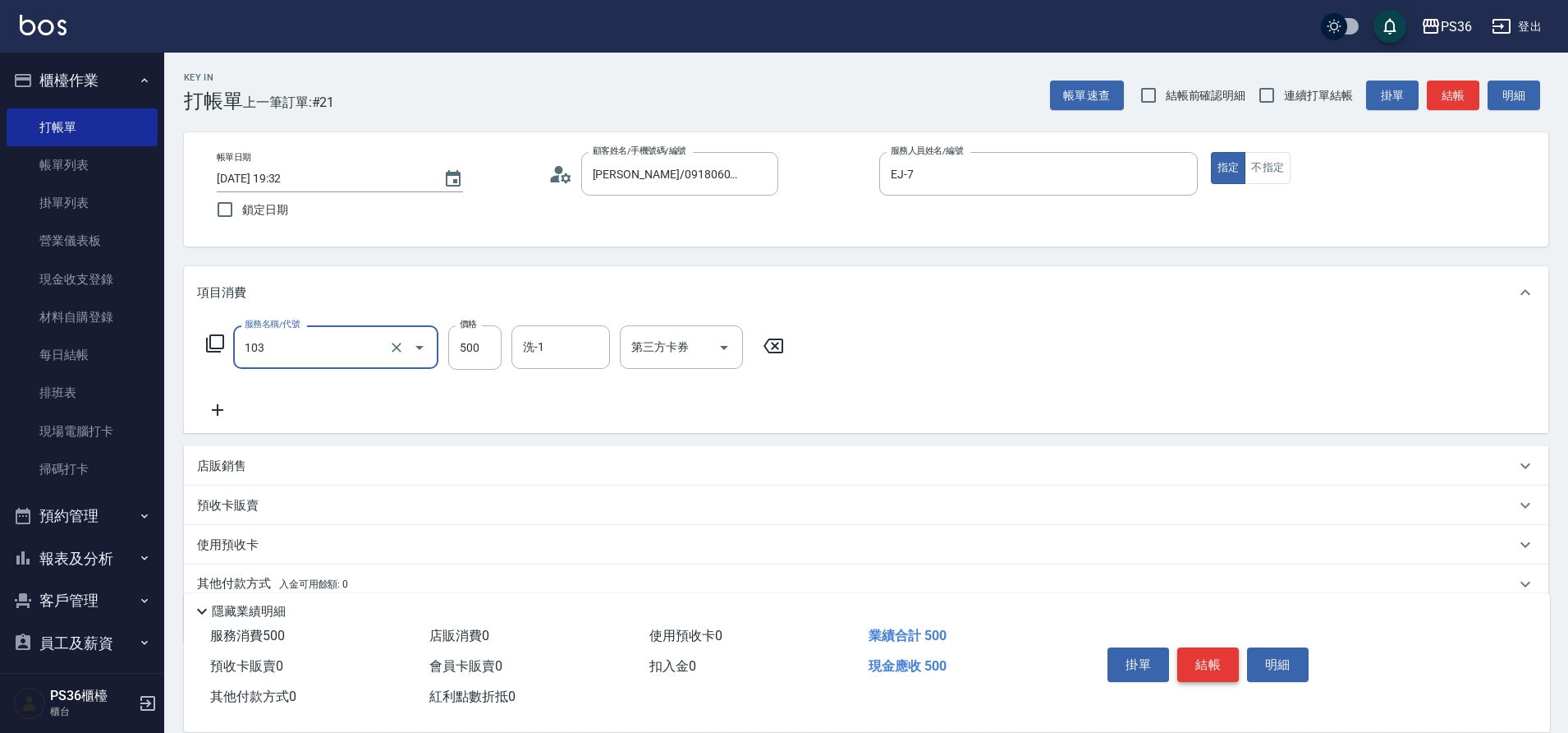
type input "B級洗剪(103)"
click at [1197, 647] on button "結帳" at bounding box center [1207, 665] width 61 height 35
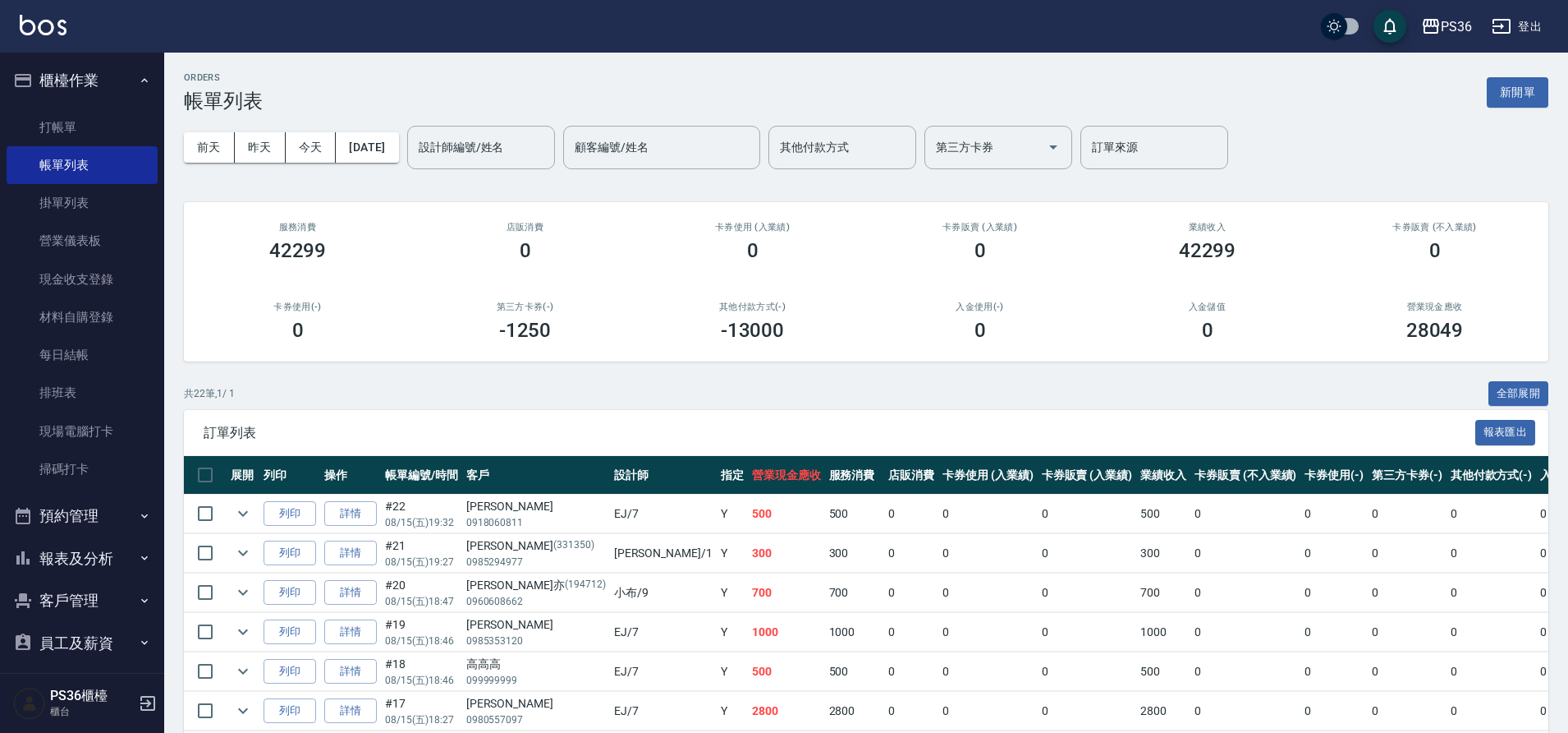
click at [1190, 534] on td "0" at bounding box center [1245, 553] width 110 height 39
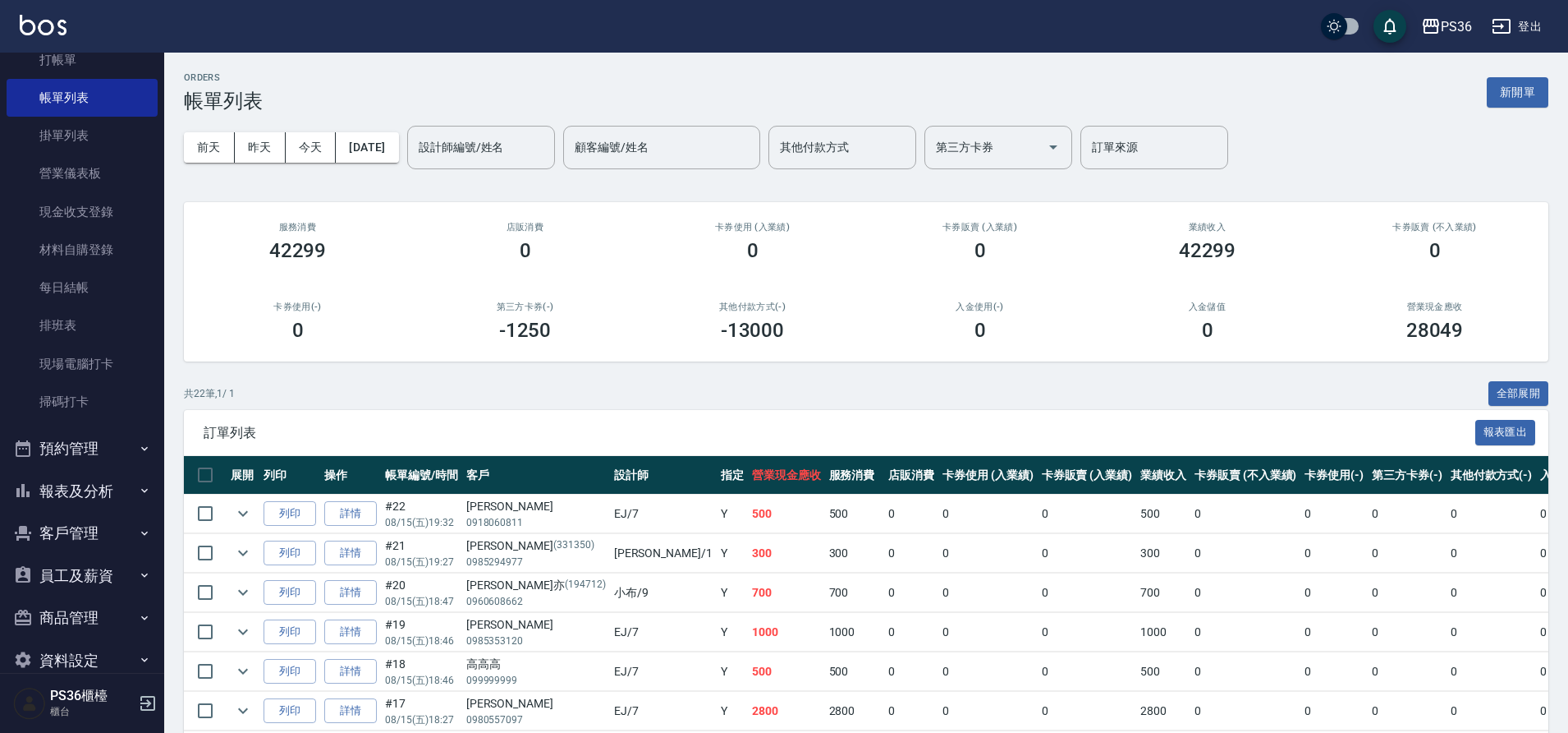
scroll to position [95, 0]
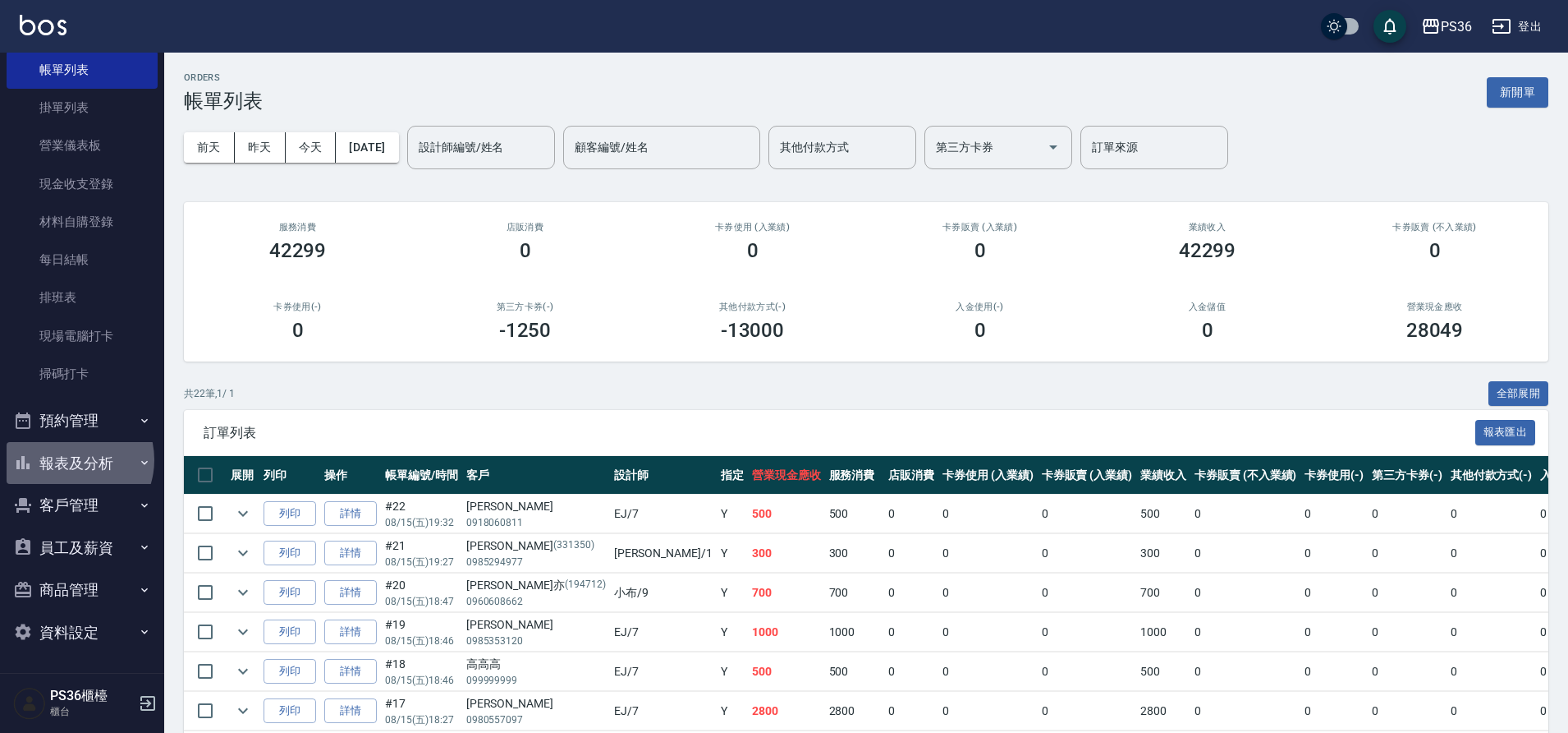
click at [72, 459] on button "報表及分析" at bounding box center [82, 462] width 151 height 42
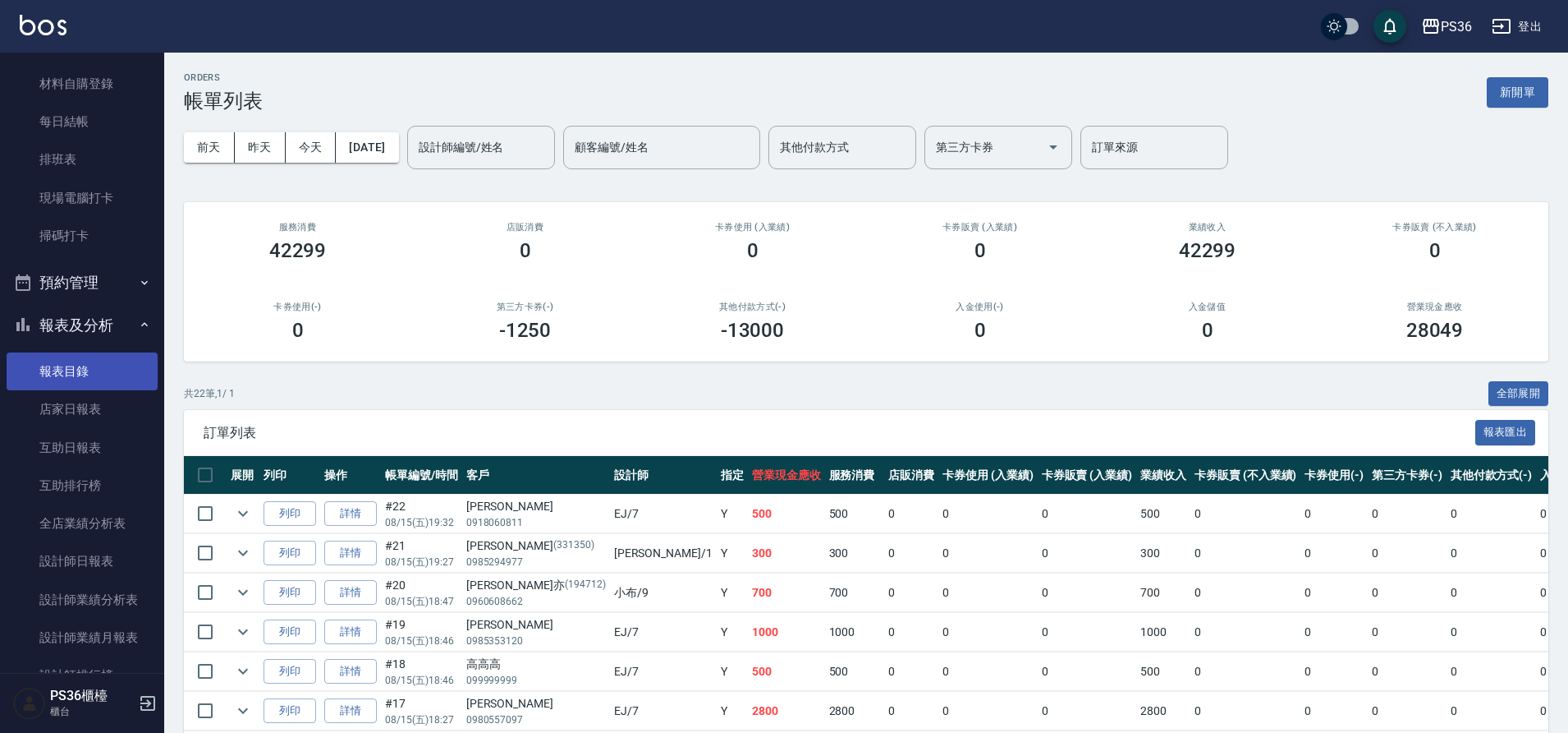
scroll to position [526, 0]
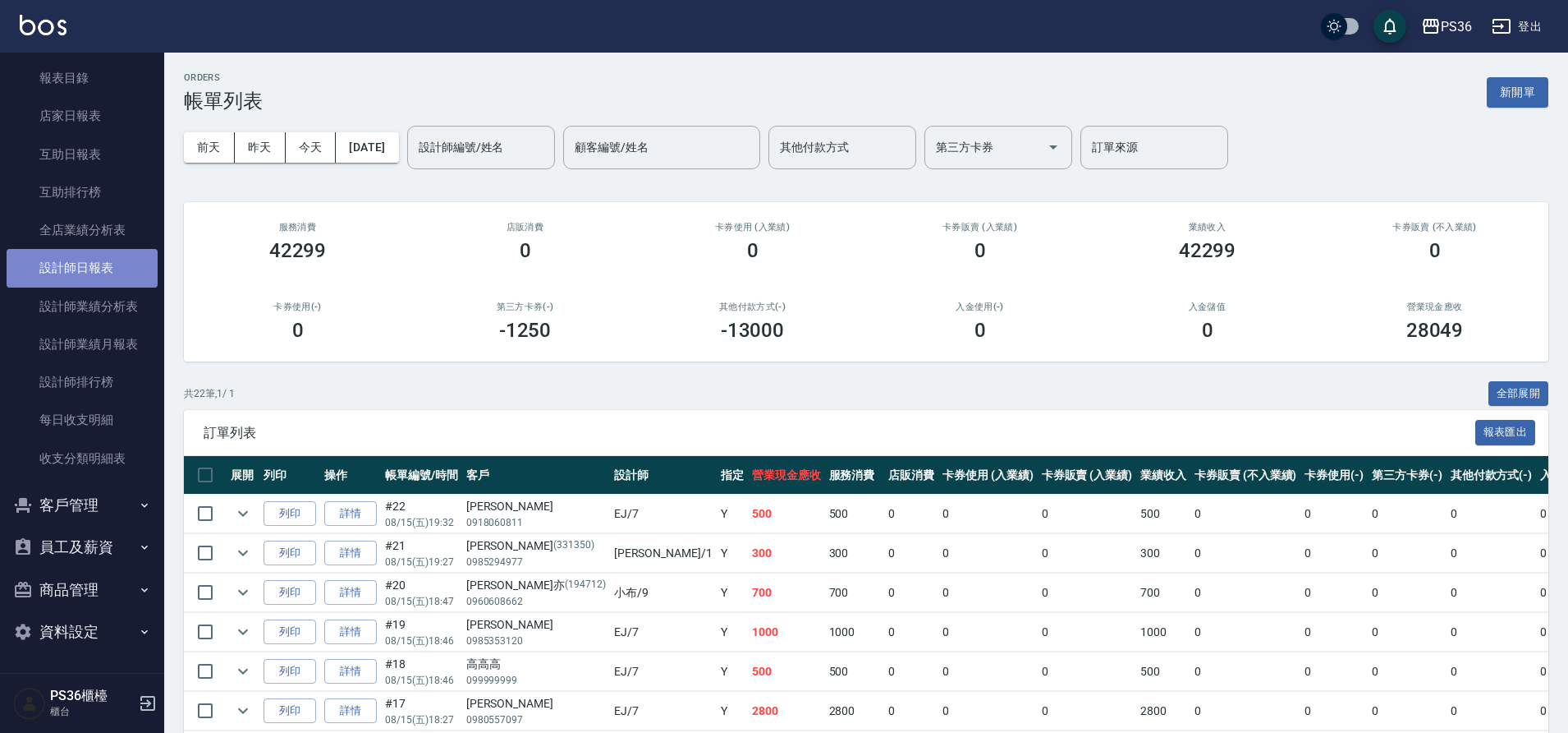
click at [106, 272] on link "設計師日報表" at bounding box center [82, 268] width 151 height 38
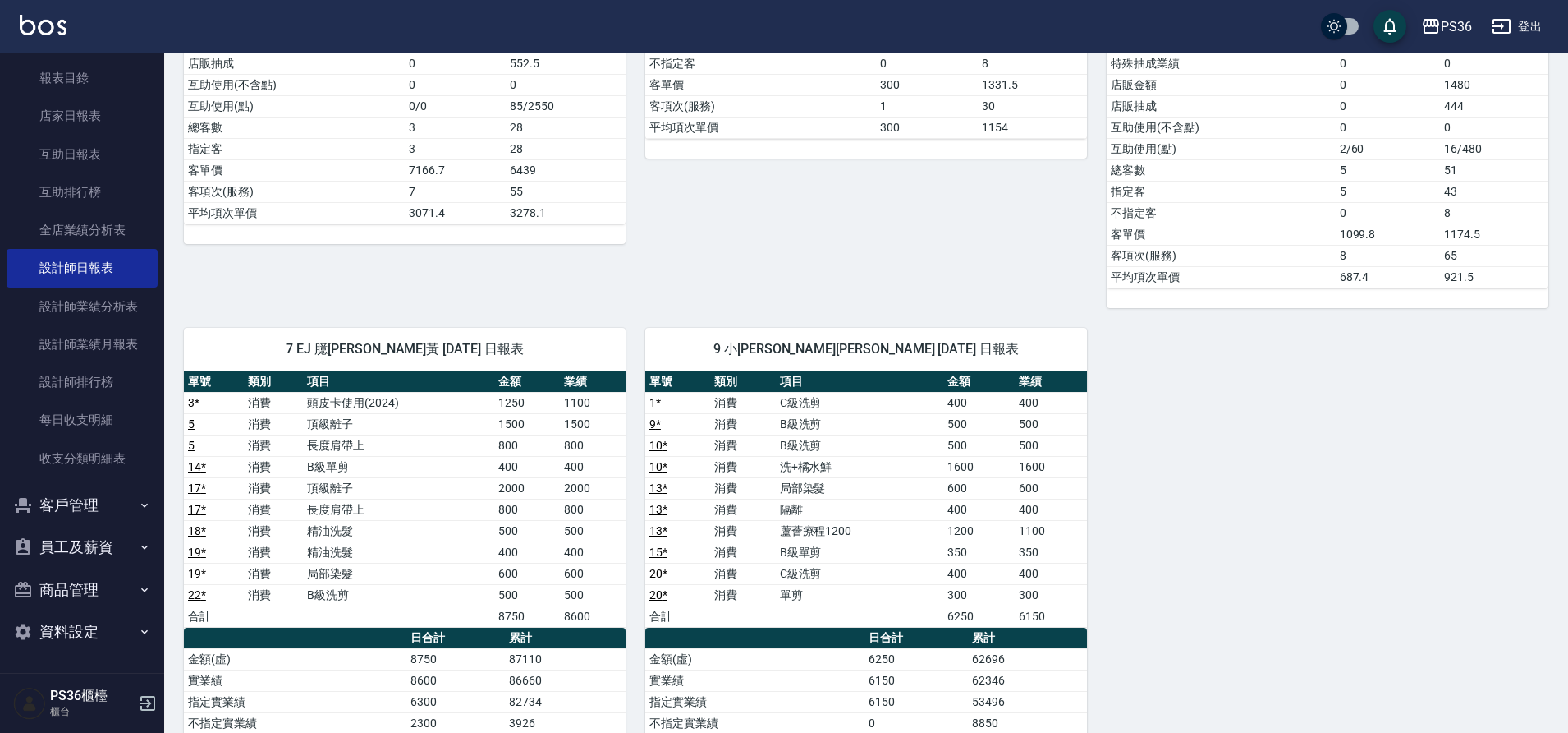
scroll to position [575, 0]
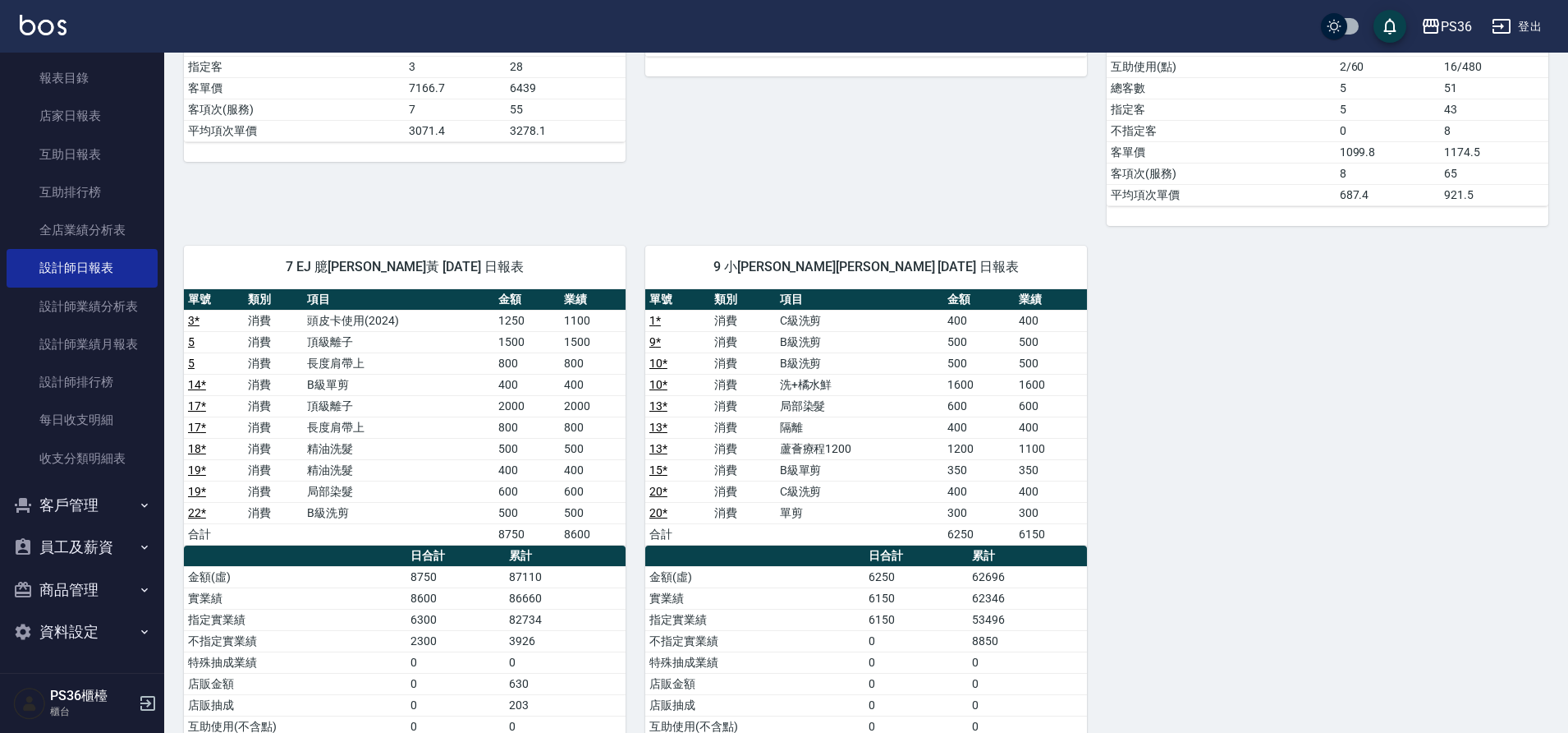
click at [1253, 538] on div "0 小樂 育郡謝 08/15/2025 日報表 單號 類別 項目 金額 業績 6 * 消費 拆接髮 4000 4000 7 * 消費 頂級染髮 2000 20…" at bounding box center [856, 247] width 1384 height 1319
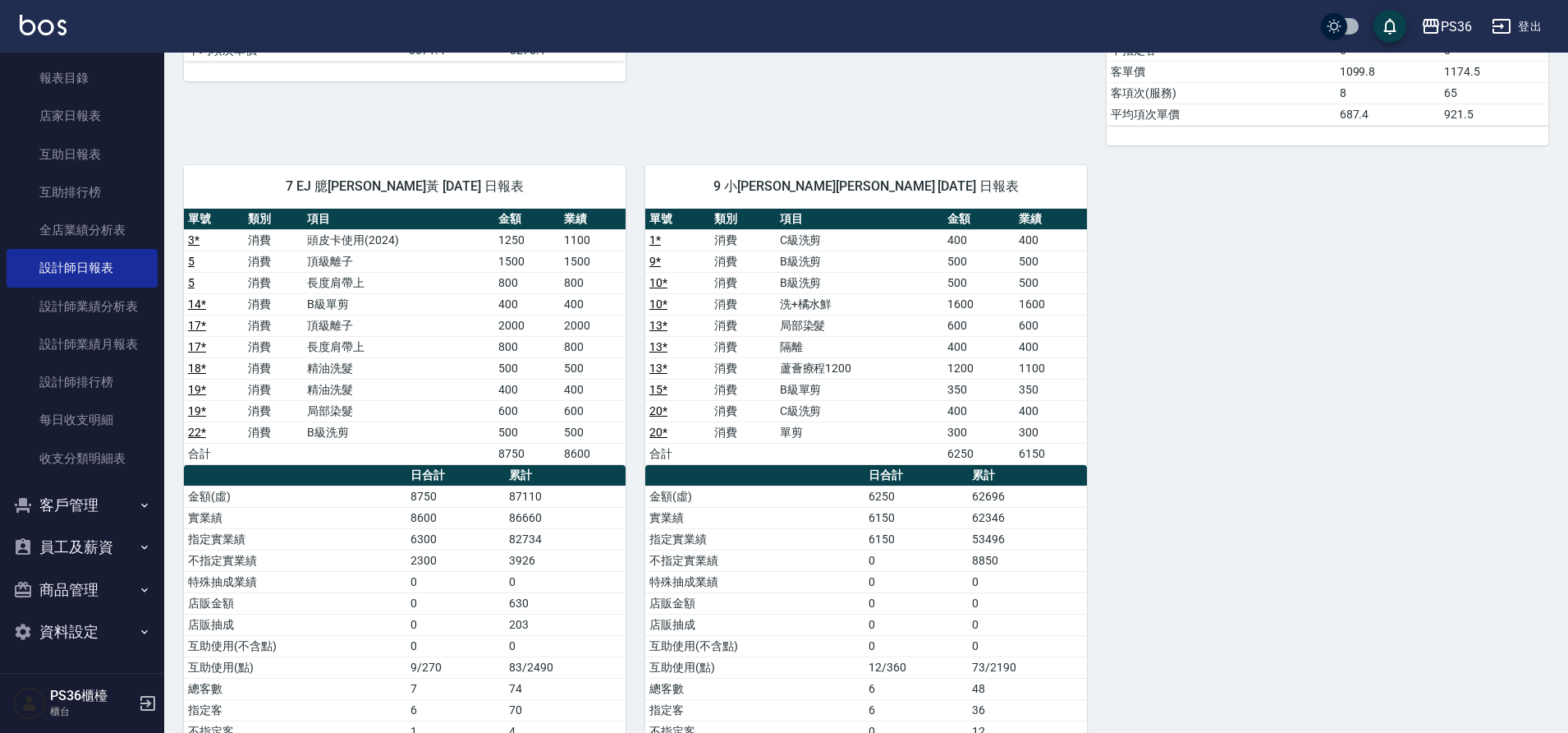
scroll to position [657, 0]
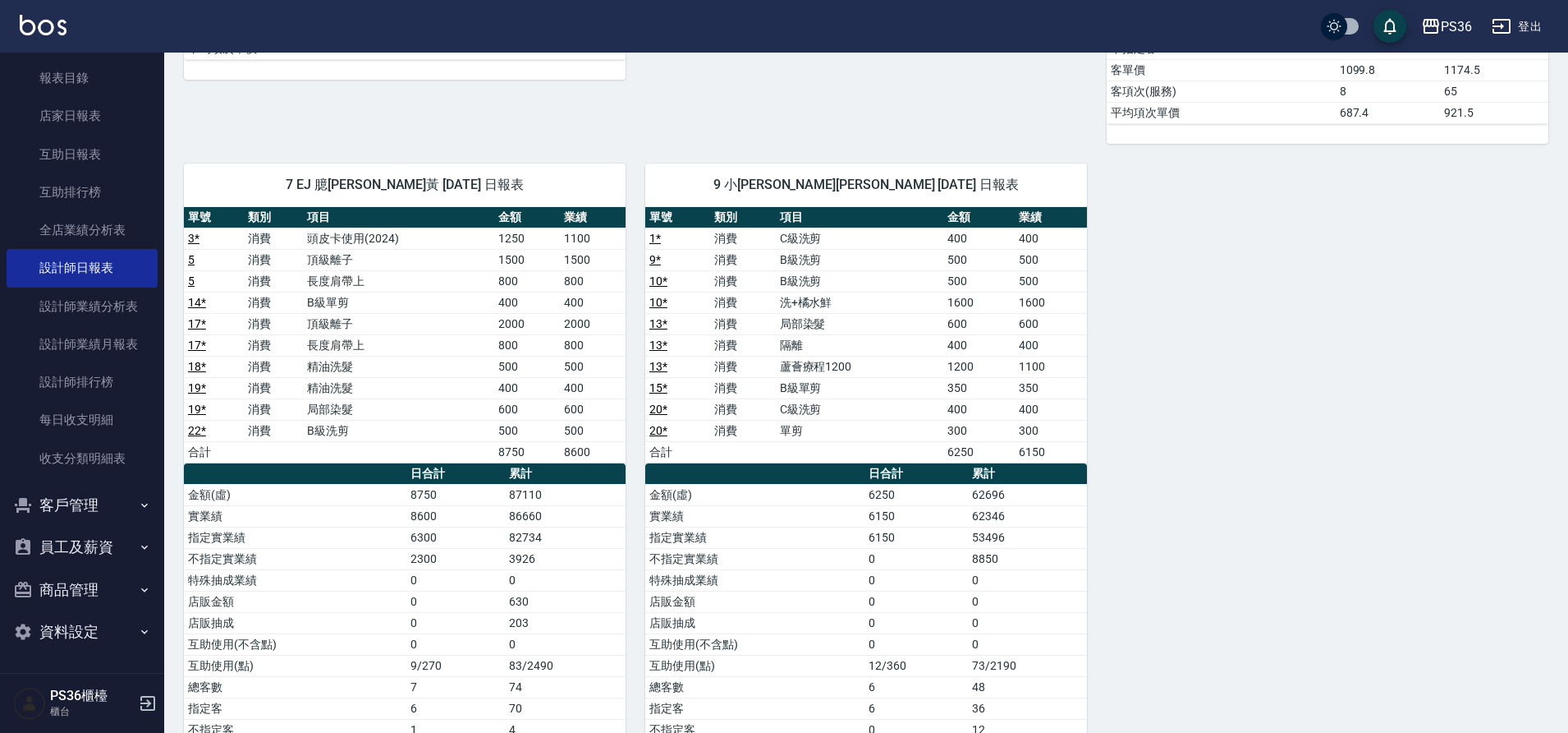
click at [1201, 569] on div "0 小樂 育郡謝 08/15/2025 日報表 單號 類別 項目 金額 業績 6 * 消費 拆接髮 4000 4000 7 * 消費 頂級染髮 2000 20…" at bounding box center [856, 165] width 1384 height 1319
click at [1146, 401] on div "0 小樂 育郡謝 08/15/2025 日報表 單號 類別 項目 金額 業績 6 * 消費 拆接髮 4000 4000 7 * 消費 頂級染髮 2000 20…" at bounding box center [856, 165] width 1384 height 1319
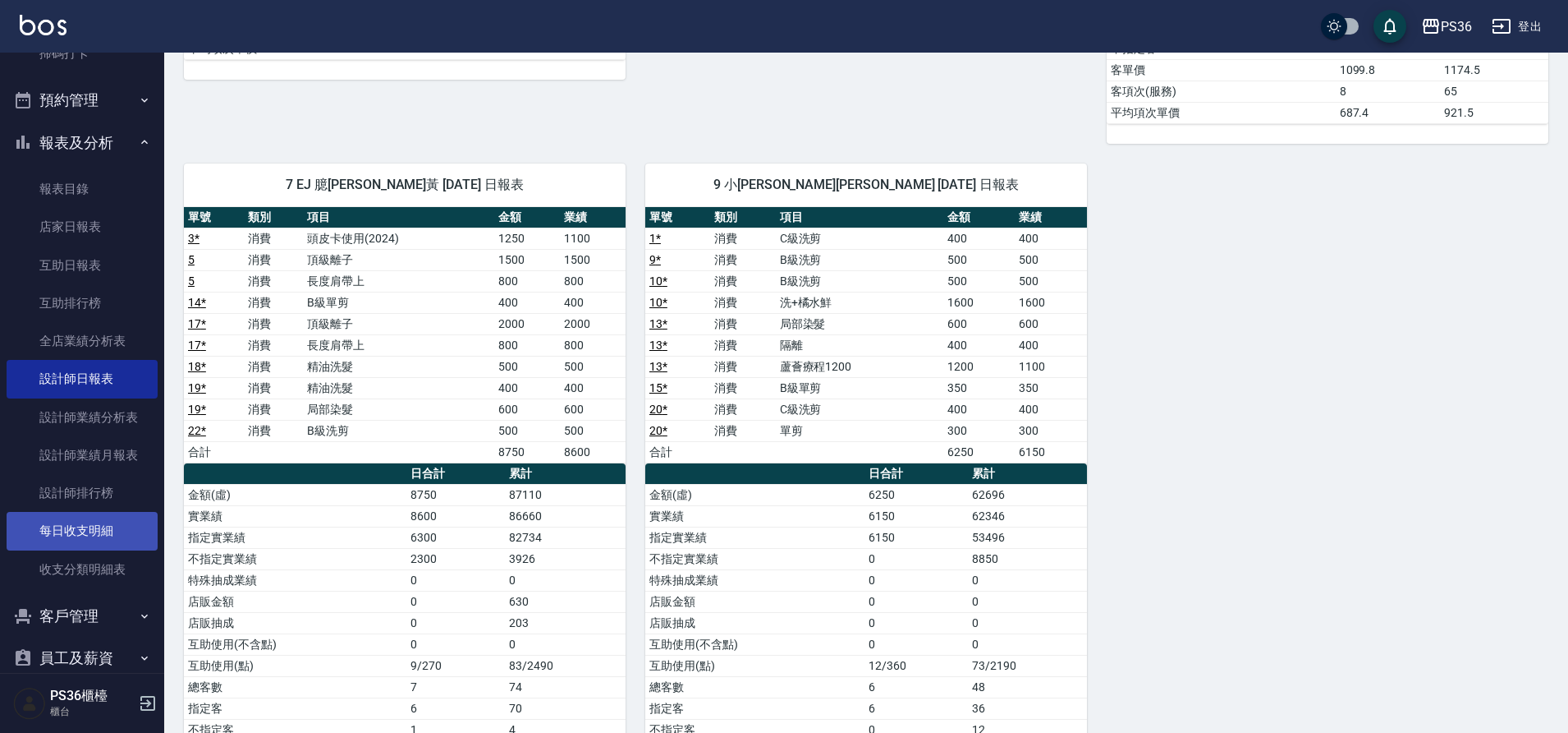
scroll to position [198, 0]
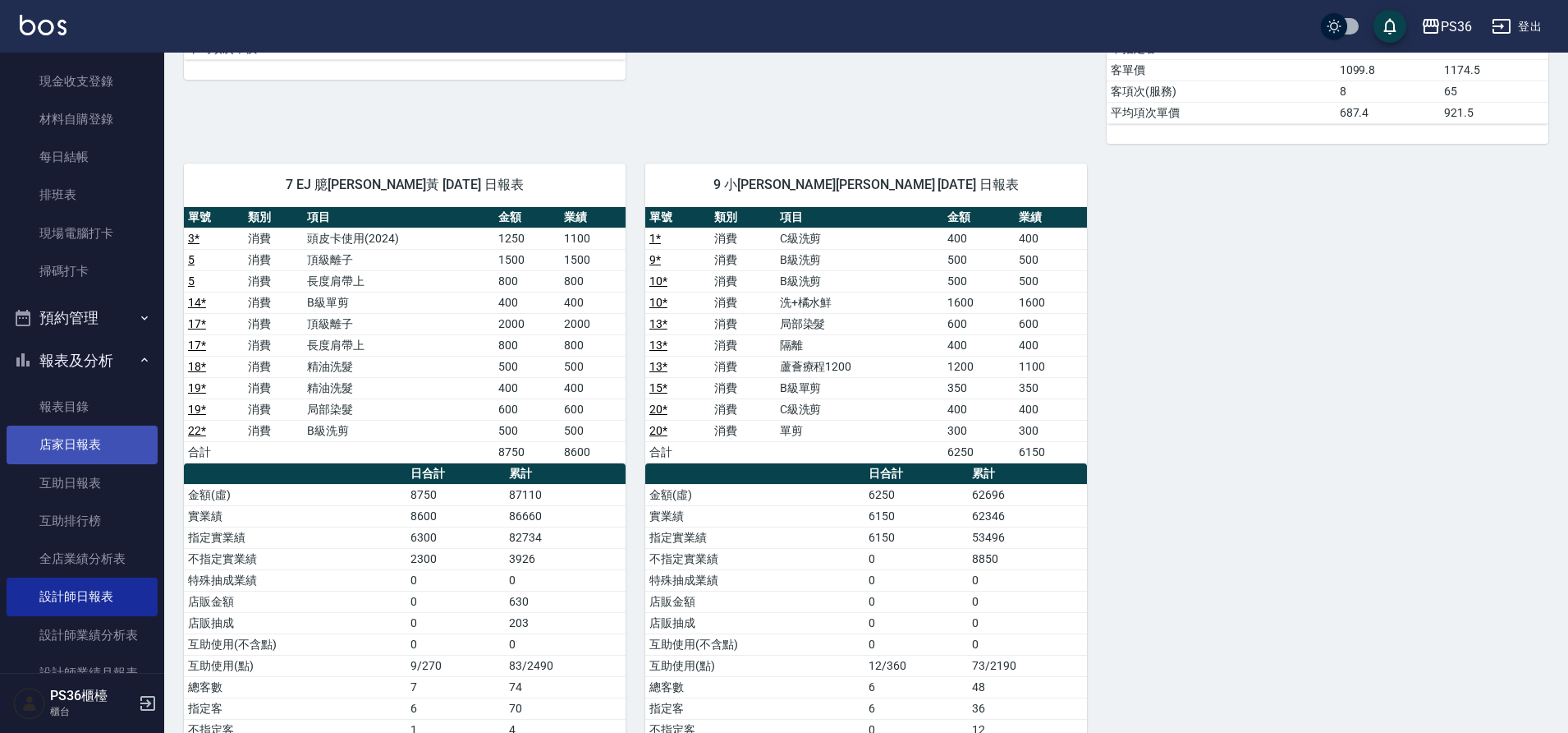
click at [54, 448] on link "店家日報表" at bounding box center [82, 444] width 151 height 38
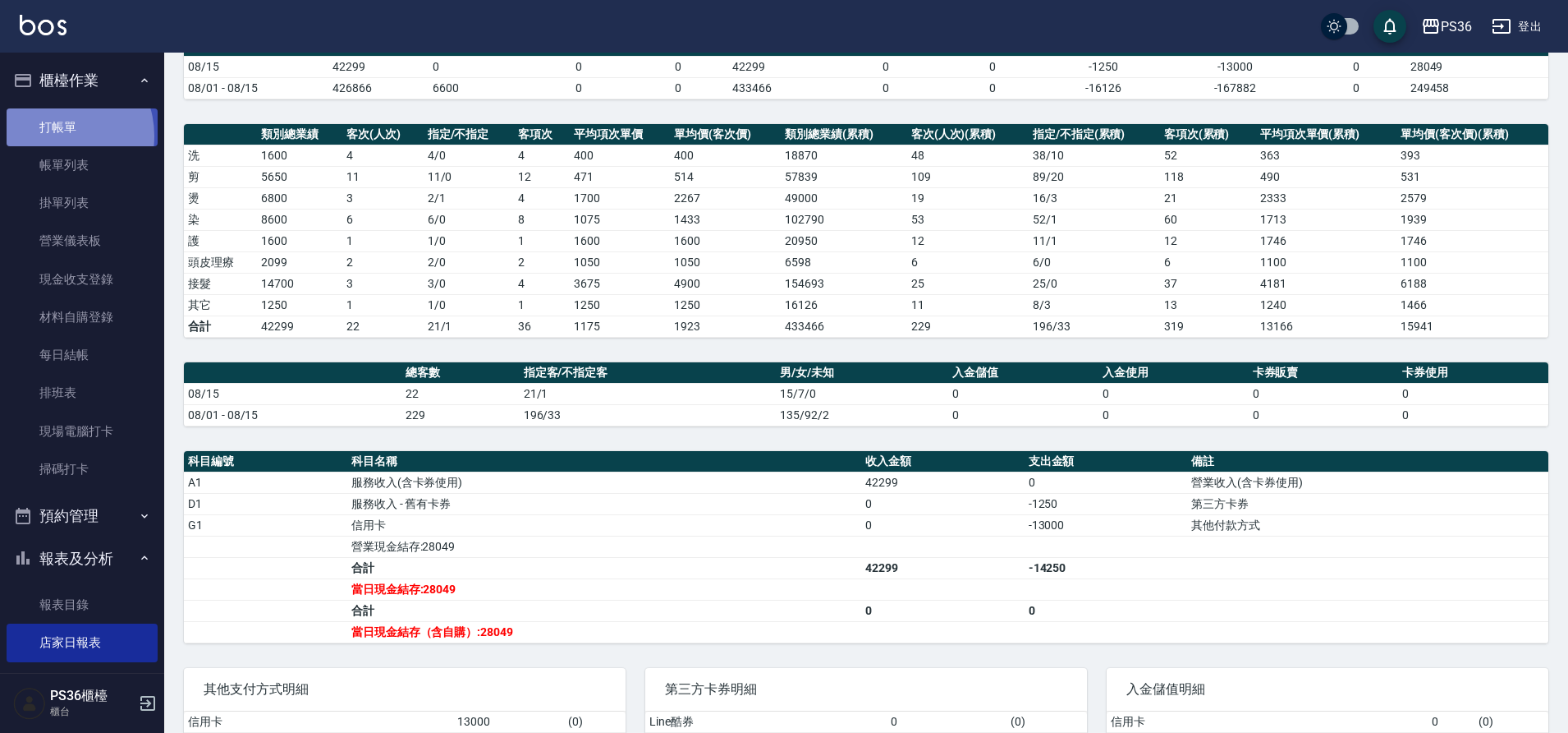
click at [56, 136] on link "打帳單" at bounding box center [82, 127] width 151 height 38
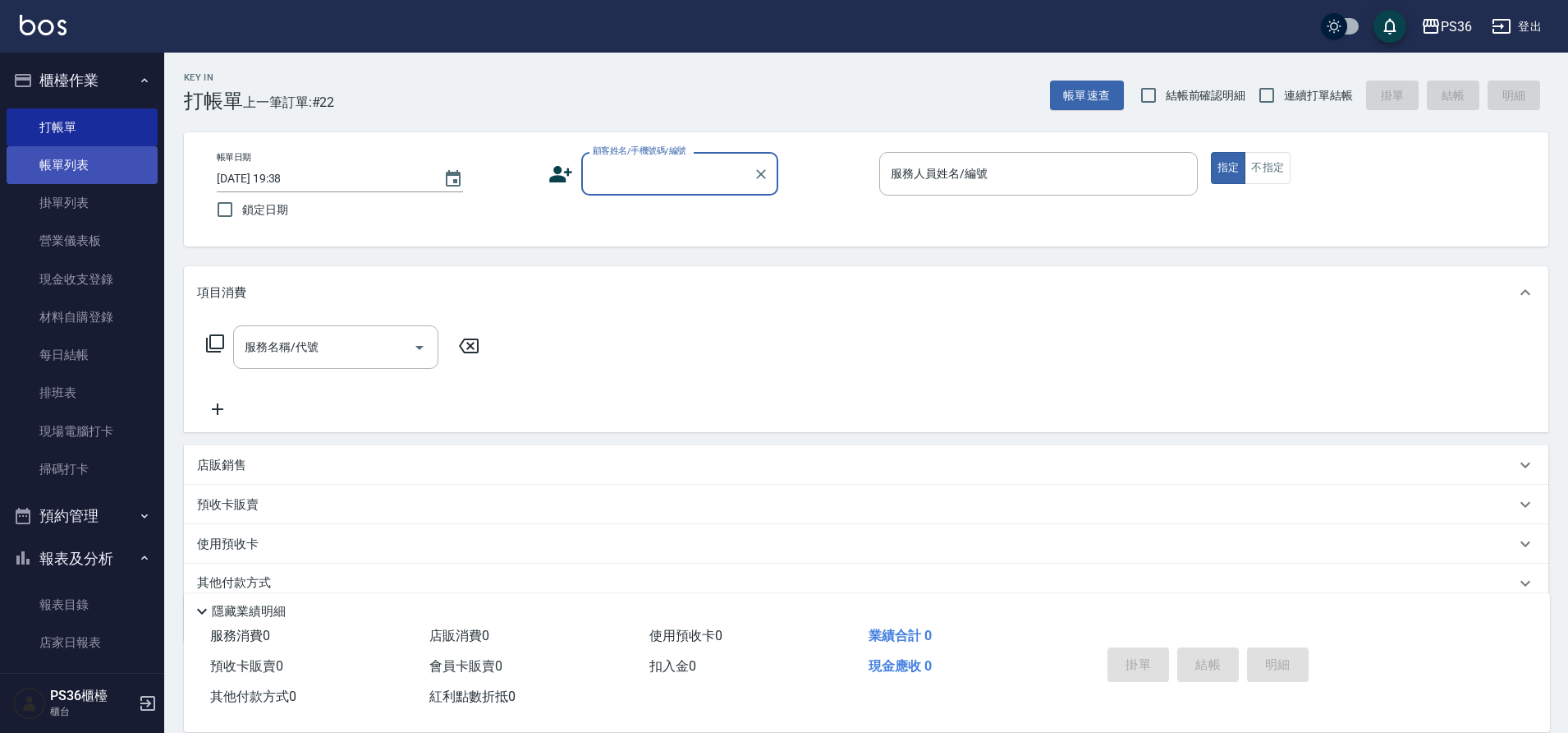
click at [47, 161] on link "帳單列表" at bounding box center [82, 165] width 151 height 38
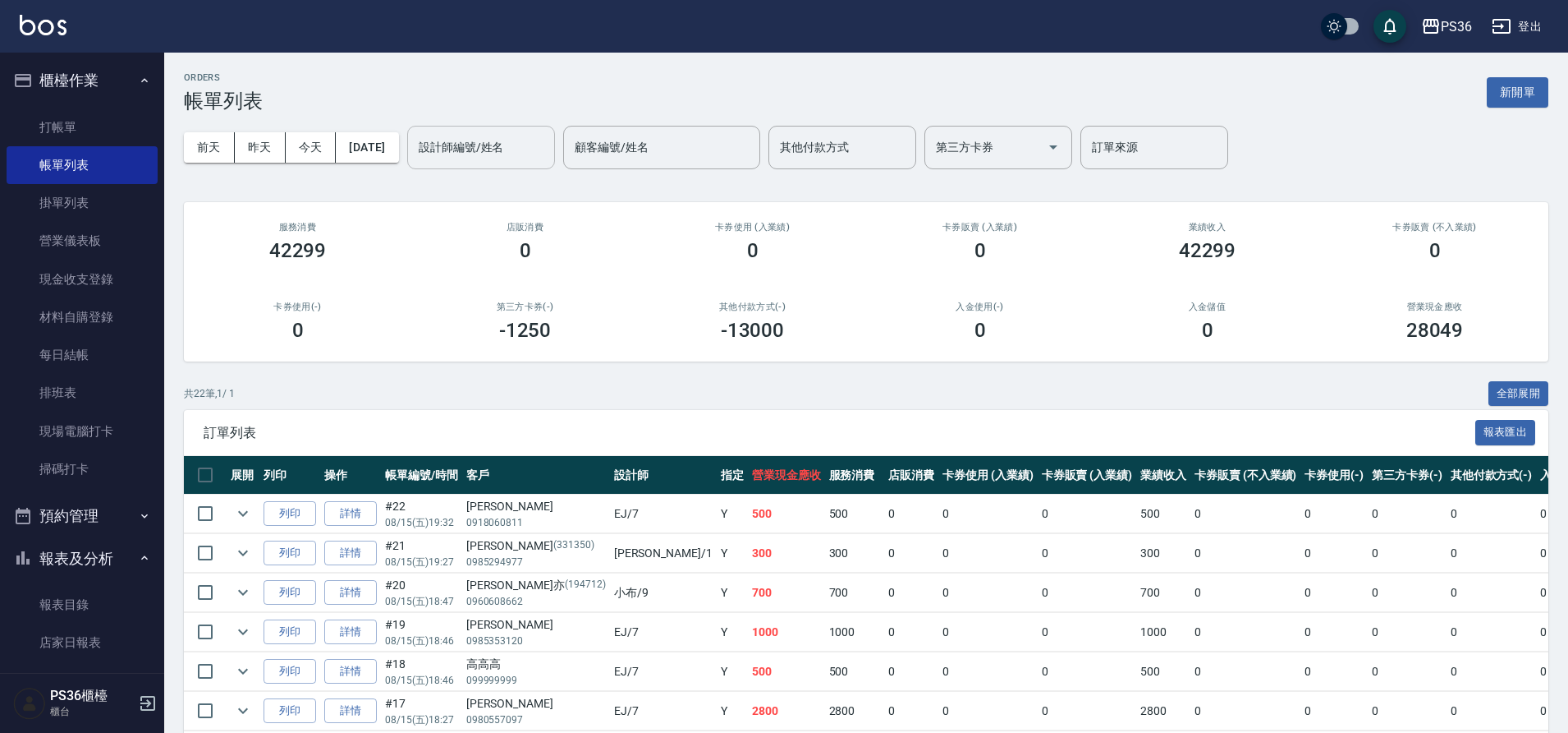
click at [493, 156] on input "設計師編號/姓名" at bounding box center [481, 147] width 133 height 29
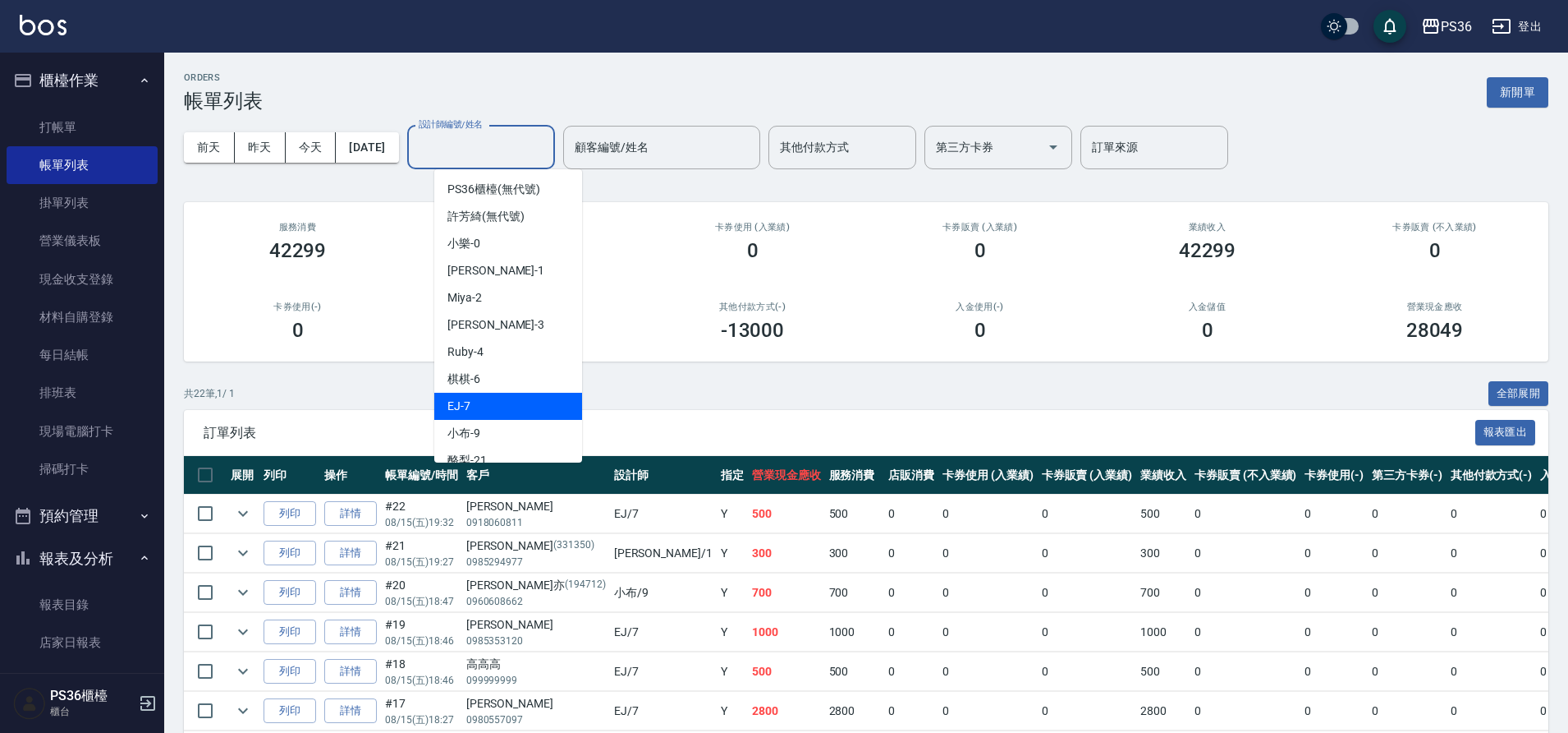
click at [471, 401] on div "EJ -7" at bounding box center [508, 405] width 148 height 27
type input "EJ-7"
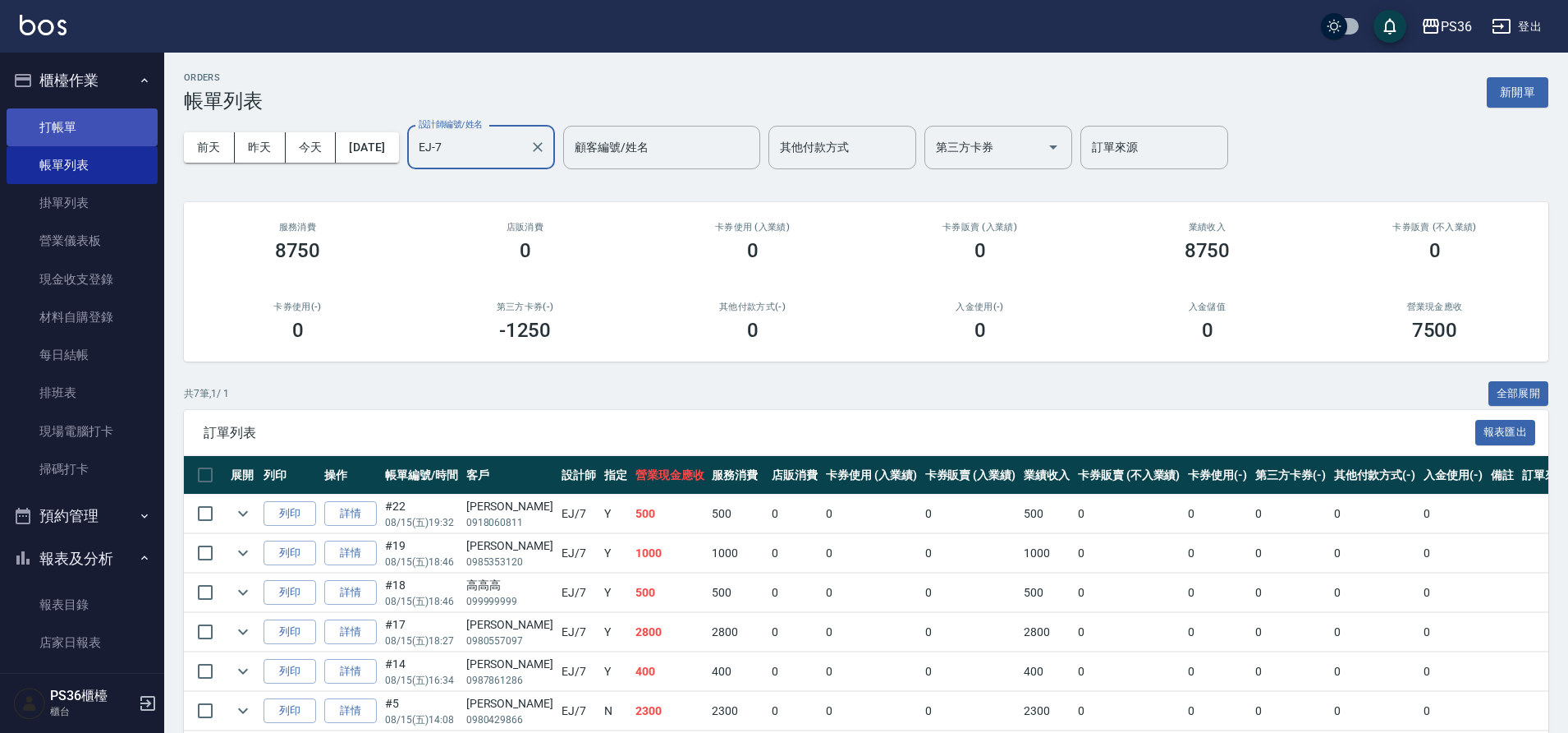
click at [86, 115] on link "打帳單" at bounding box center [82, 127] width 151 height 38
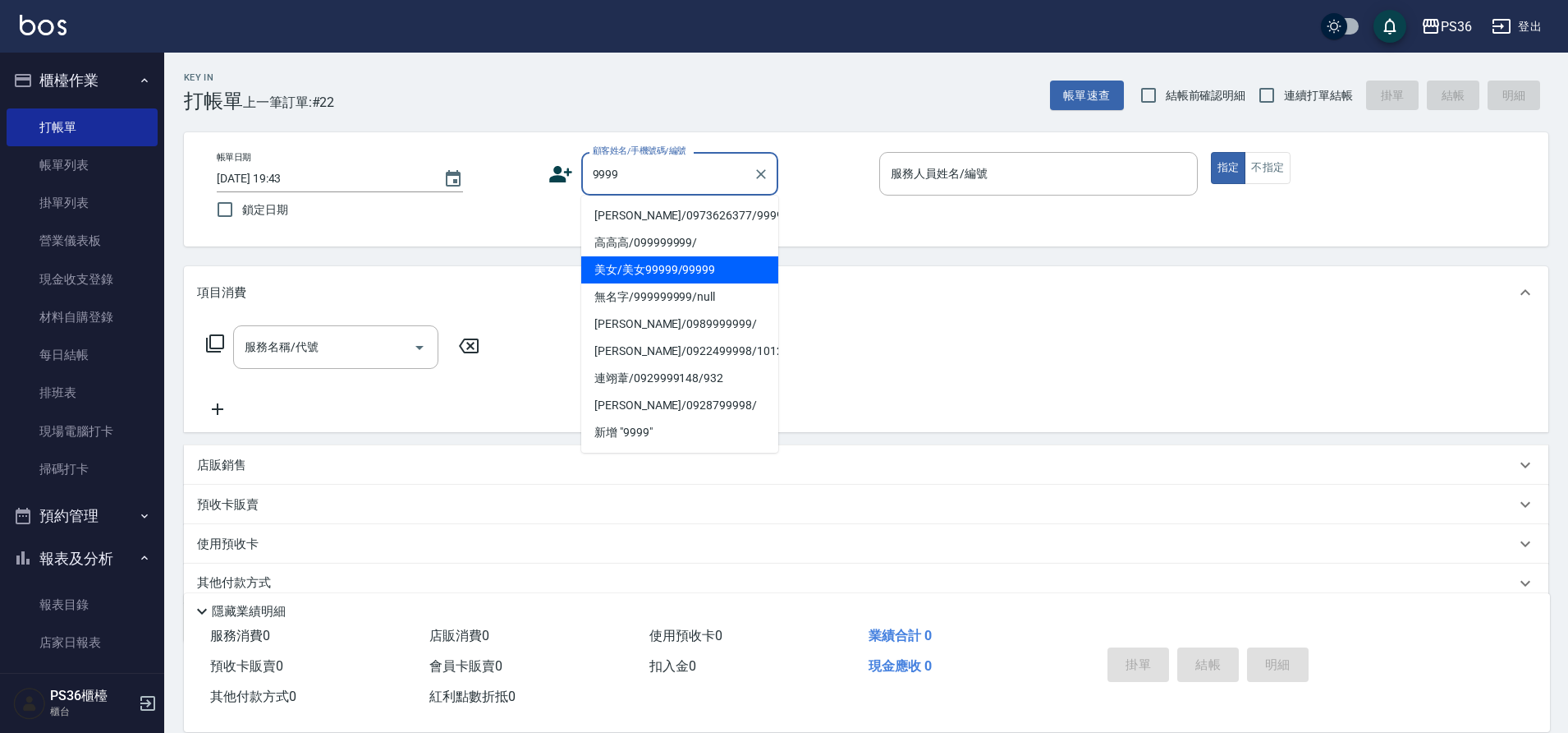
click at [644, 266] on li "美女/美女99999/99999" at bounding box center [680, 269] width 197 height 27
type input "美女/美女99999/99999"
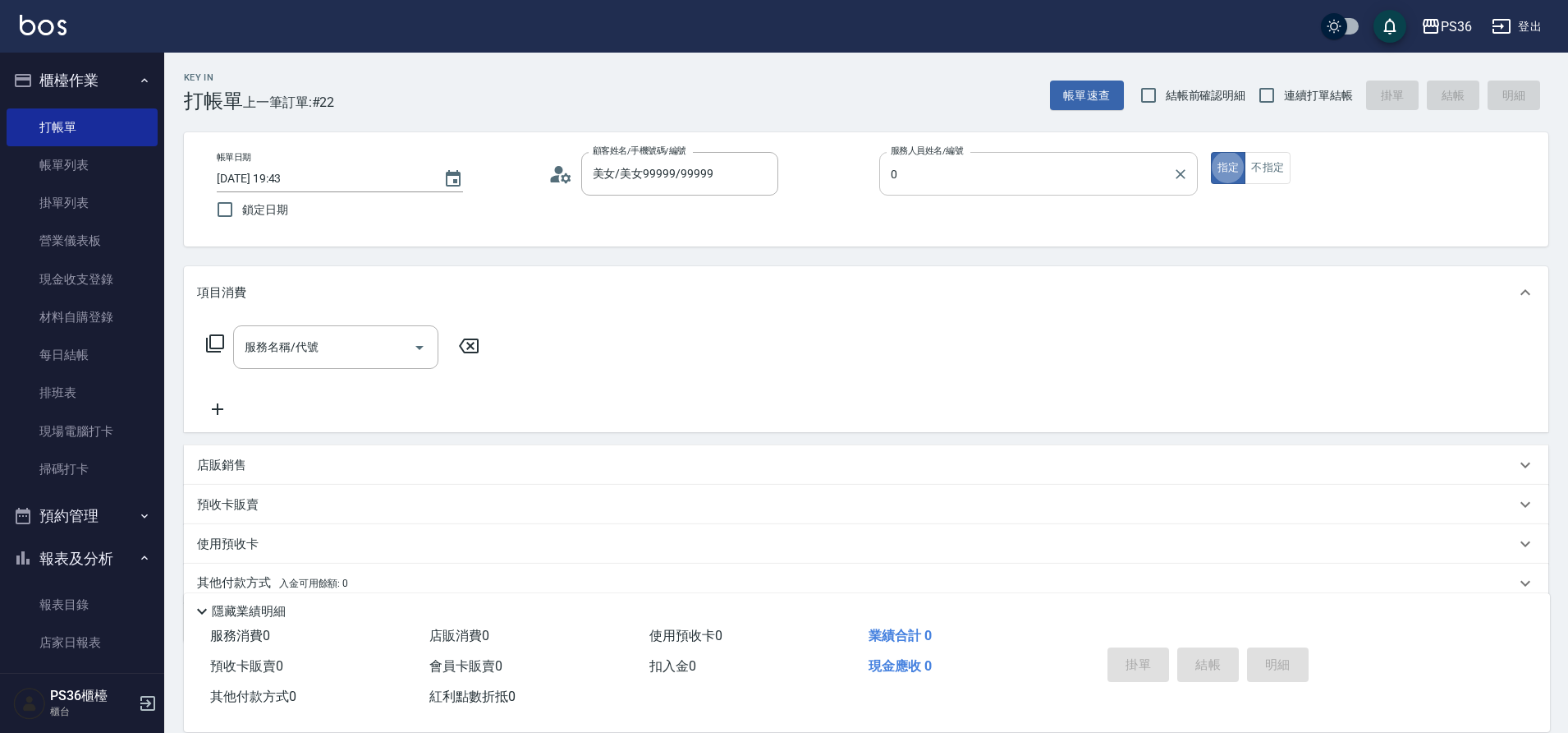
type input "小樂-0"
type button "true"
click at [361, 354] on input "服務名稱/代號" at bounding box center [323, 347] width 166 height 29
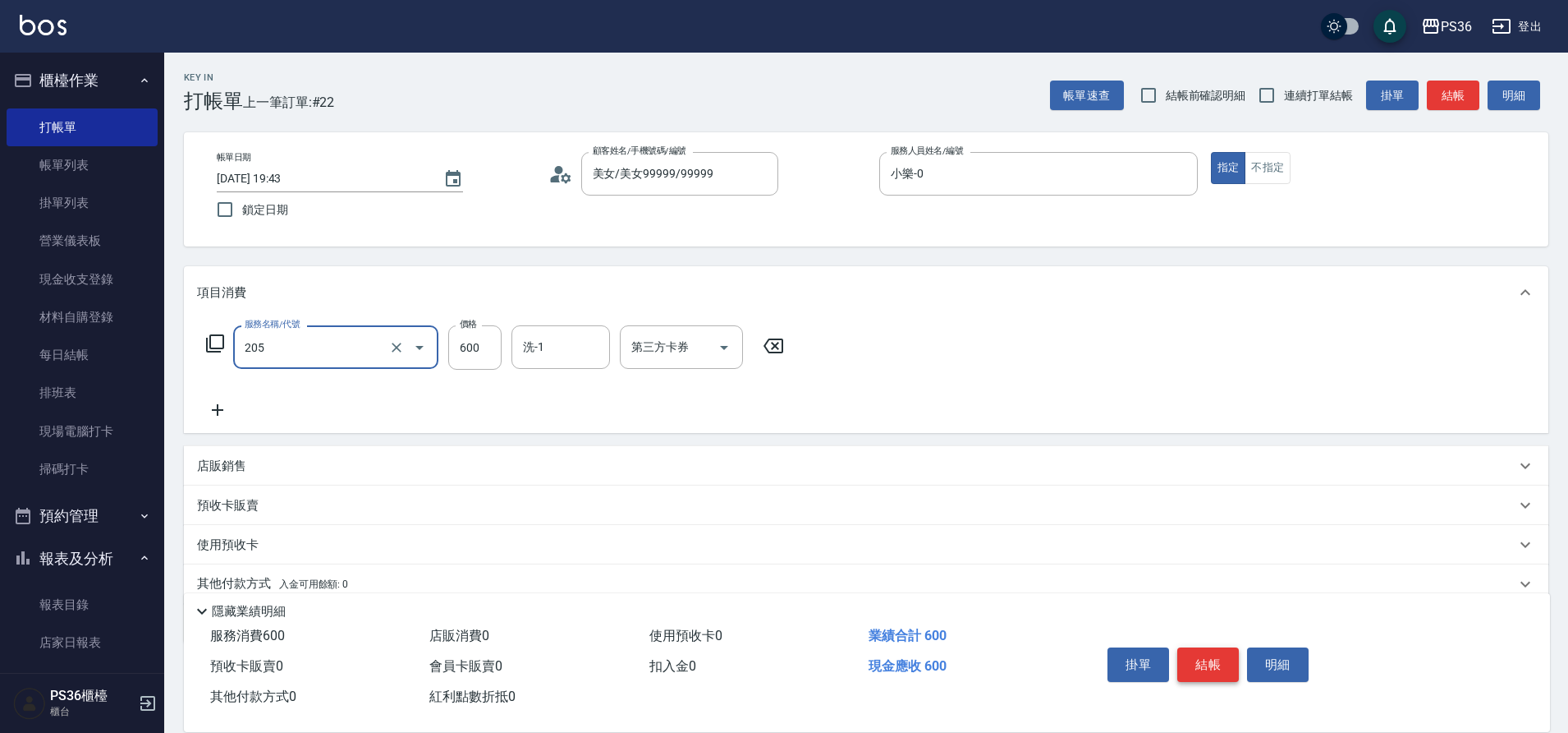
type input "A級洗剪(205)"
click at [1210, 658] on button "結帳" at bounding box center [1207, 665] width 61 height 35
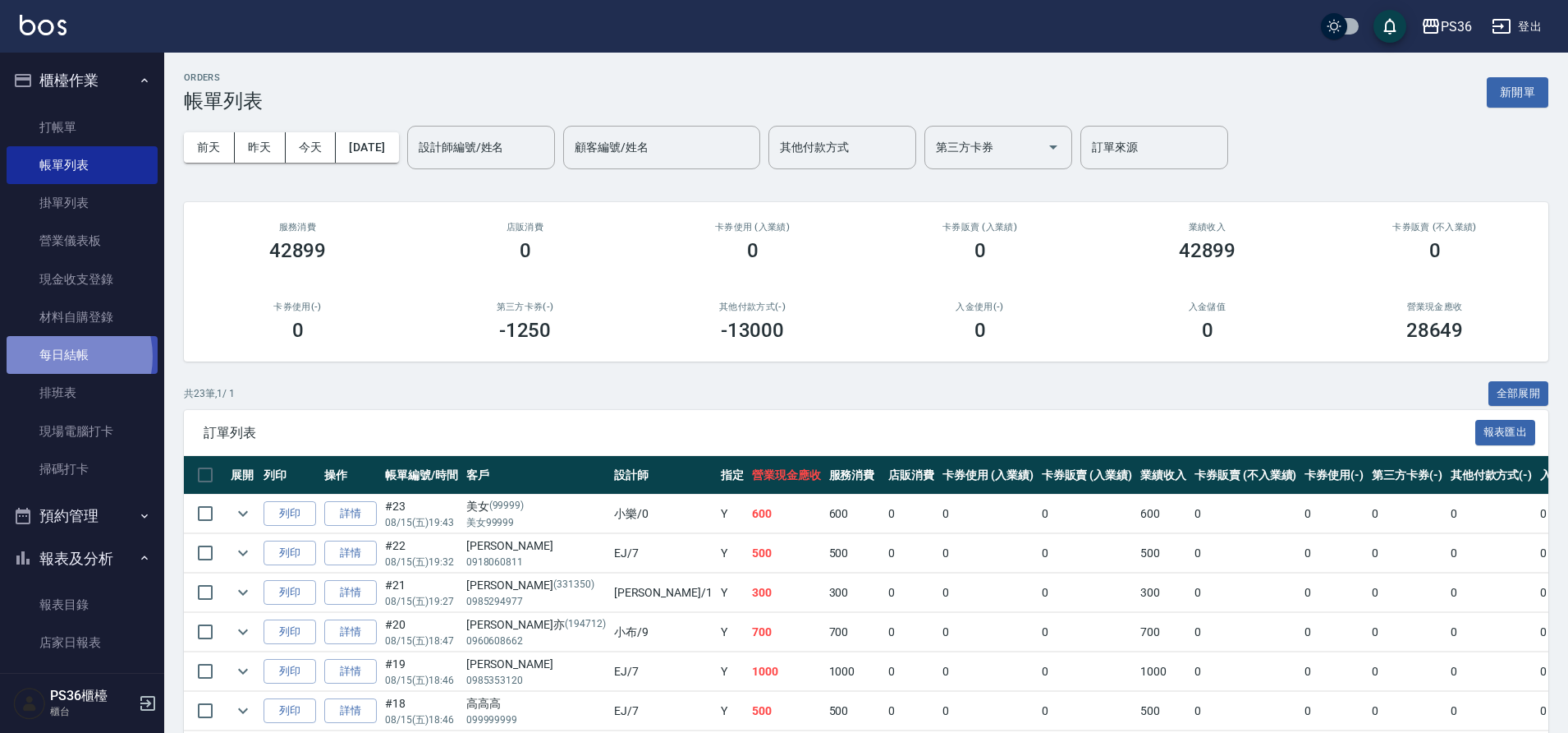
click at [59, 356] on link "每日結帳" at bounding box center [82, 355] width 151 height 38
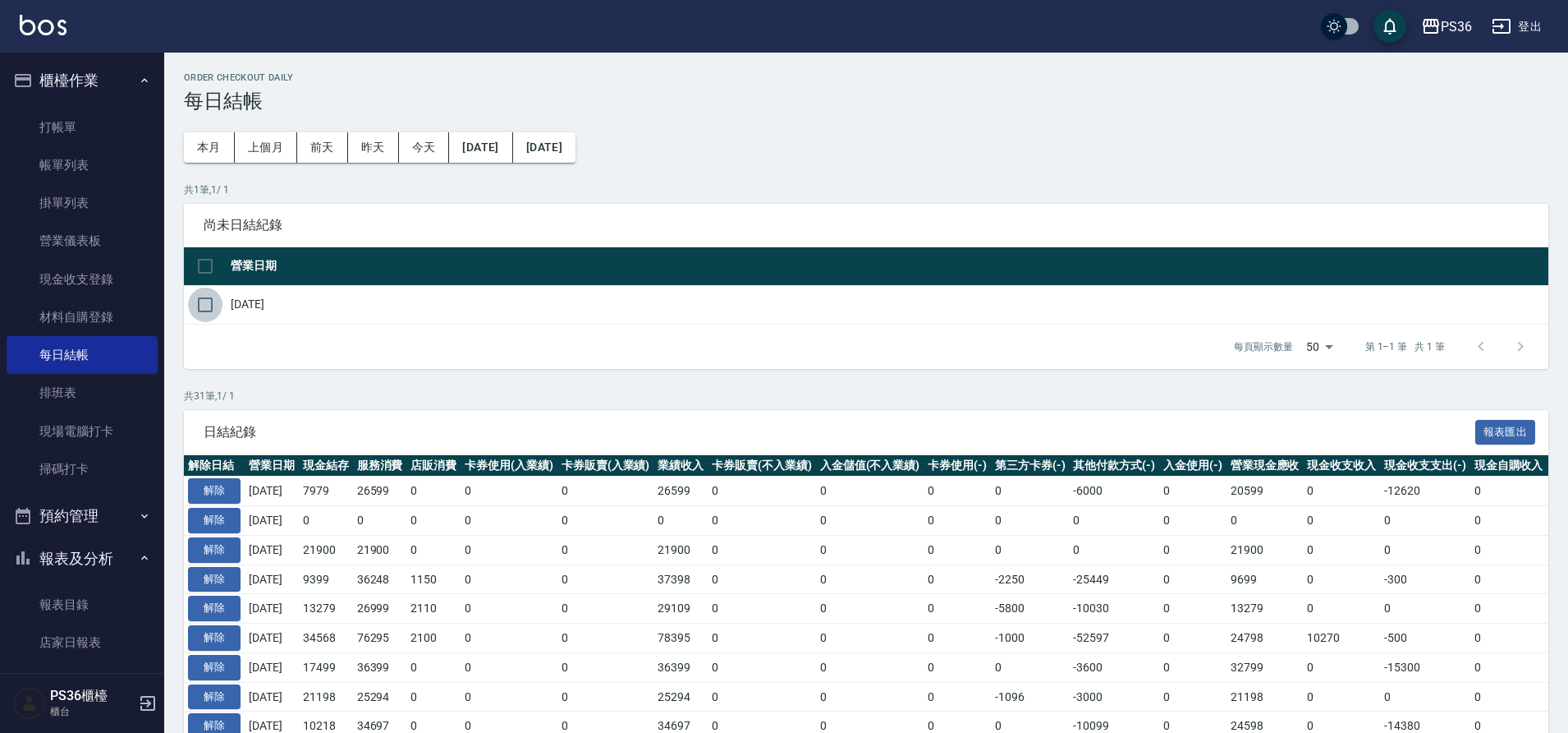
click at [212, 301] on input "checkbox" at bounding box center [206, 305] width 35 height 35
checkbox input "true"
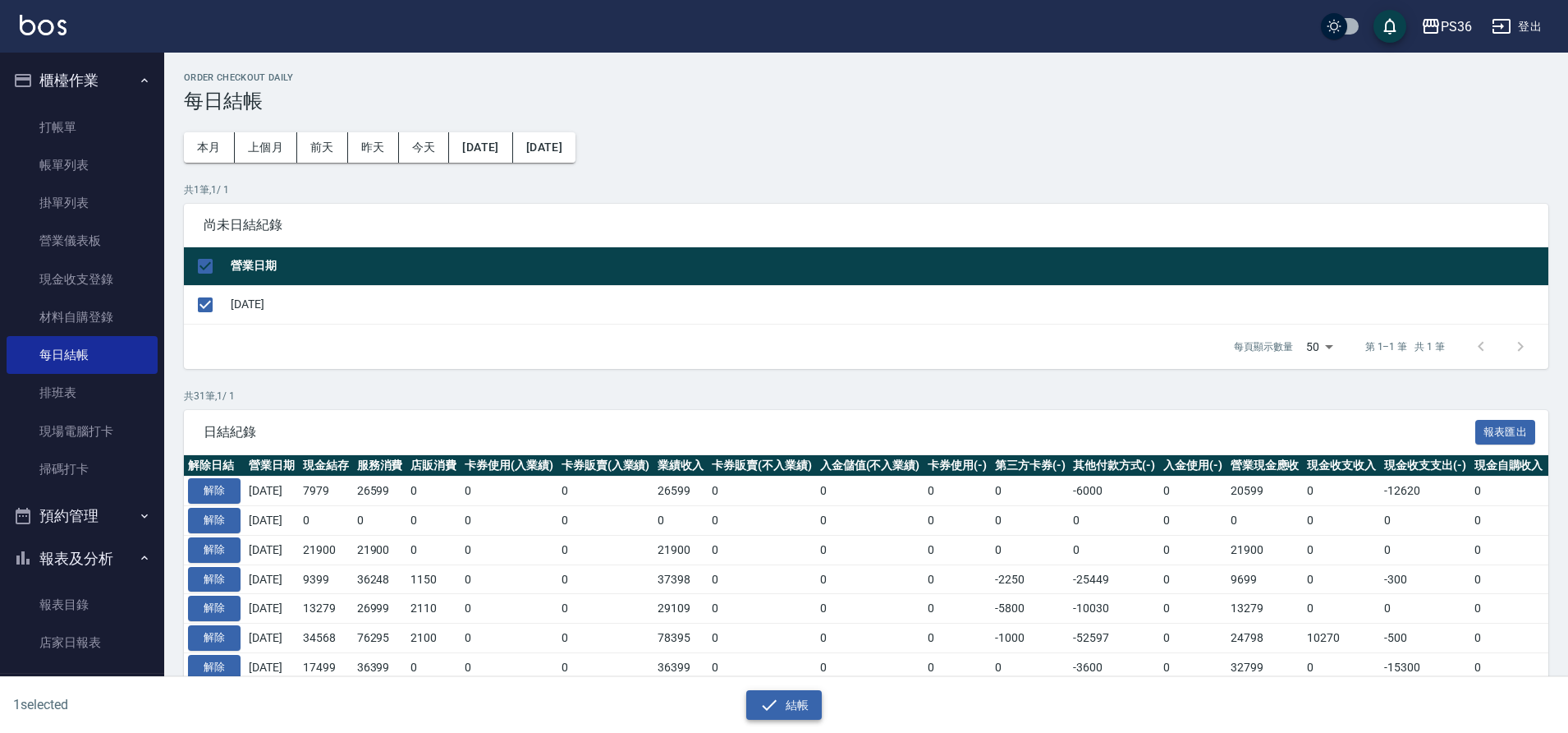
click at [800, 716] on button "結帳" at bounding box center [784, 704] width 76 height 30
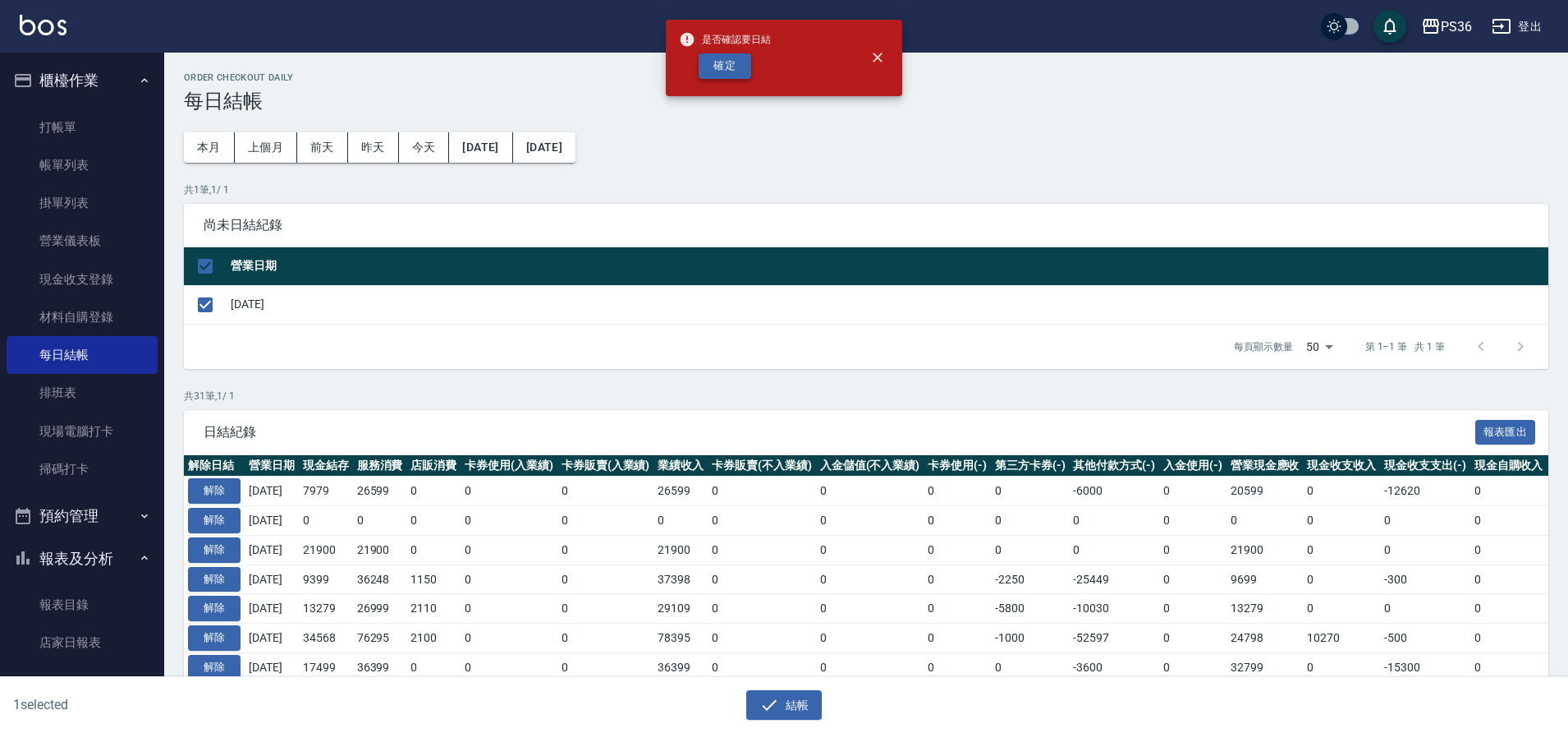
click at [709, 62] on button "確定" at bounding box center [725, 66] width 53 height 25
checkbox input "false"
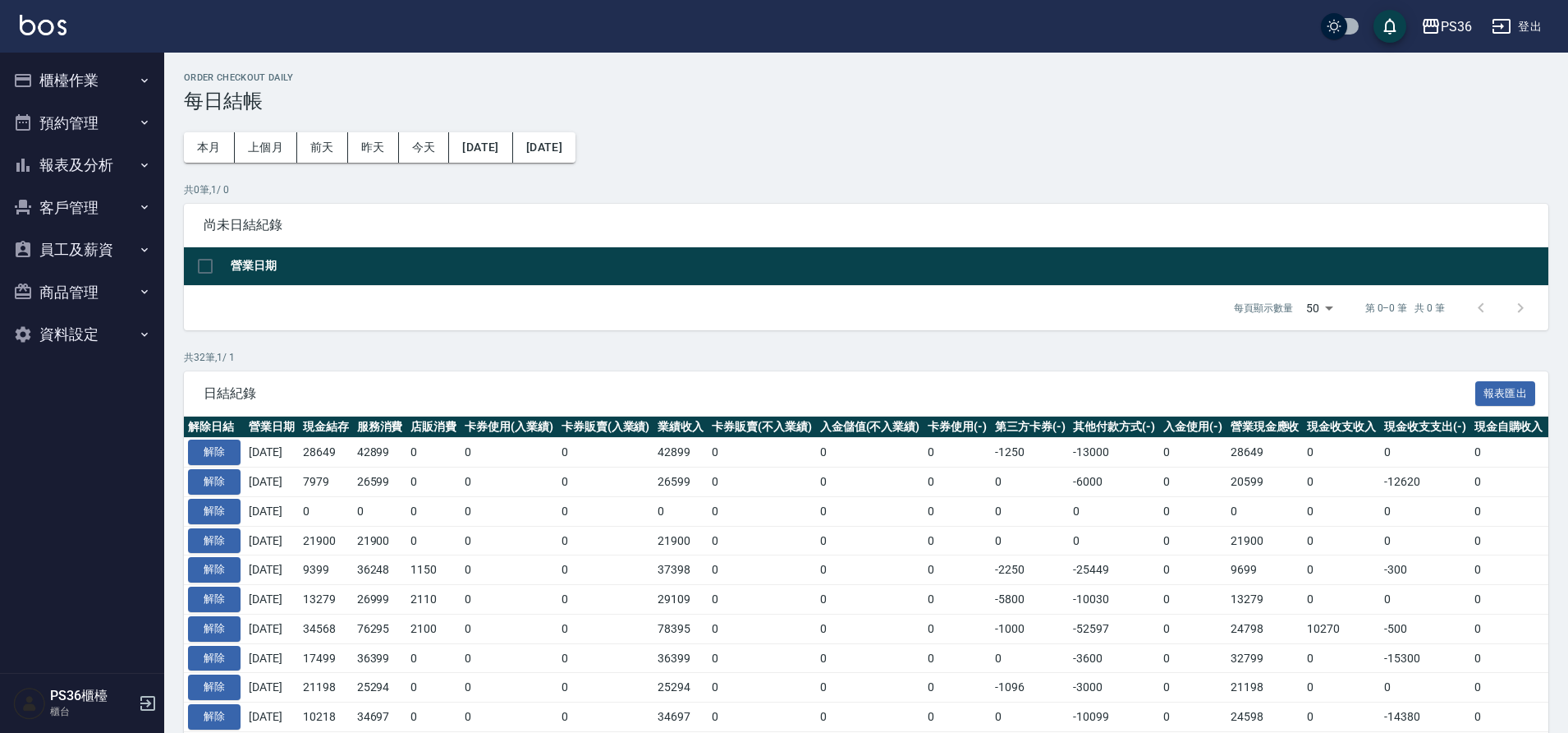
click at [89, 169] on button "報表及分析" at bounding box center [82, 164] width 151 height 42
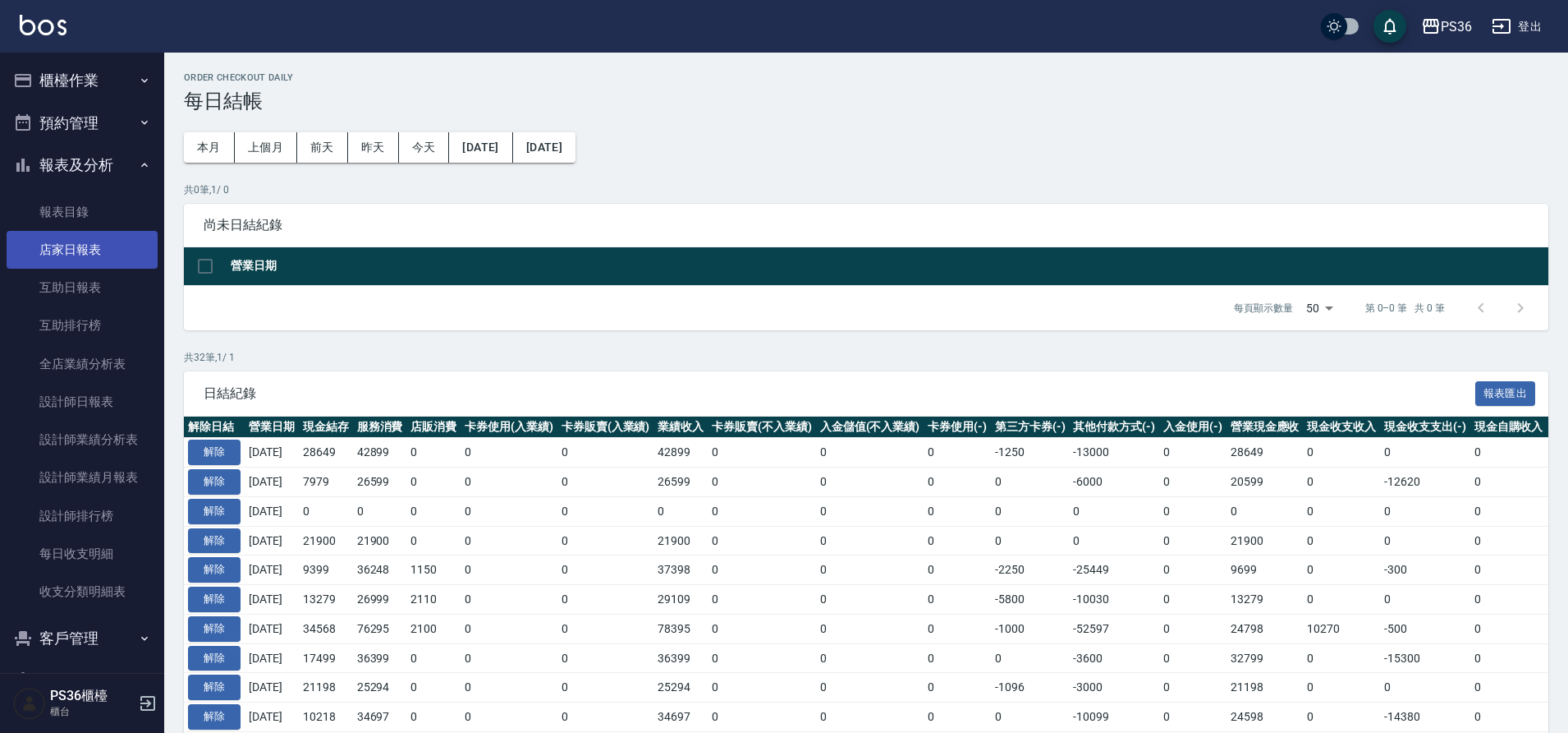
click at [98, 251] on link "店家日報表" at bounding box center [82, 250] width 151 height 38
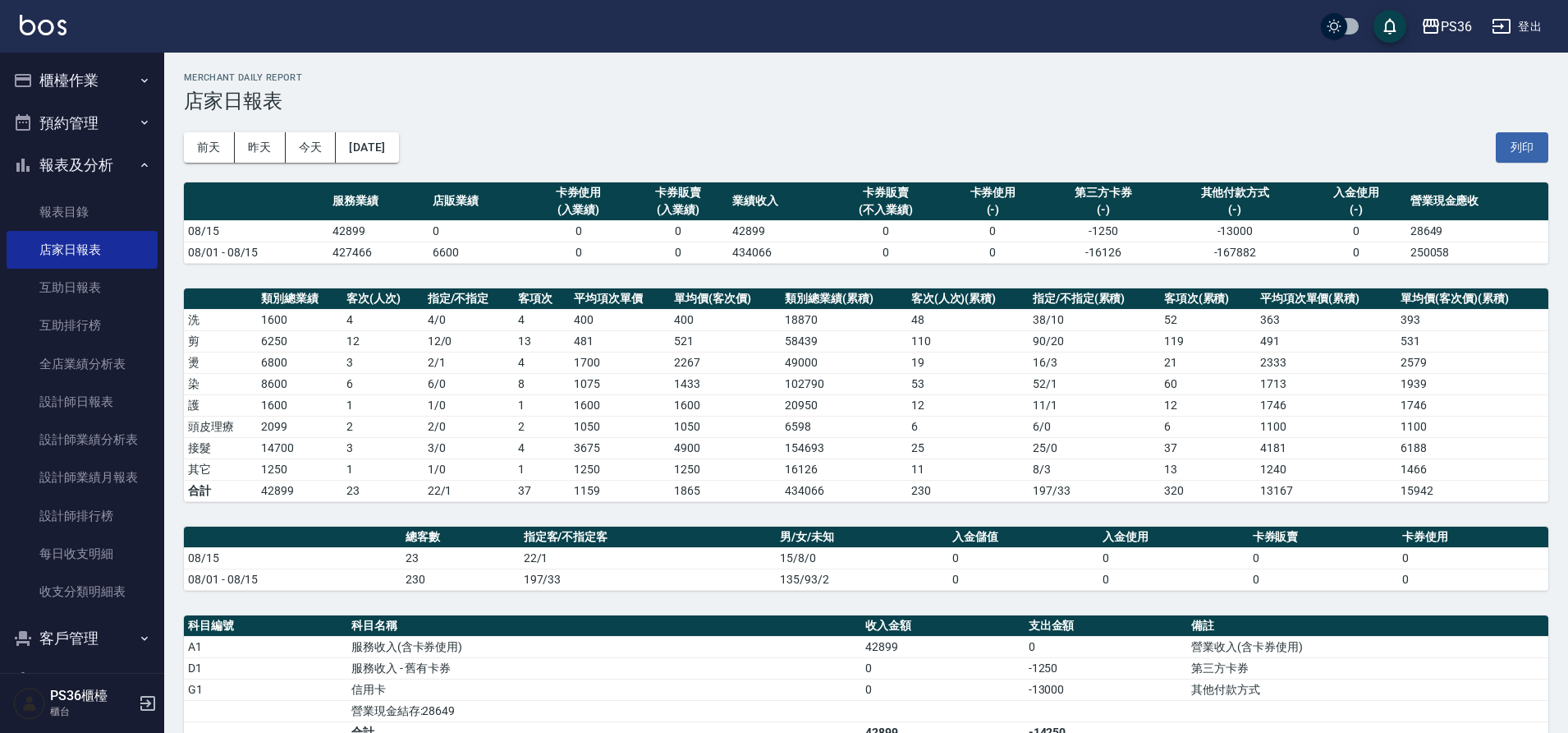
click at [71, 86] on button "櫃檯作業" at bounding box center [82, 80] width 151 height 42
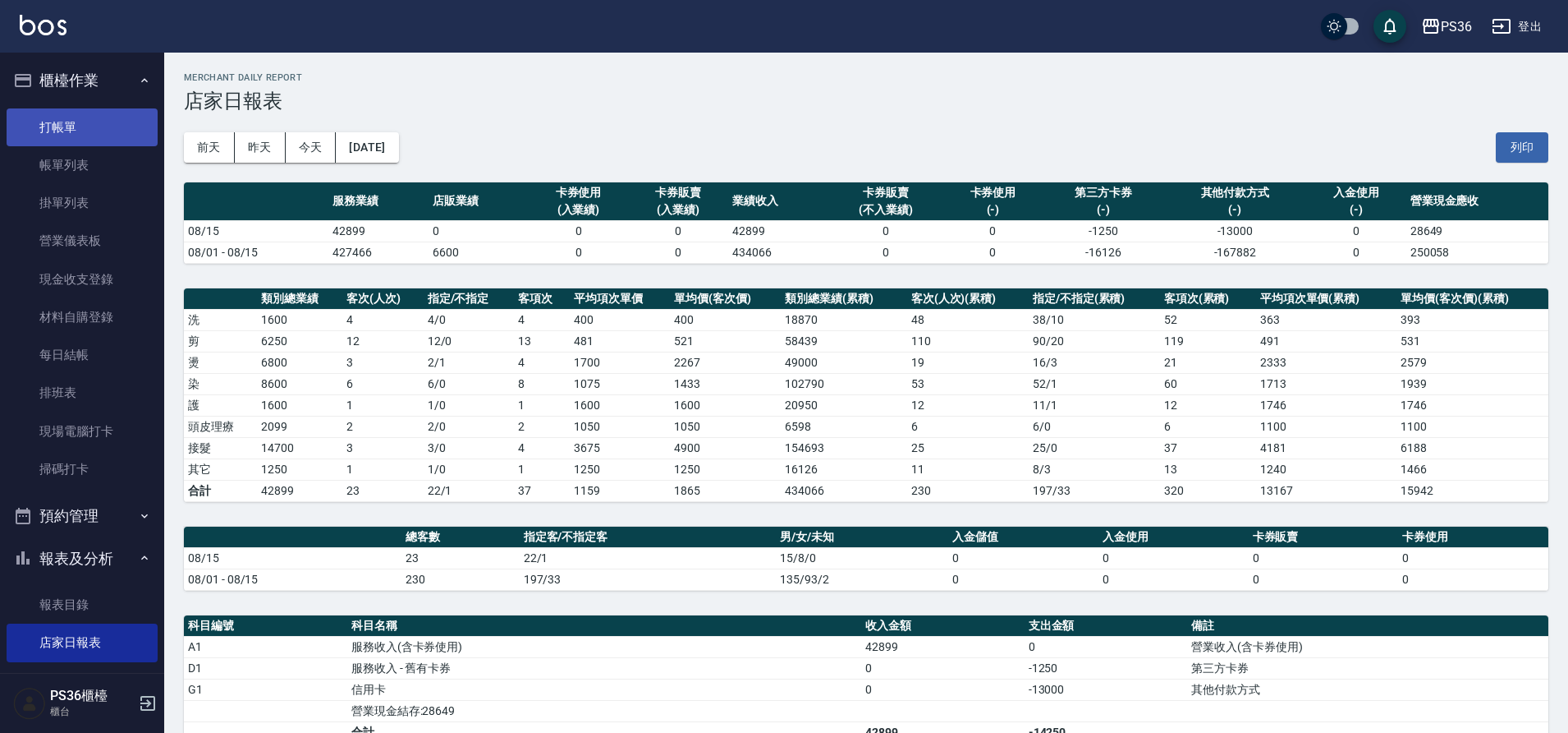
click at [89, 137] on link "打帳單" at bounding box center [82, 127] width 151 height 38
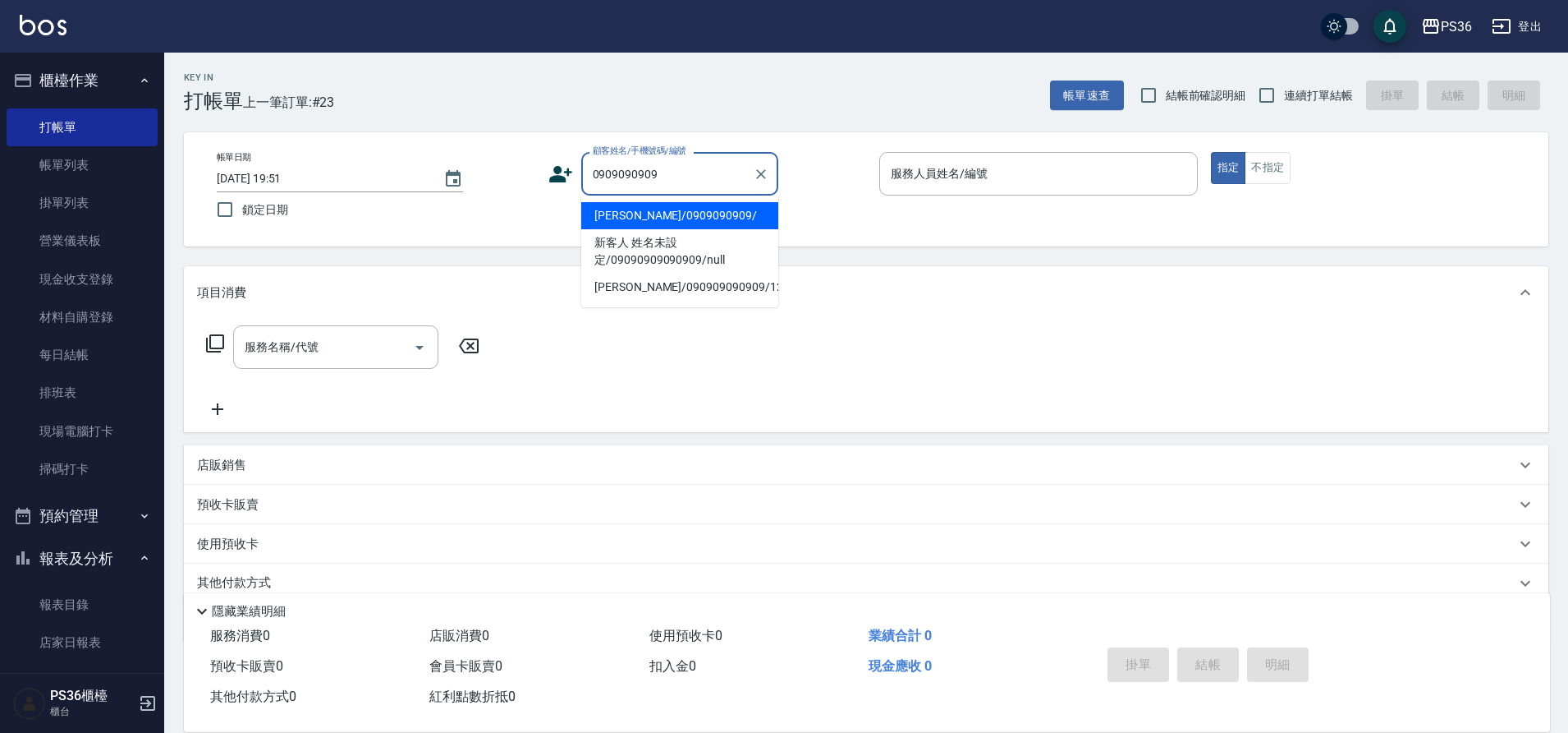
click at [653, 216] on li "張芝瑜/0909090909/" at bounding box center [680, 215] width 197 height 27
type input "張芝瑜/0909090909/"
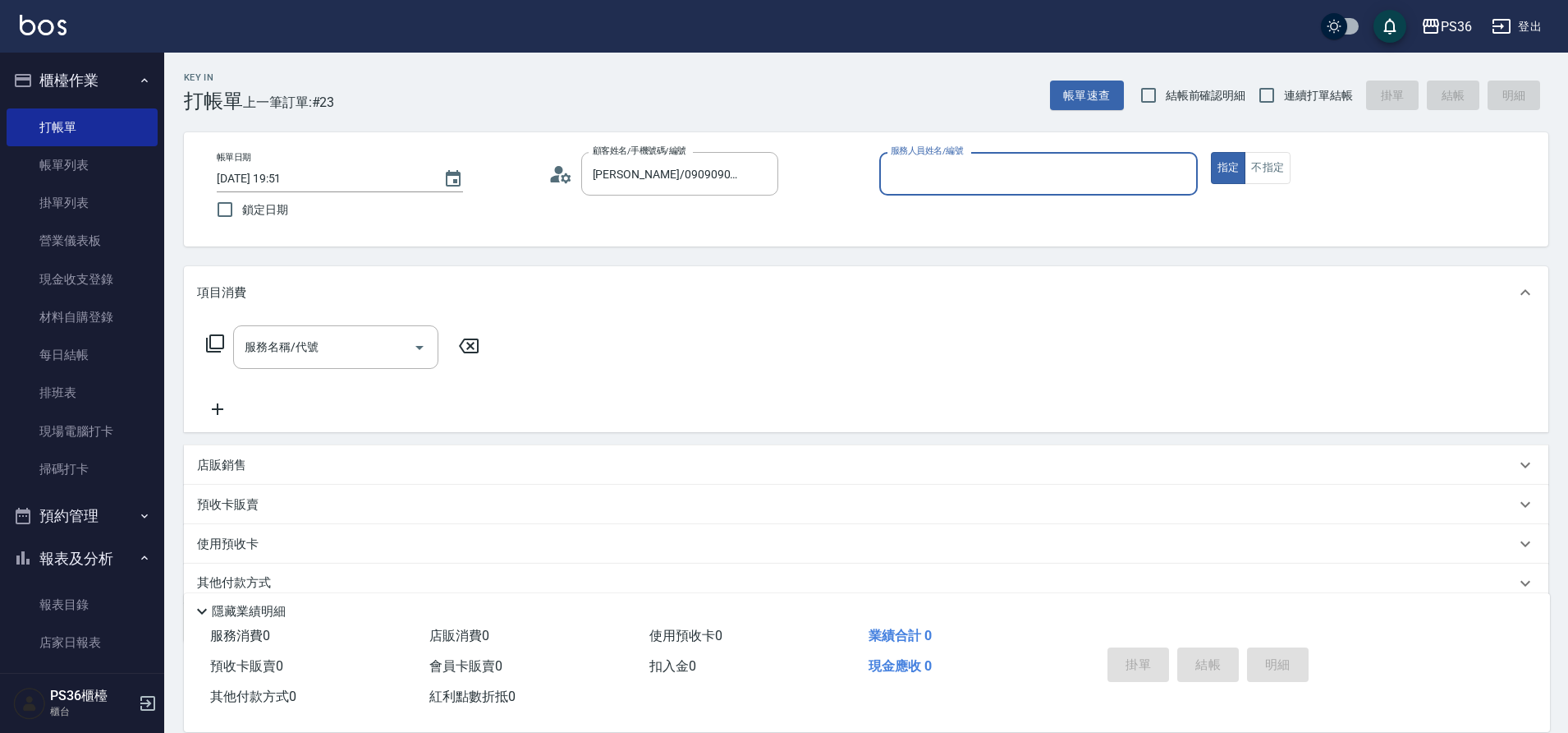
type input "小樂-0"
click at [217, 345] on icon at bounding box center [215, 343] width 20 height 20
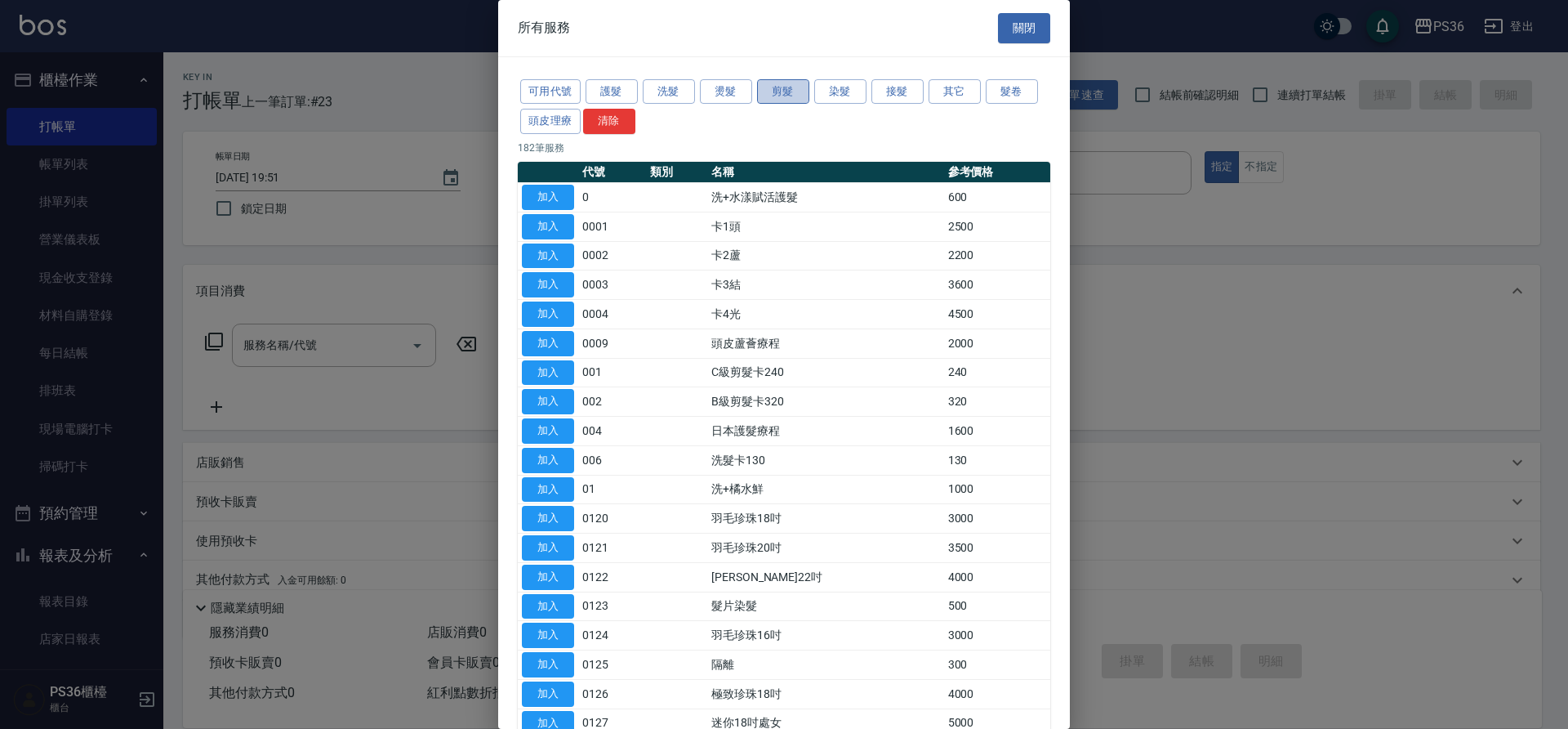
click at [778, 88] on button "剪髮" at bounding box center [783, 91] width 52 height 25
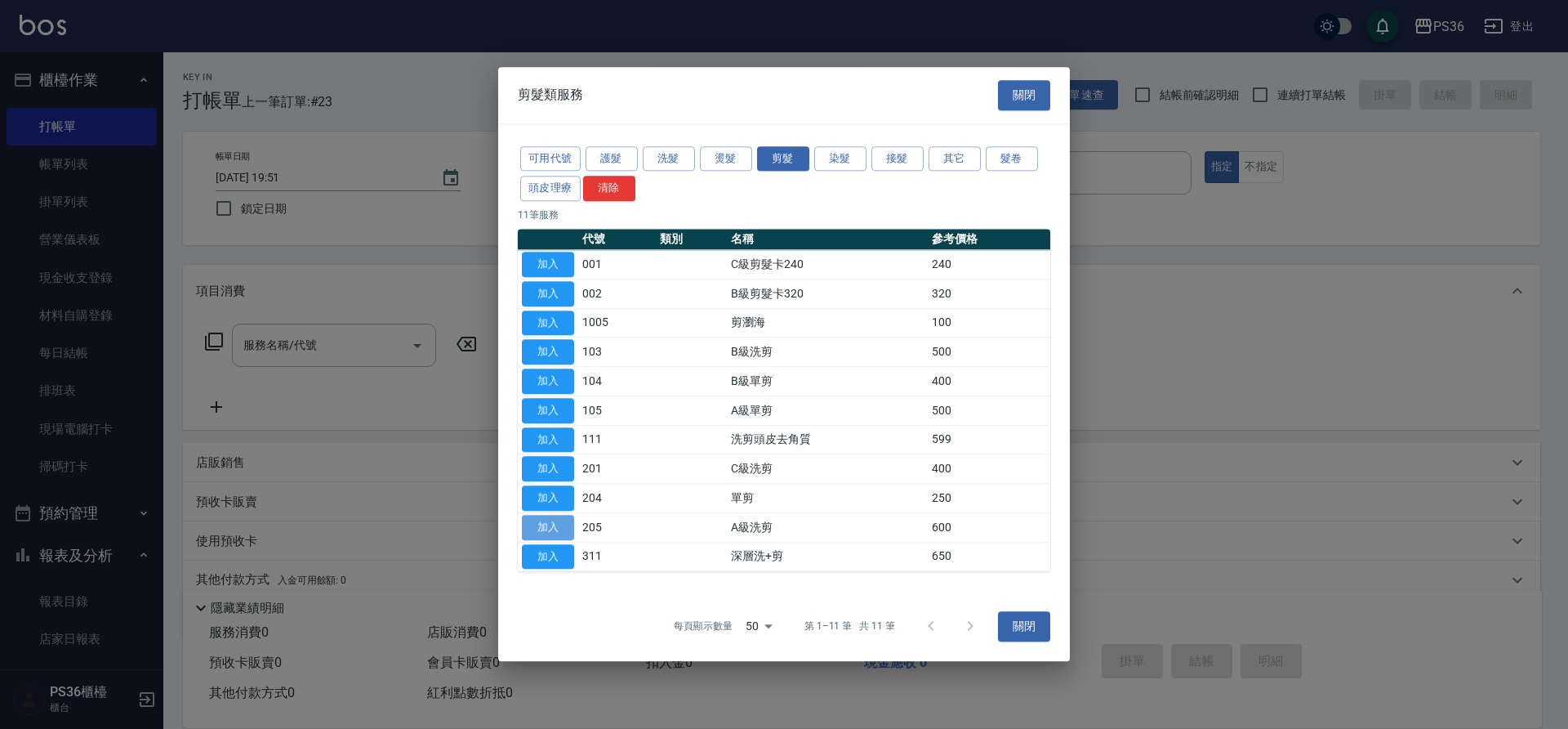
click at [567, 530] on button "加入" at bounding box center [548, 527] width 52 height 25
type input "A級洗剪(205)"
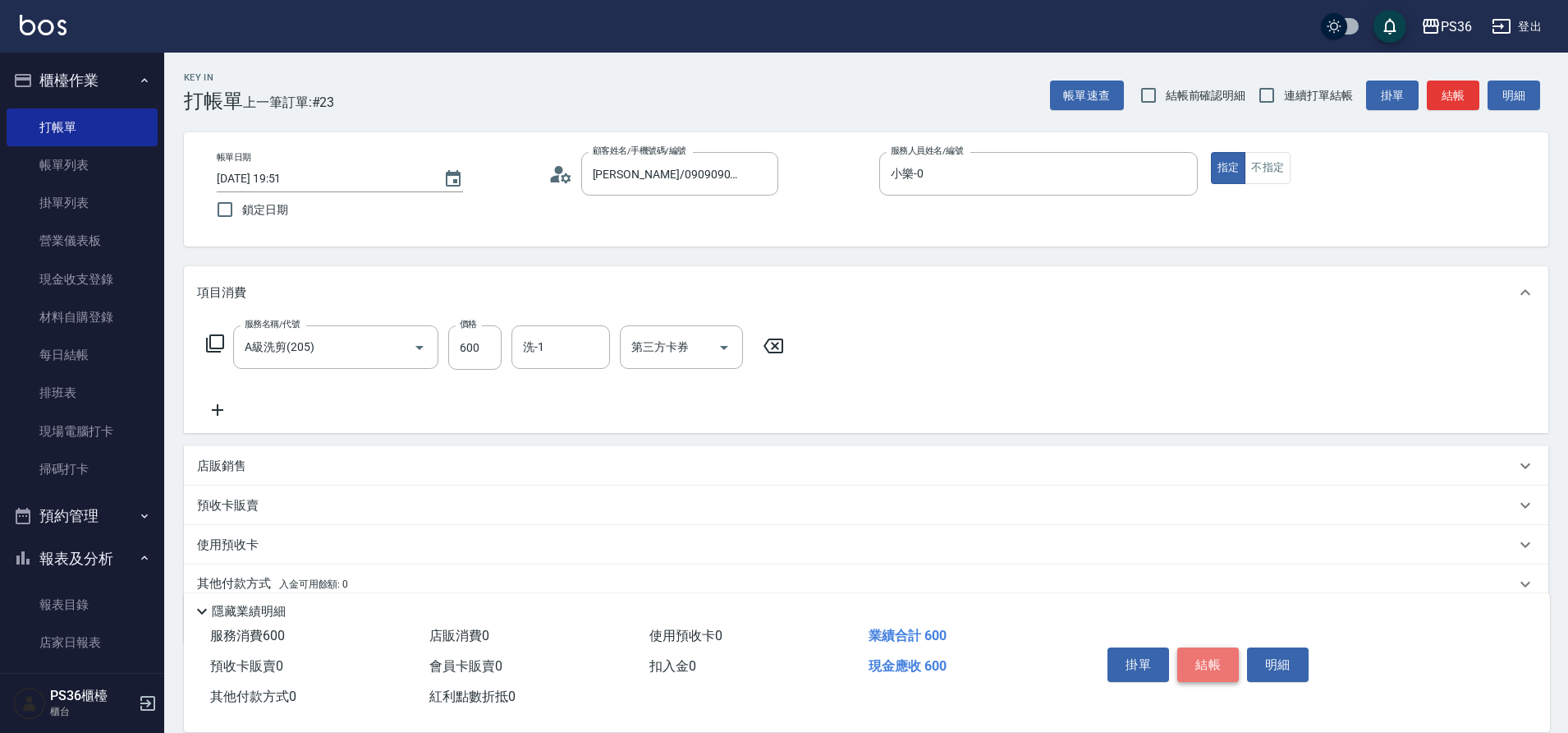
click at [1217, 660] on button "結帳" at bounding box center [1207, 665] width 61 height 35
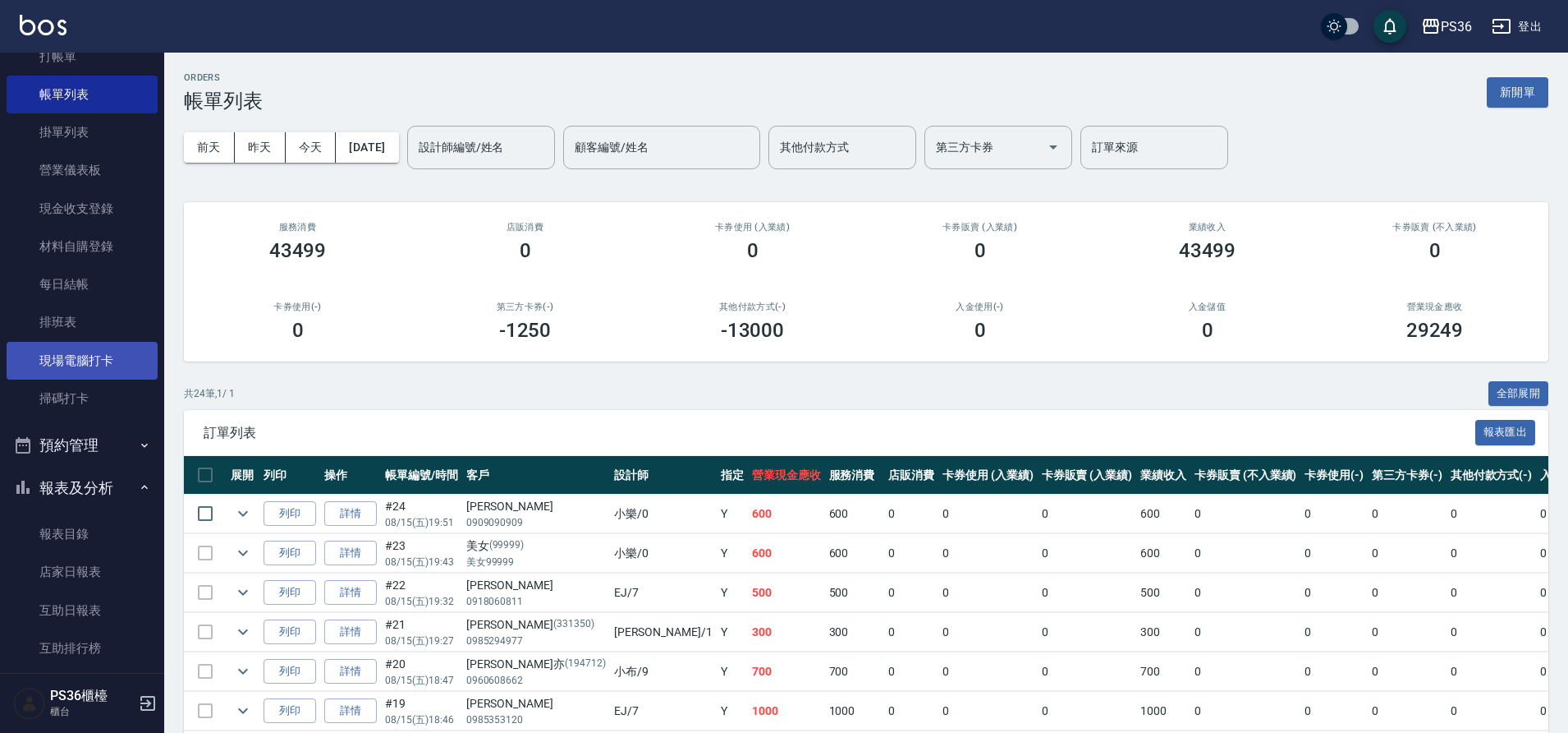
scroll to position [164, 0]
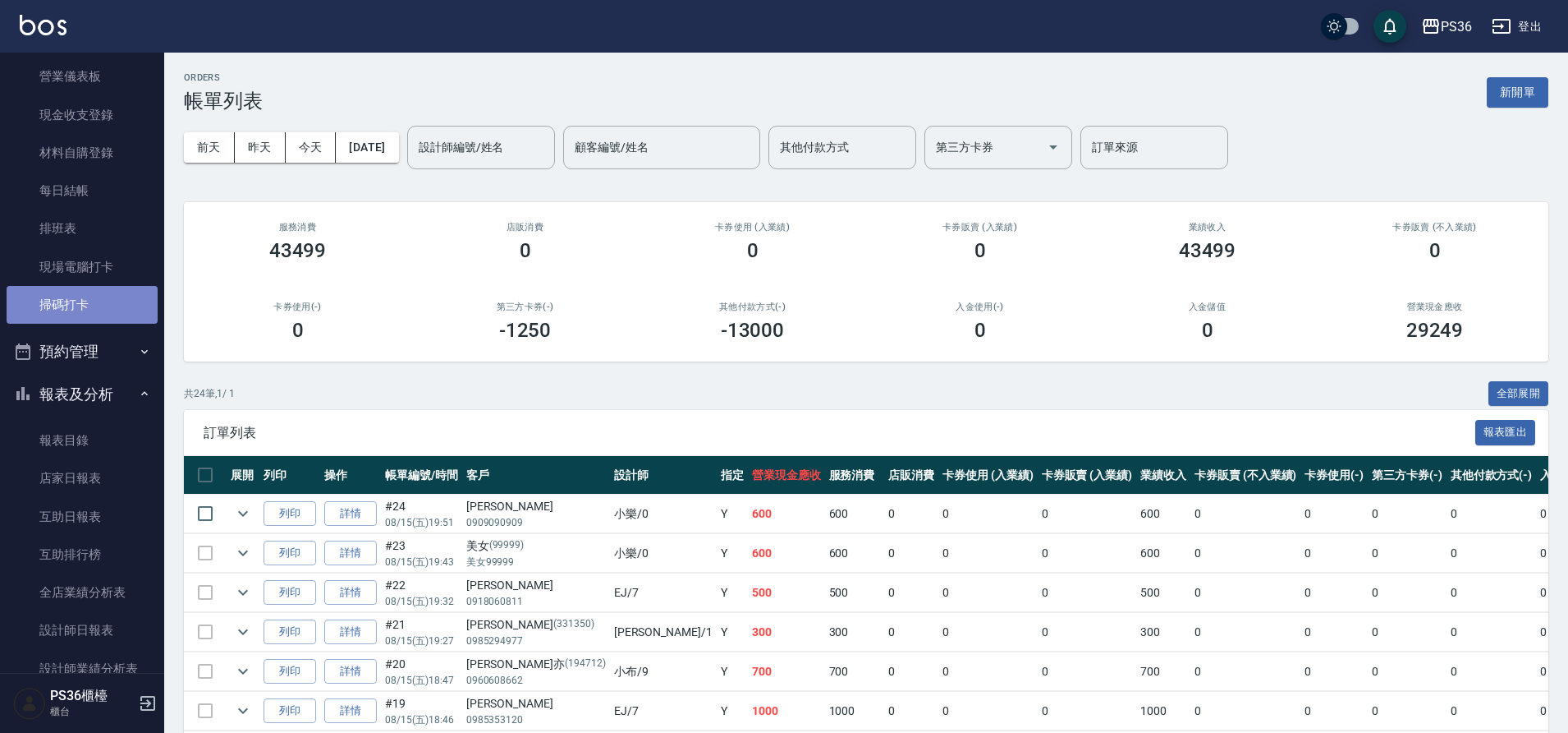
click at [98, 306] on link "掃碼打卡" at bounding box center [82, 305] width 151 height 38
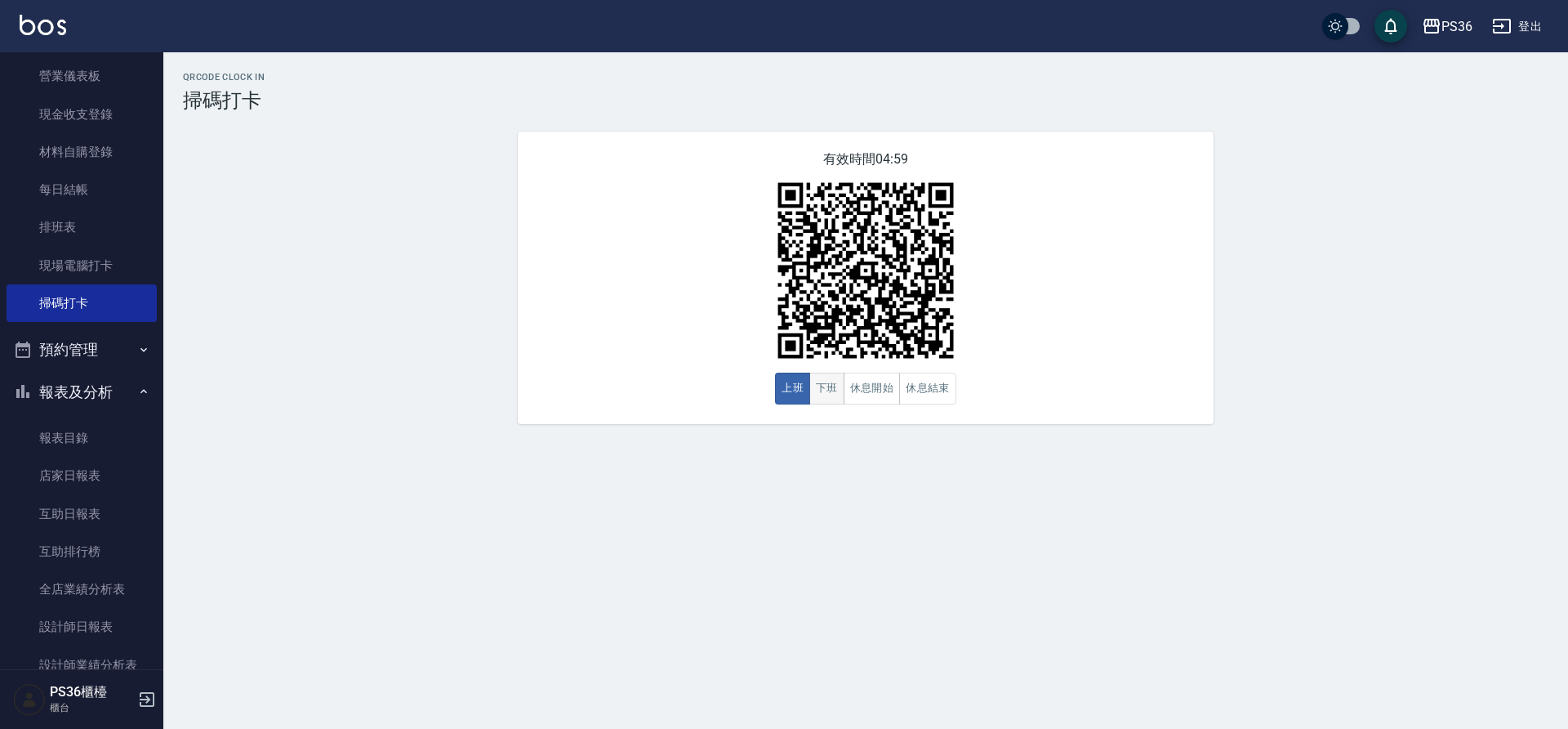
click at [832, 394] on button "下班" at bounding box center [827, 388] width 35 height 32
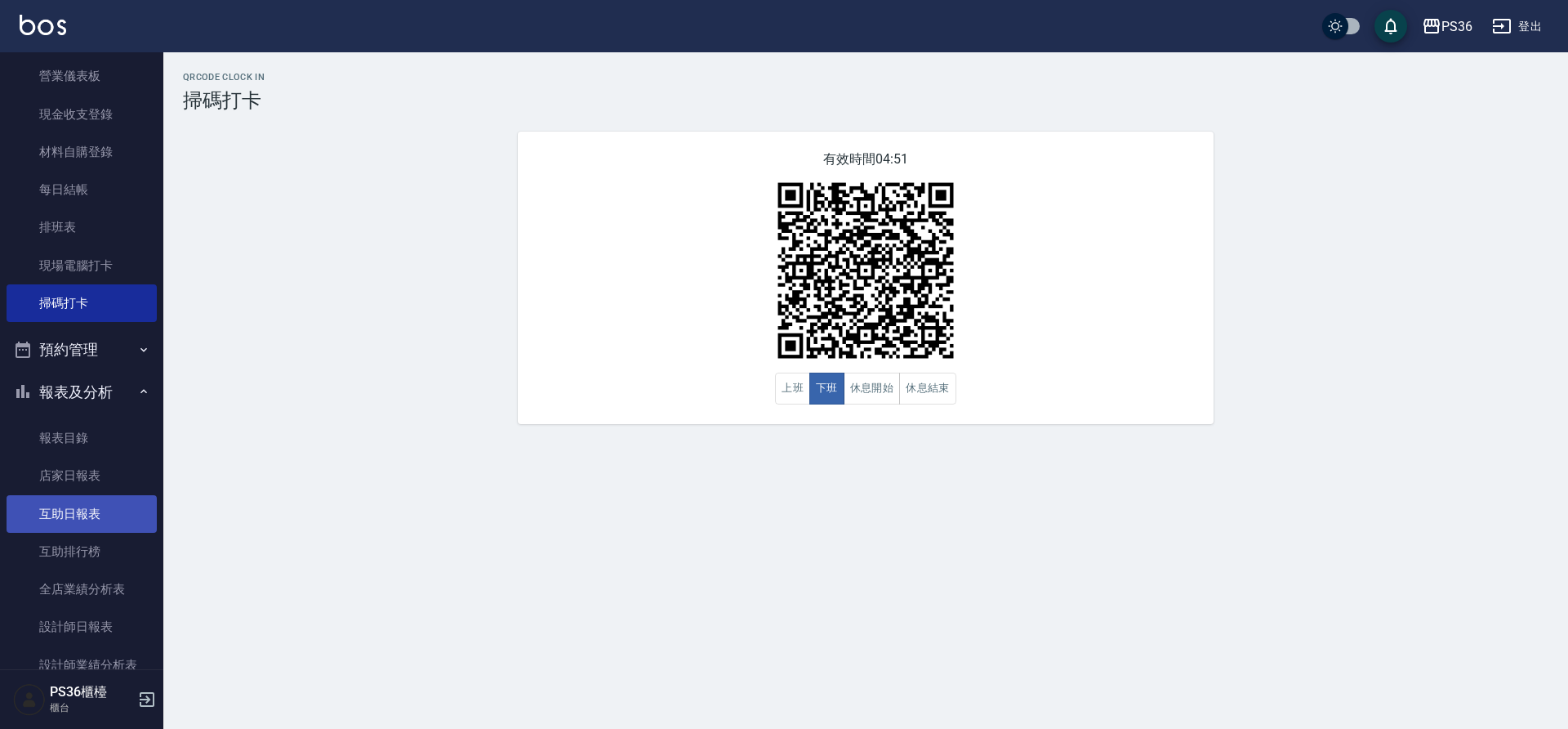
click at [83, 530] on link "互助日報表" at bounding box center [82, 514] width 150 height 38
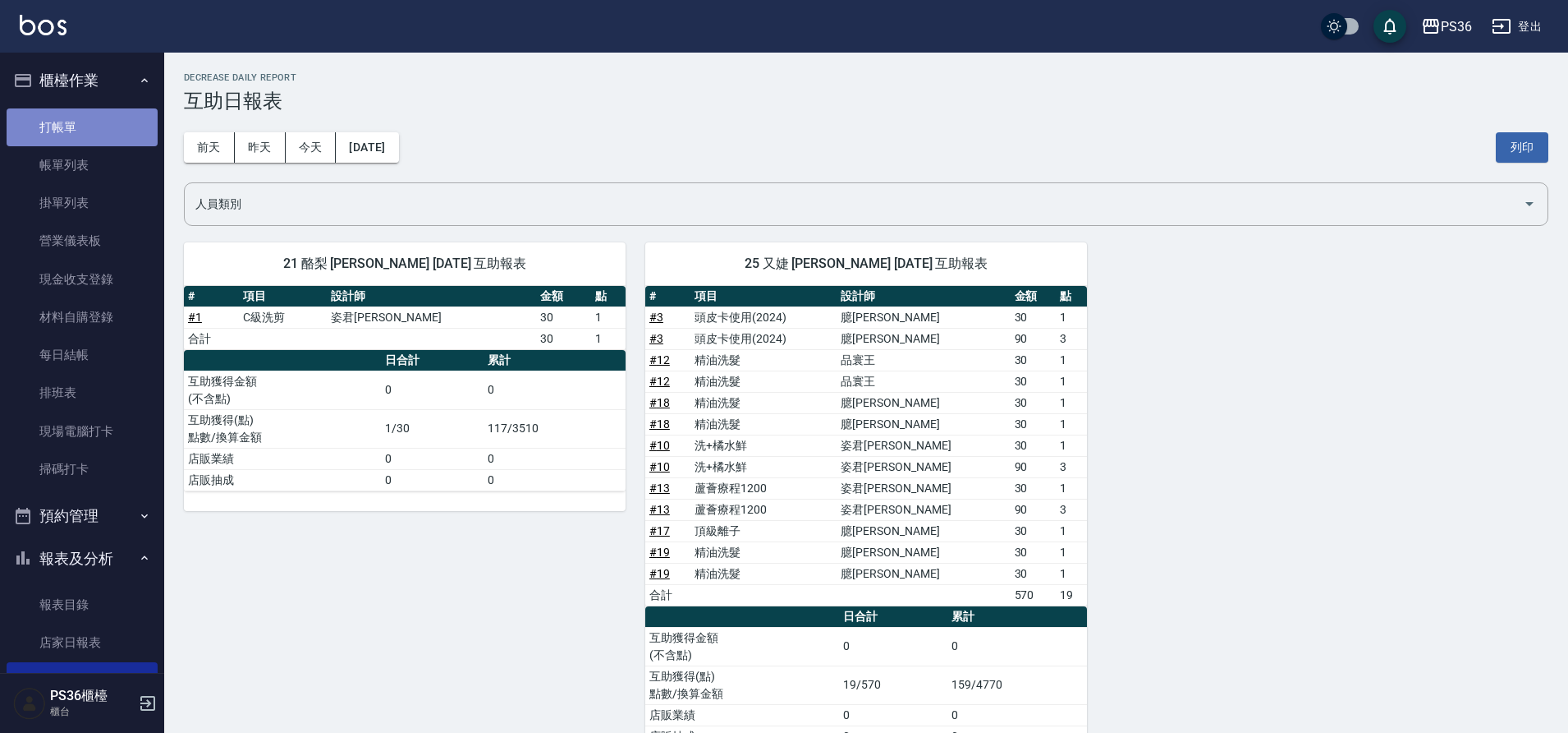
click at [87, 115] on link "打帳單" at bounding box center [82, 127] width 151 height 38
